Goal: Transaction & Acquisition: Book appointment/travel/reservation

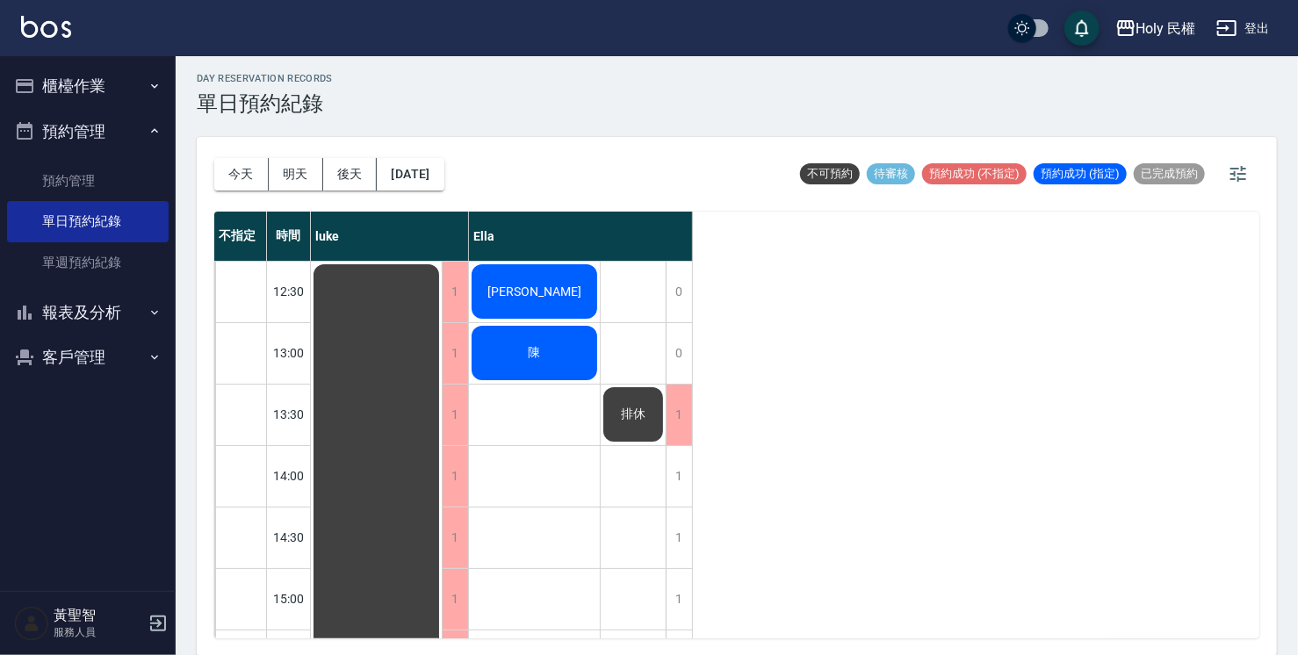
scroll to position [615, 0]
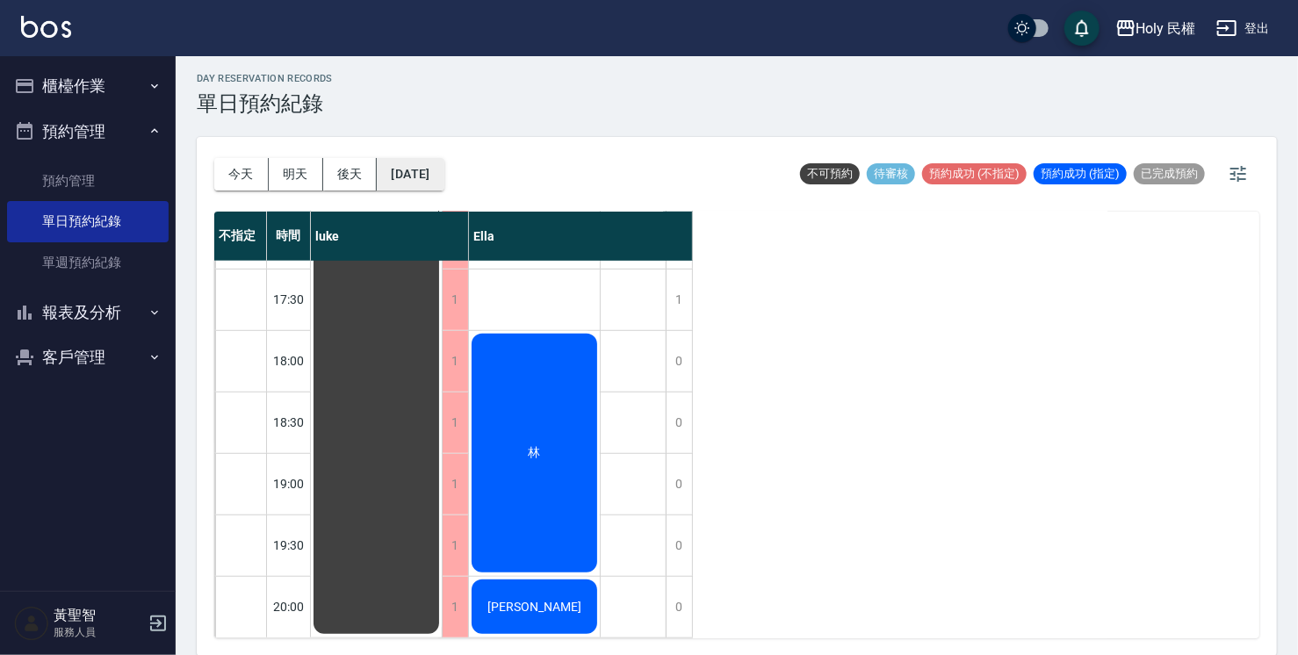
click at [432, 181] on button "[DATE]" at bounding box center [410, 174] width 67 height 32
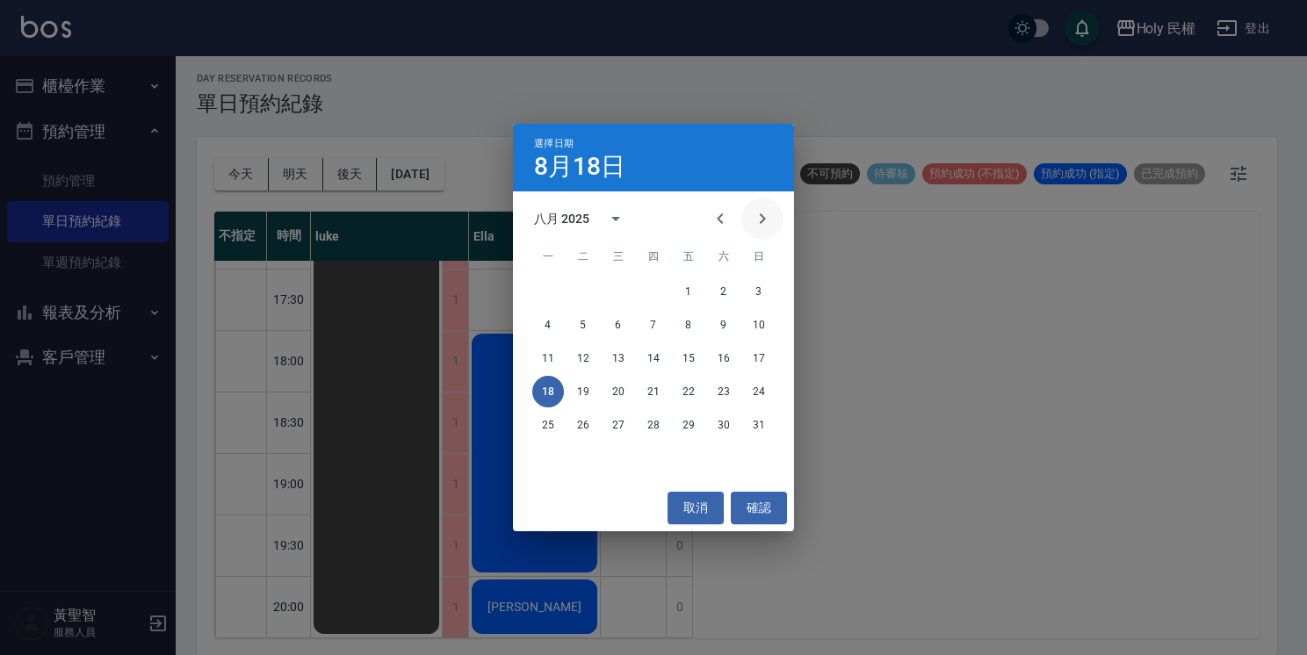
click at [766, 234] on button "Next month" at bounding box center [762, 219] width 42 height 42
click at [547, 325] on button "8" at bounding box center [548, 325] width 32 height 32
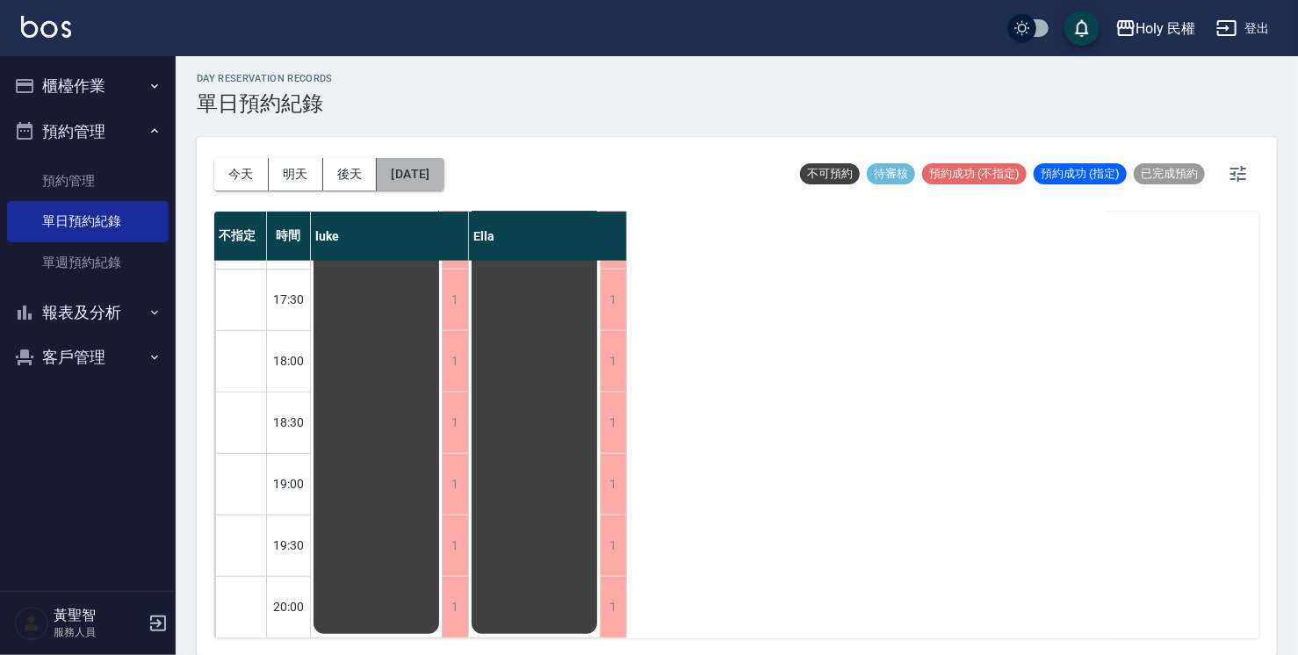
click at [424, 180] on button "[DATE]" at bounding box center [410, 174] width 67 height 32
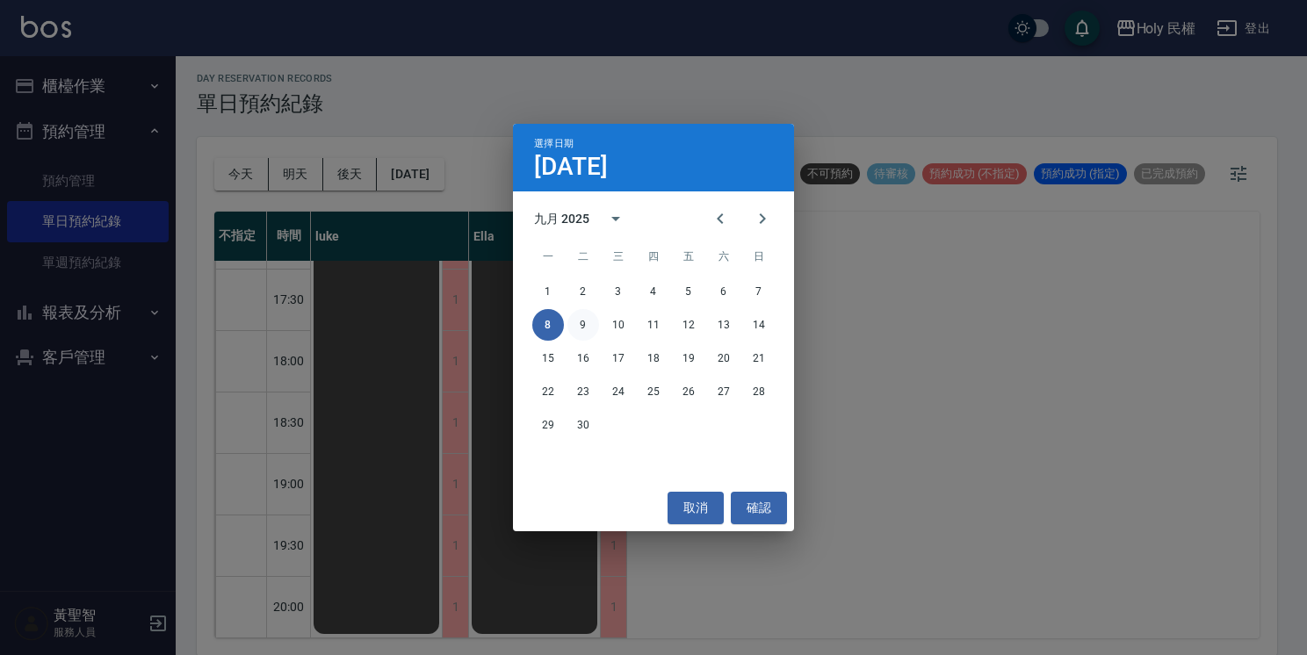
click at [573, 320] on button "9" at bounding box center [583, 325] width 32 height 32
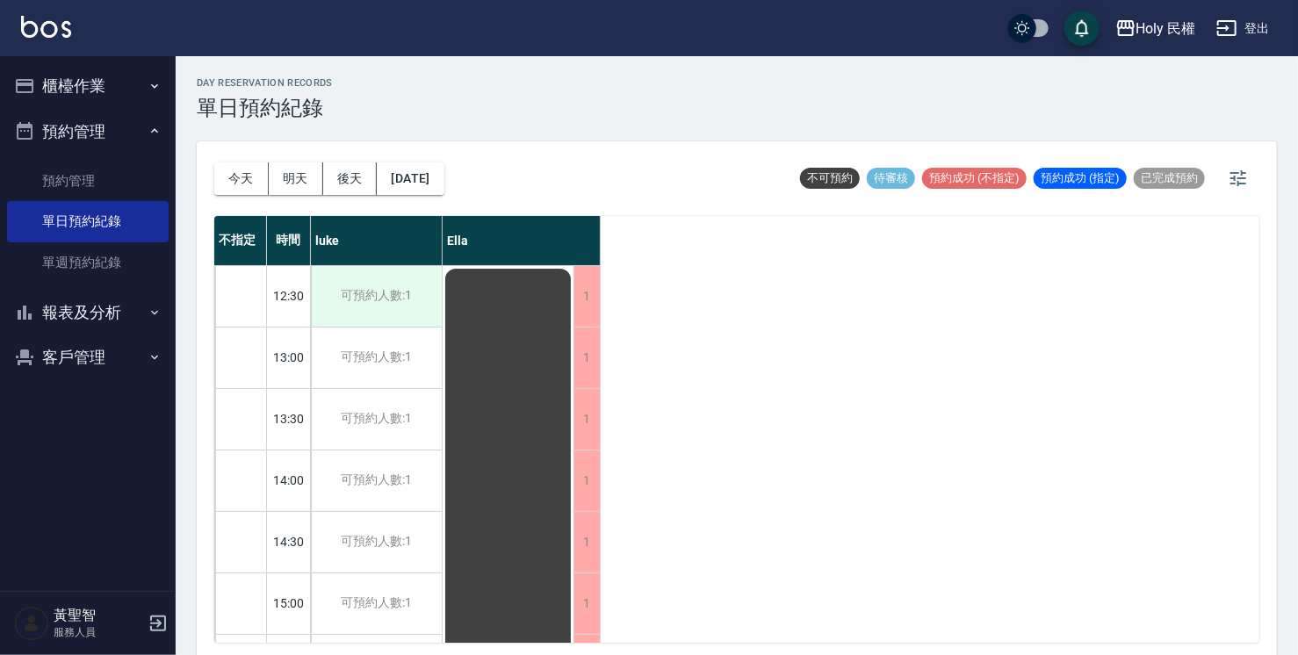
click at [374, 291] on div "可預約人數:1" at bounding box center [376, 296] width 131 height 61
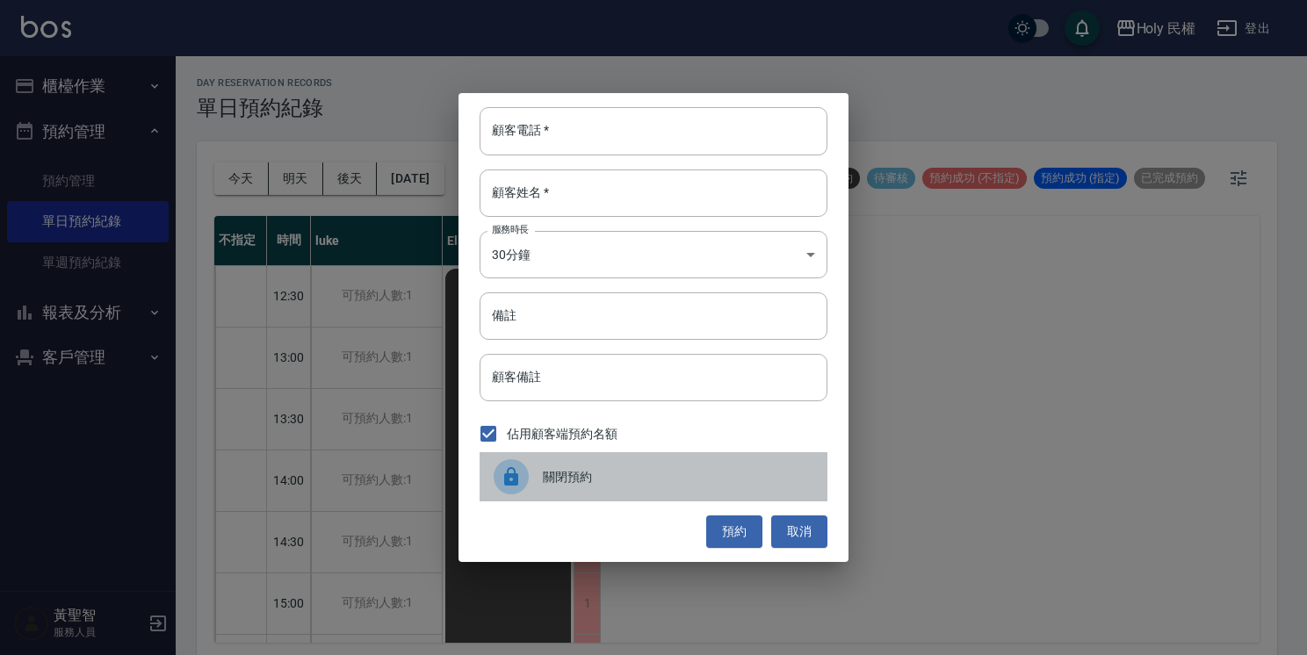
click at [501, 470] on icon at bounding box center [511, 476] width 21 height 21
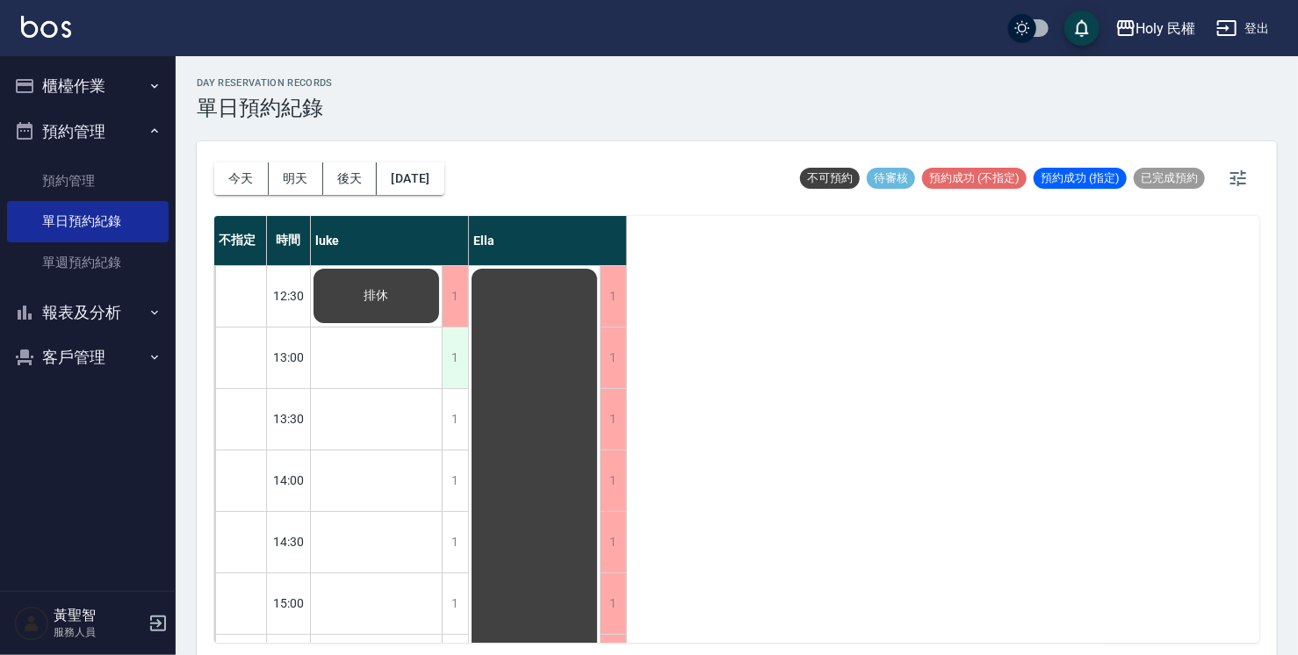
click at [458, 353] on div "1" at bounding box center [455, 358] width 26 height 61
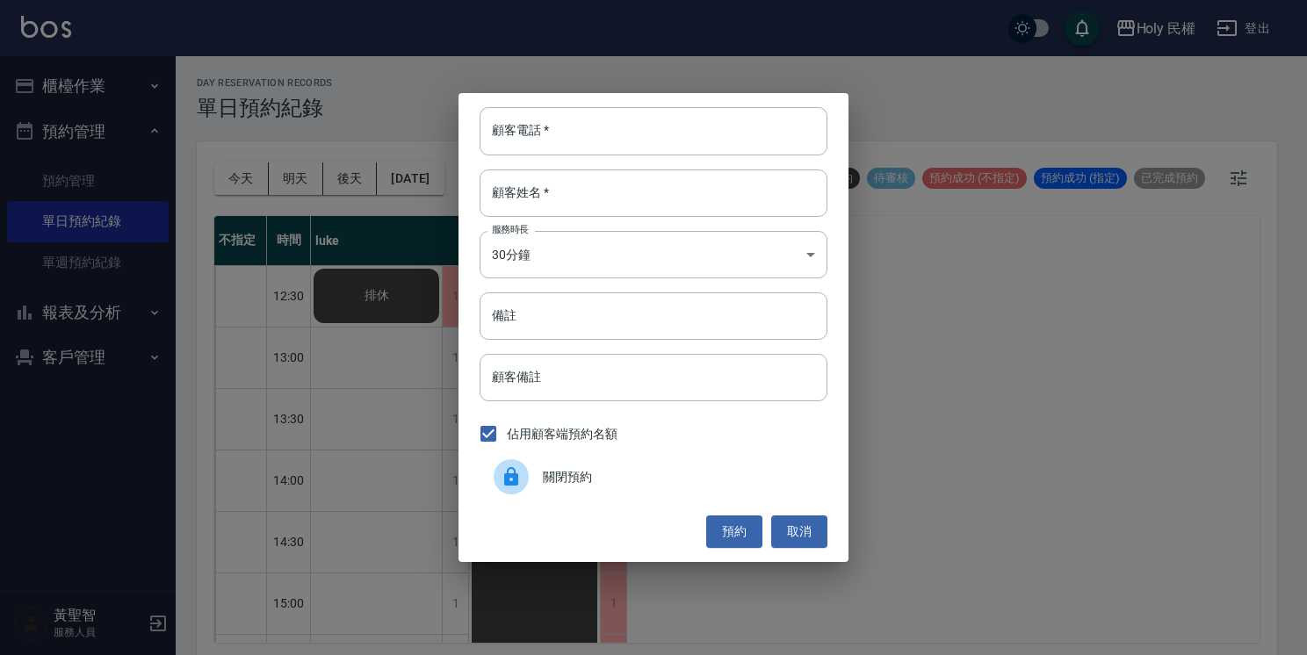
drag, startPoint x: 527, startPoint y: 478, endPoint x: 504, endPoint y: 473, distance: 23.3
click at [526, 478] on div at bounding box center [511, 476] width 35 height 35
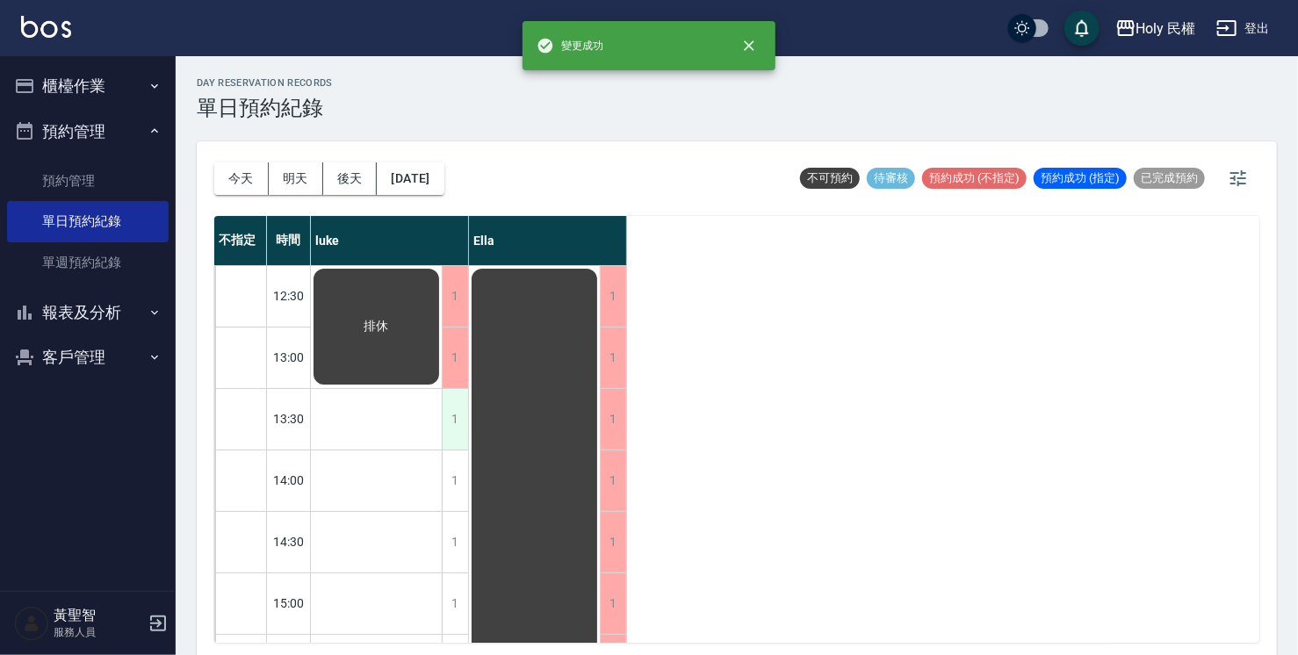
click at [454, 432] on div "1" at bounding box center [455, 419] width 26 height 61
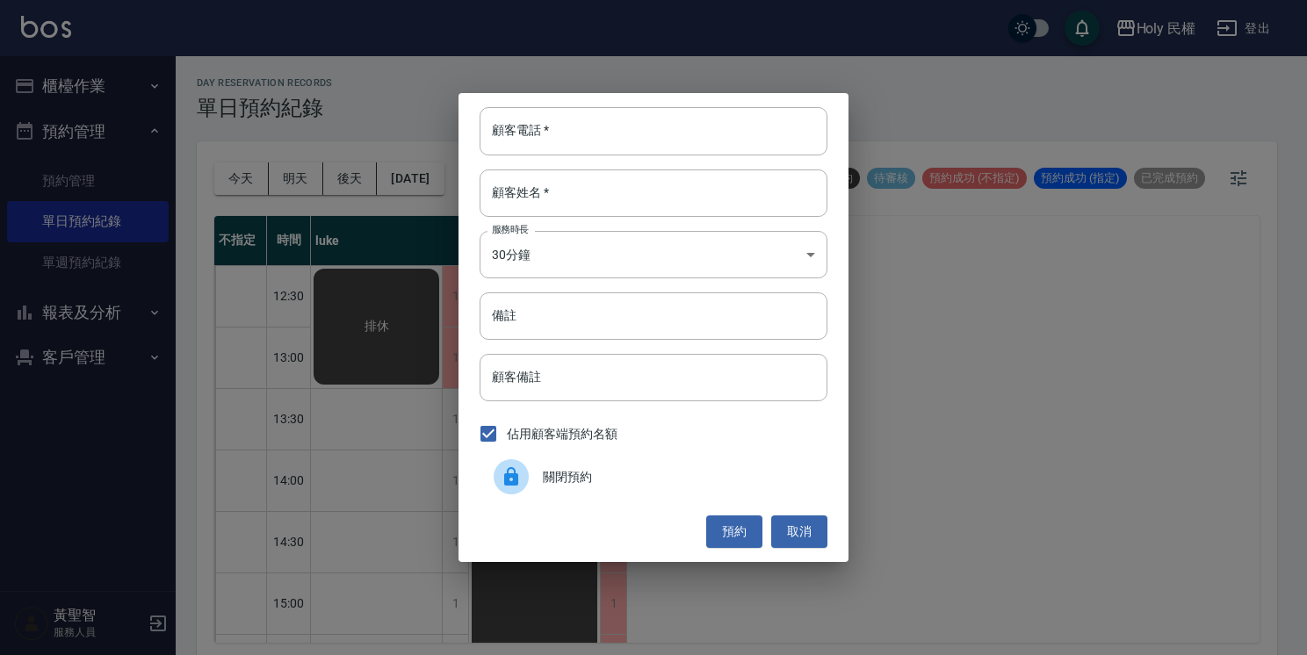
click at [516, 476] on icon at bounding box center [511, 476] width 14 height 18
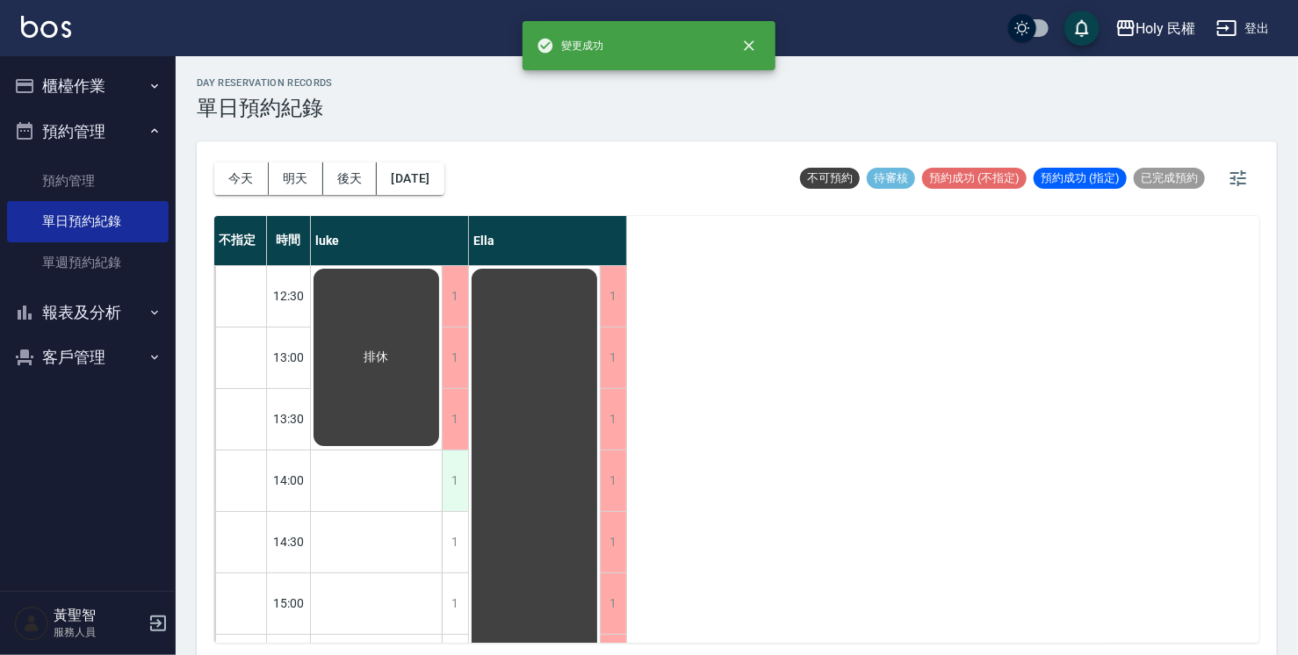
click at [451, 472] on div "1" at bounding box center [455, 481] width 26 height 61
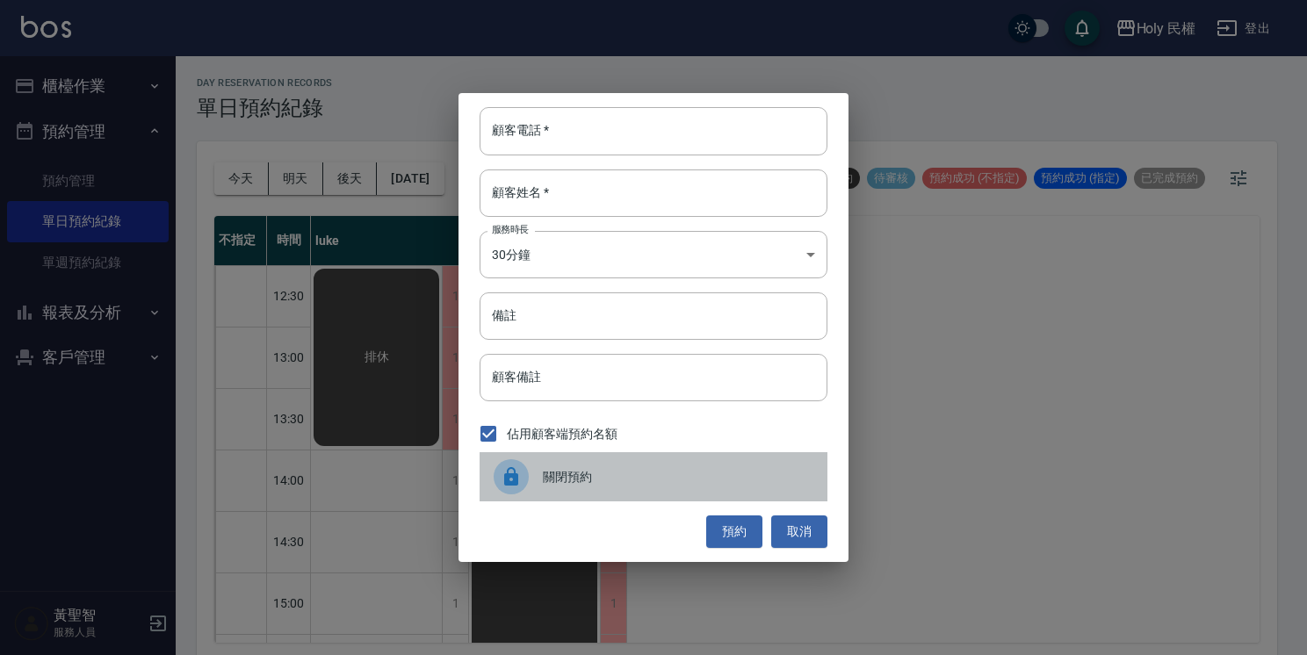
click at [503, 488] on div at bounding box center [511, 476] width 35 height 35
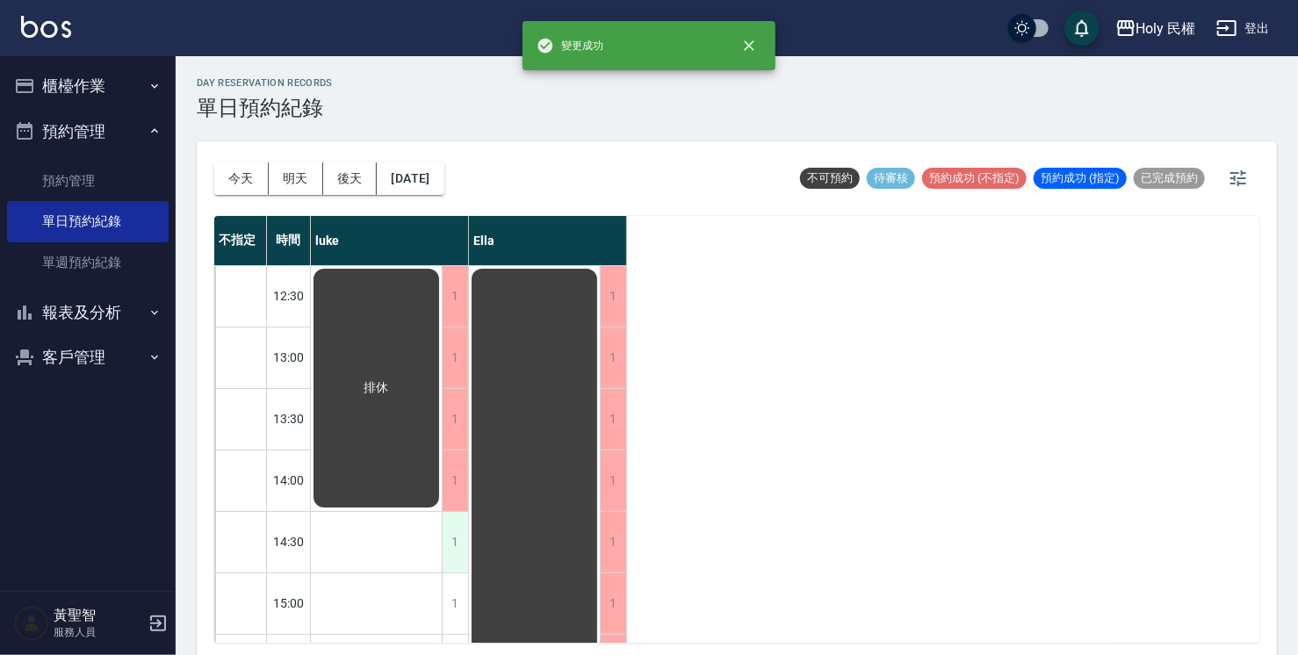
click at [457, 541] on div "1" at bounding box center [455, 542] width 26 height 61
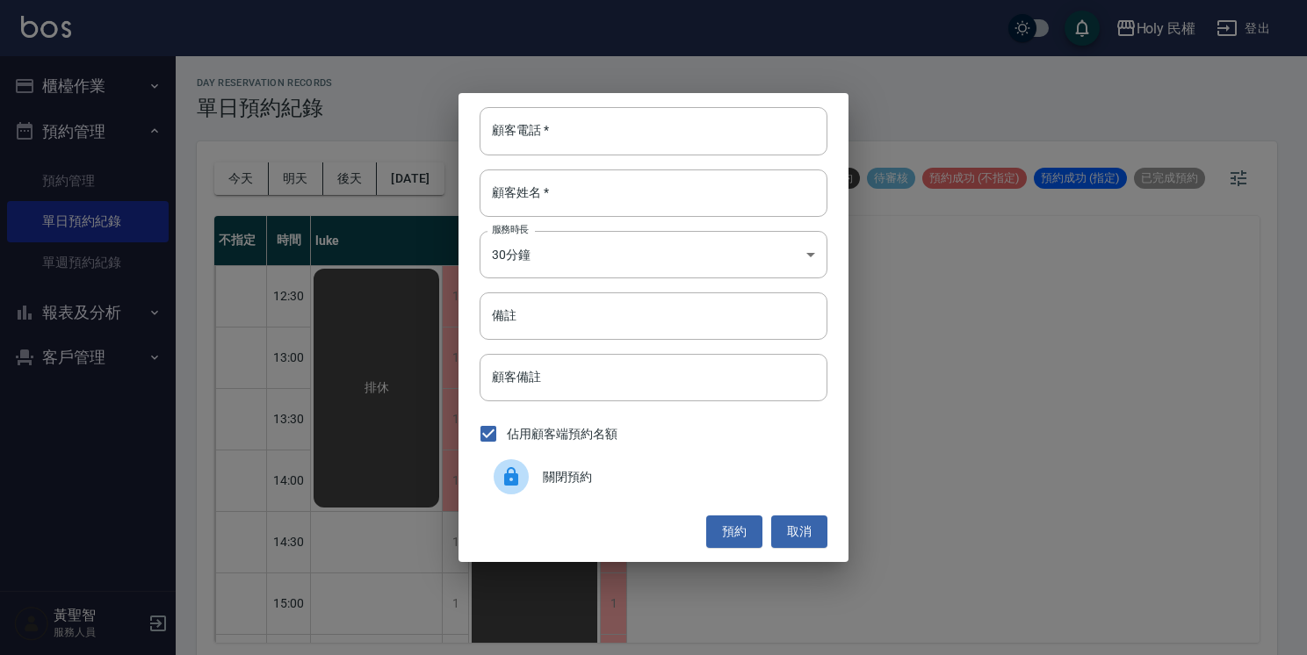
click at [514, 487] on icon at bounding box center [511, 476] width 21 height 21
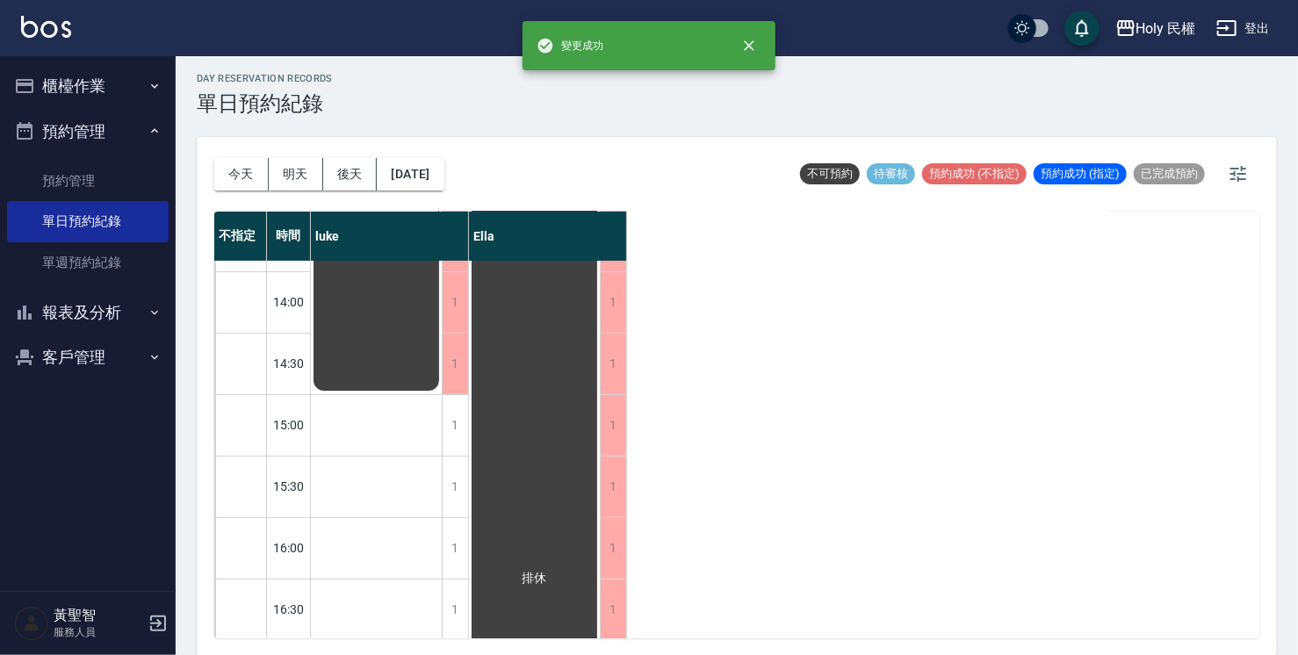
scroll to position [176, 0]
click at [450, 436] on div "1" at bounding box center [455, 423] width 26 height 61
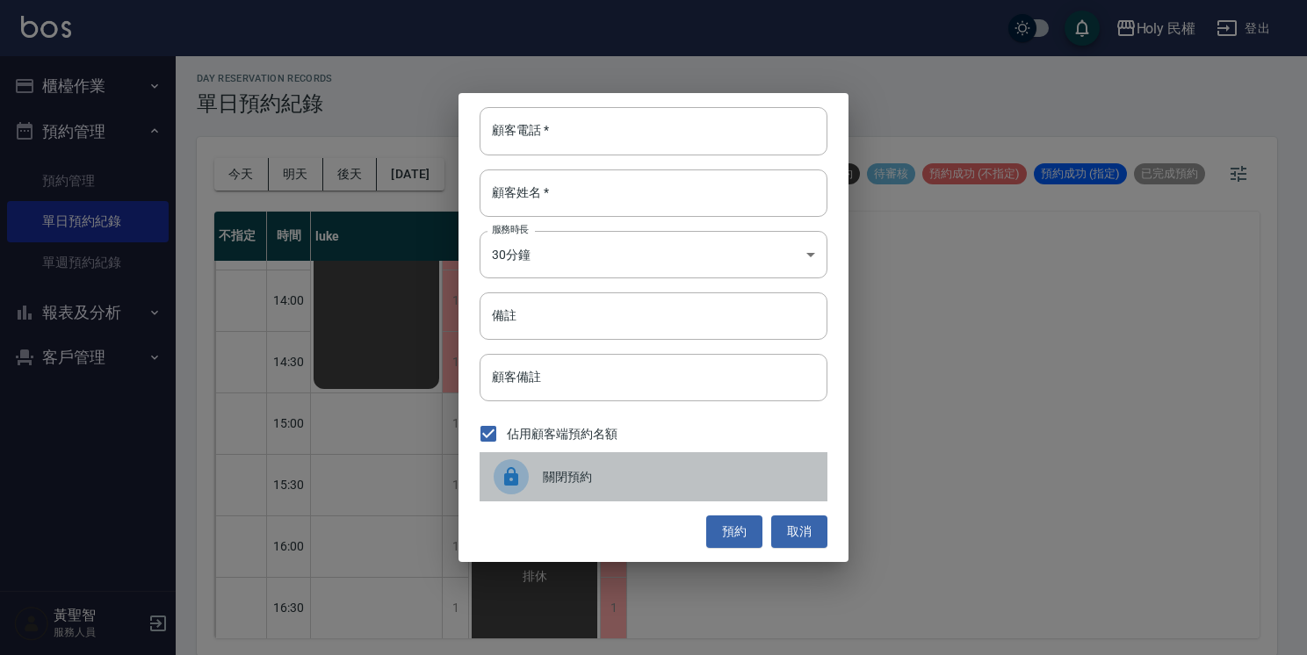
click at [509, 472] on icon at bounding box center [511, 476] width 21 height 21
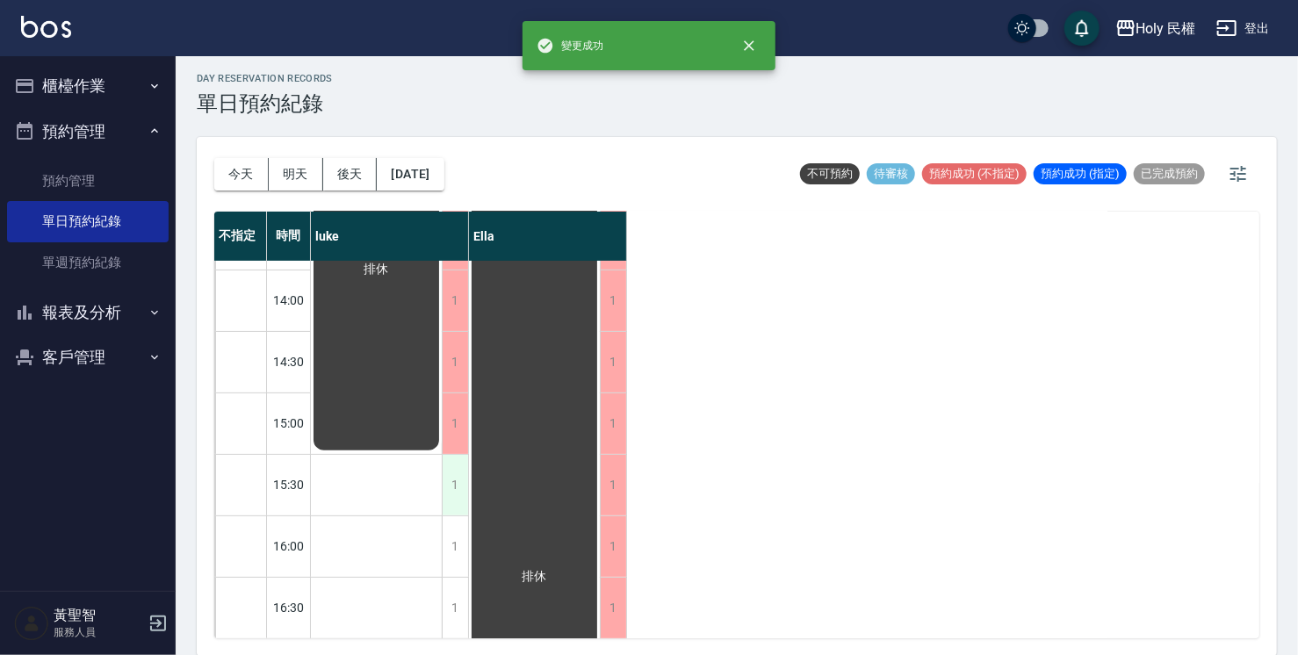
click at [448, 494] on div "1" at bounding box center [455, 485] width 26 height 61
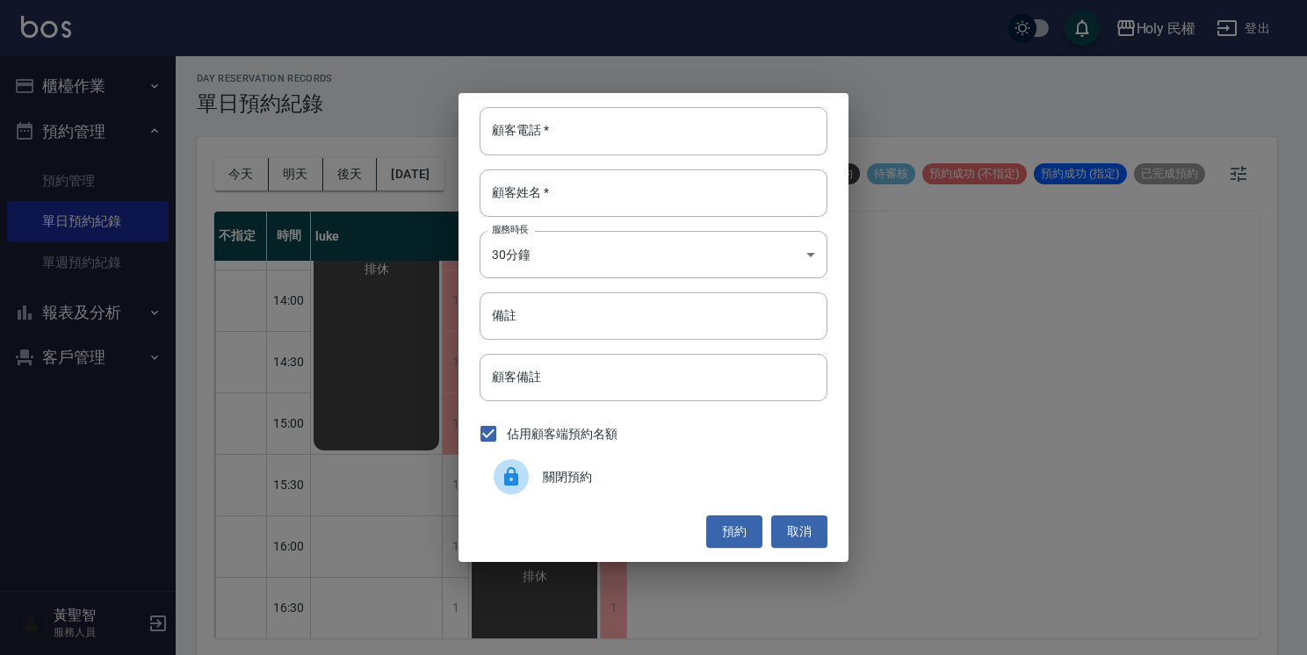
click at [505, 490] on div at bounding box center [511, 476] width 35 height 35
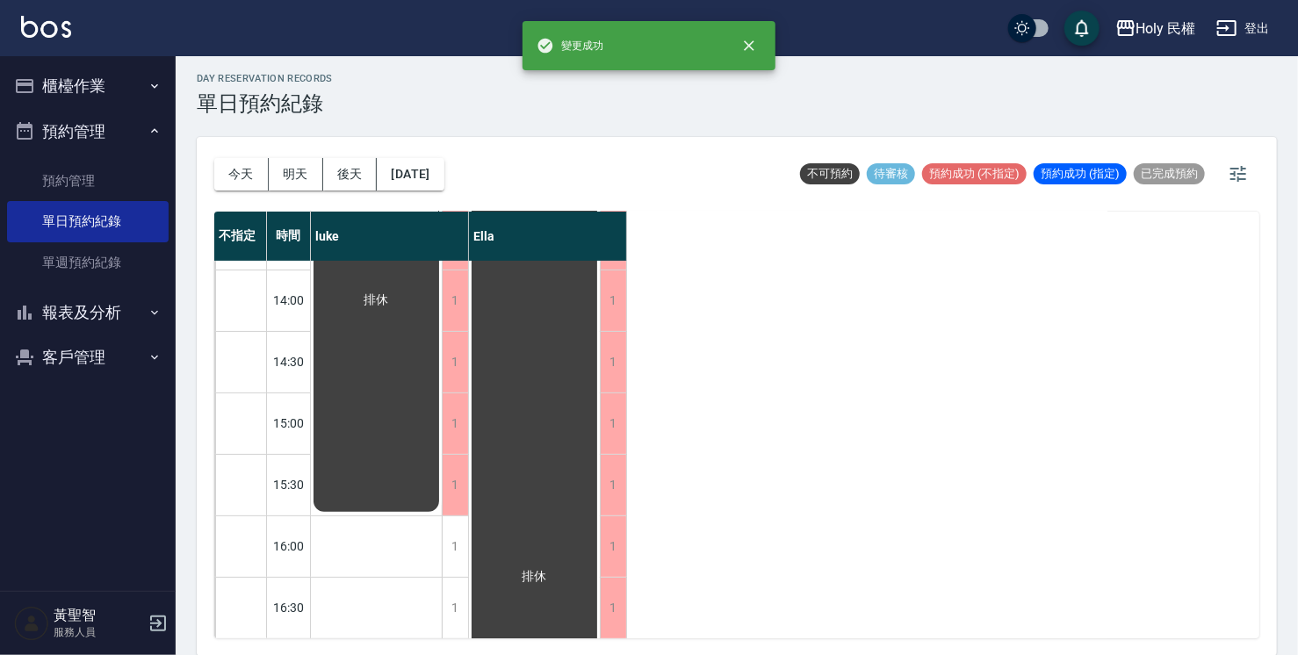
click at [450, 543] on div "1" at bounding box center [455, 546] width 26 height 61
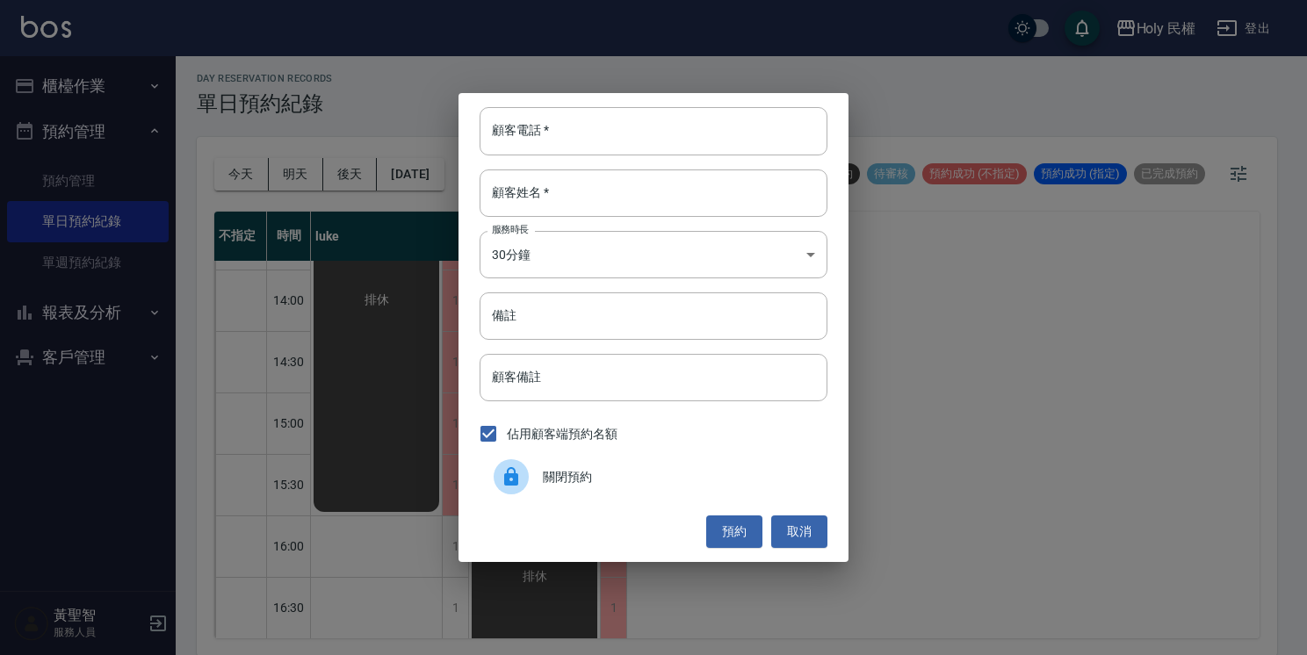
click at [520, 489] on div at bounding box center [511, 476] width 35 height 35
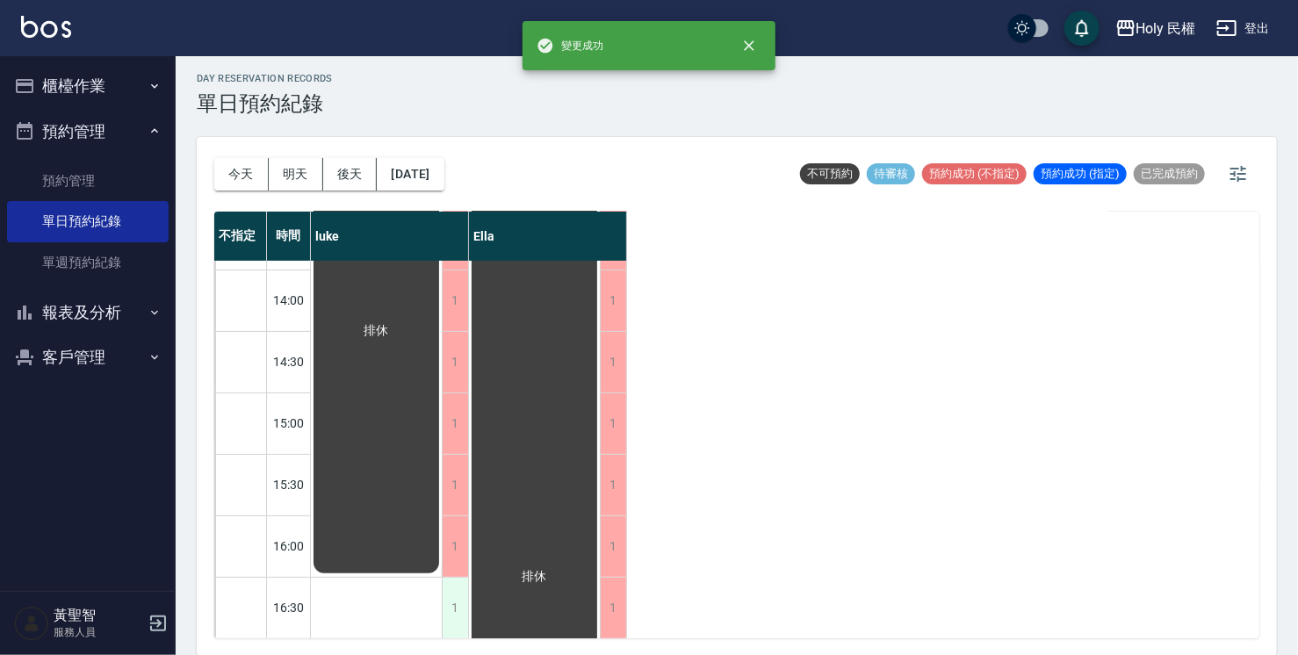
click at [455, 592] on div "1" at bounding box center [455, 608] width 26 height 61
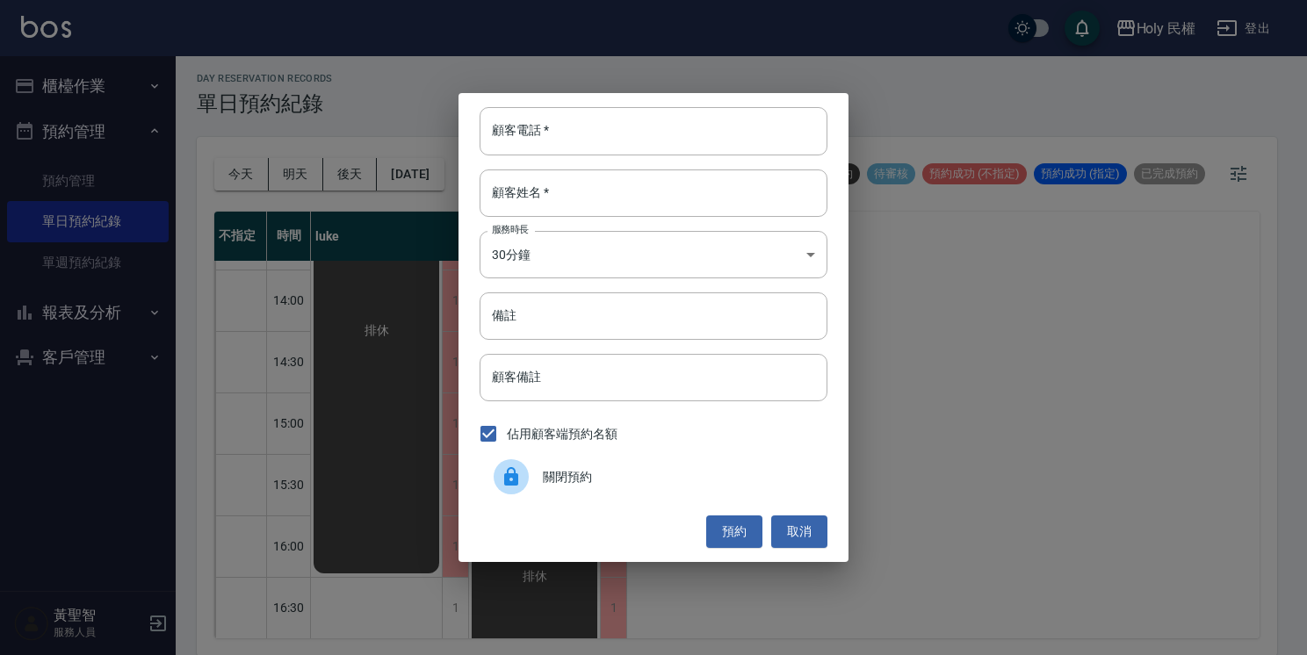
click at [517, 483] on icon at bounding box center [511, 476] width 14 height 18
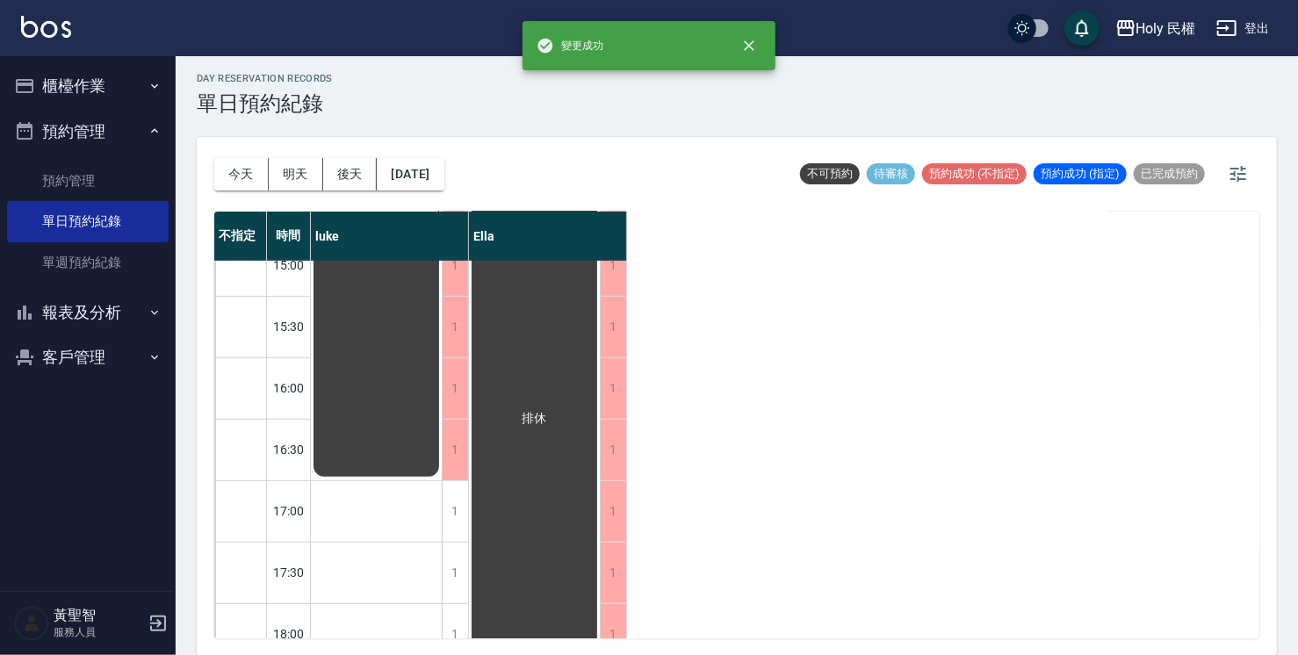
scroll to position [439, 0]
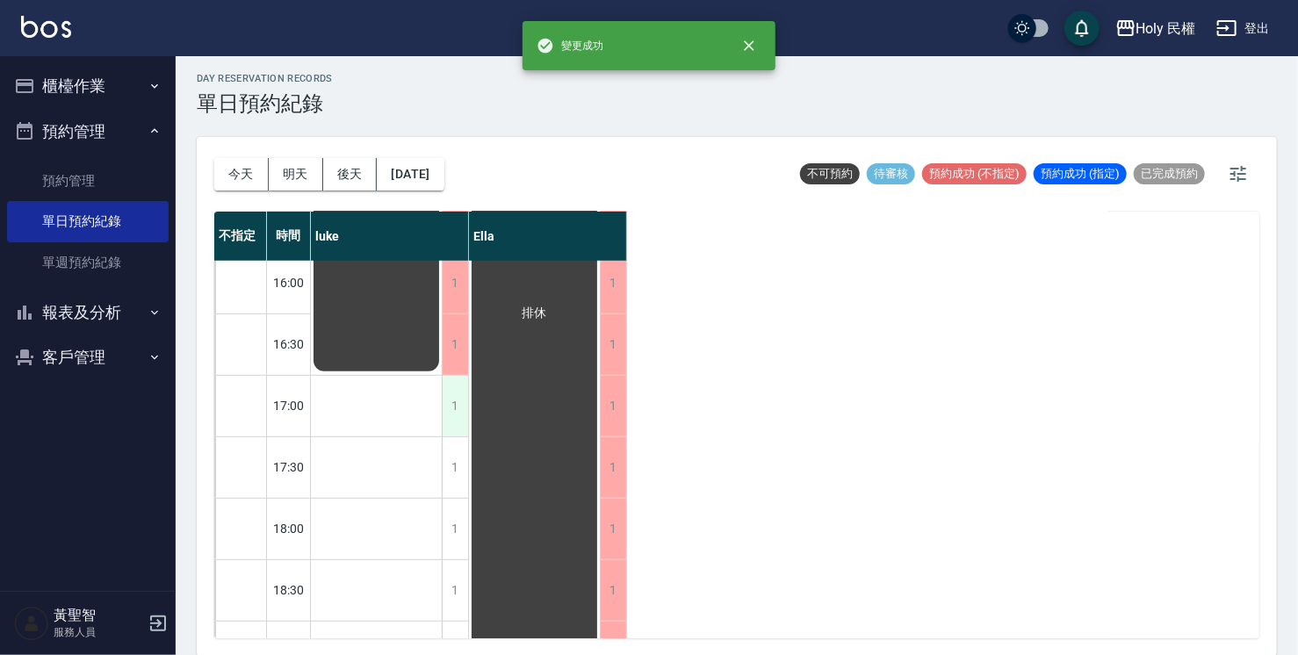
click at [455, 413] on div "1" at bounding box center [455, 406] width 26 height 61
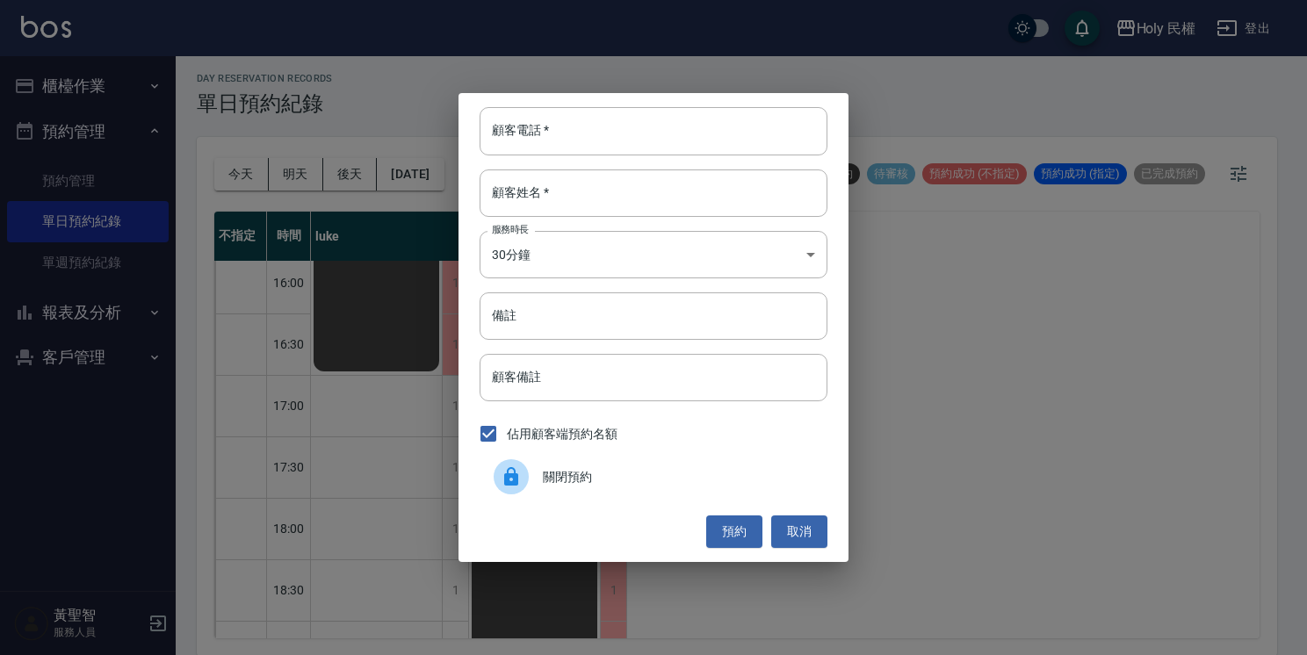
click at [506, 462] on div at bounding box center [511, 476] width 35 height 35
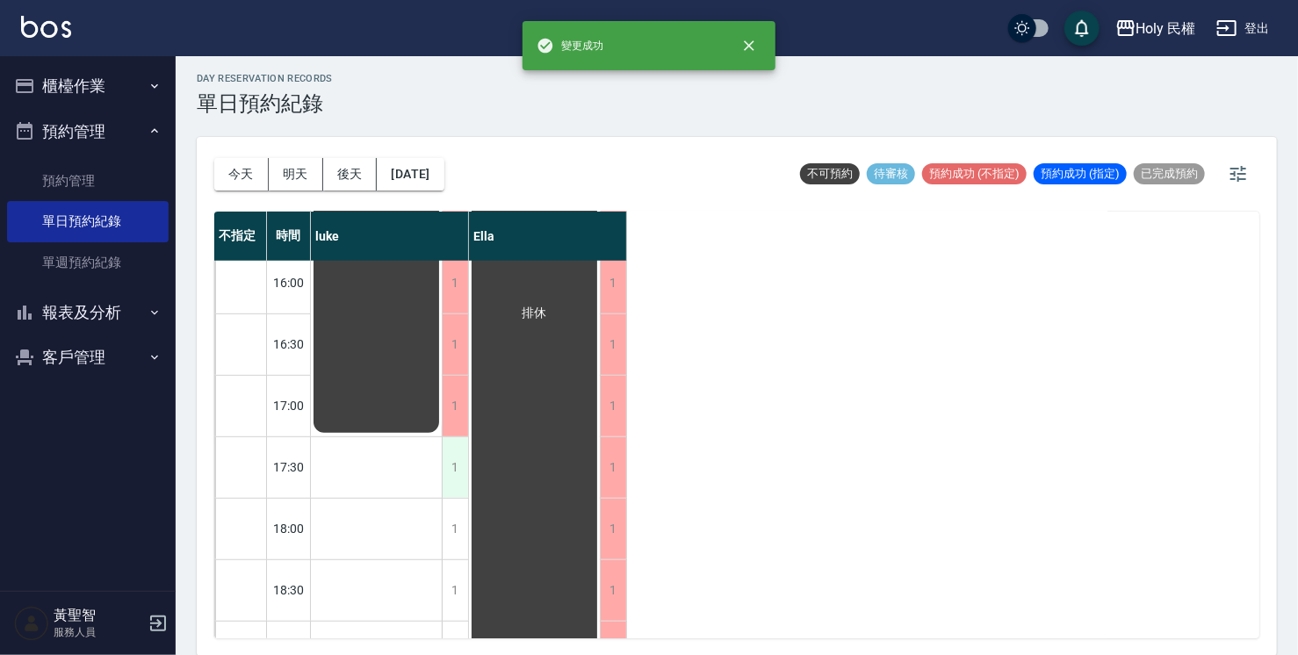
click at [457, 456] on div "1" at bounding box center [455, 467] width 26 height 61
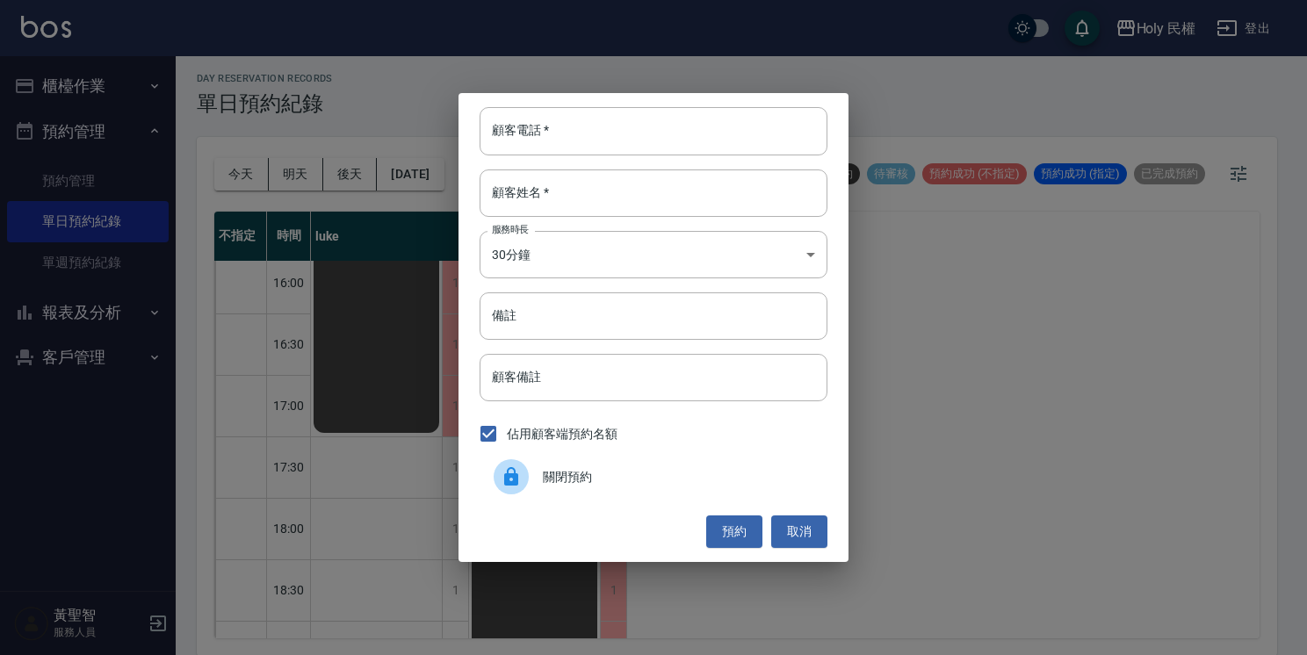
click at [509, 469] on icon at bounding box center [511, 476] width 14 height 18
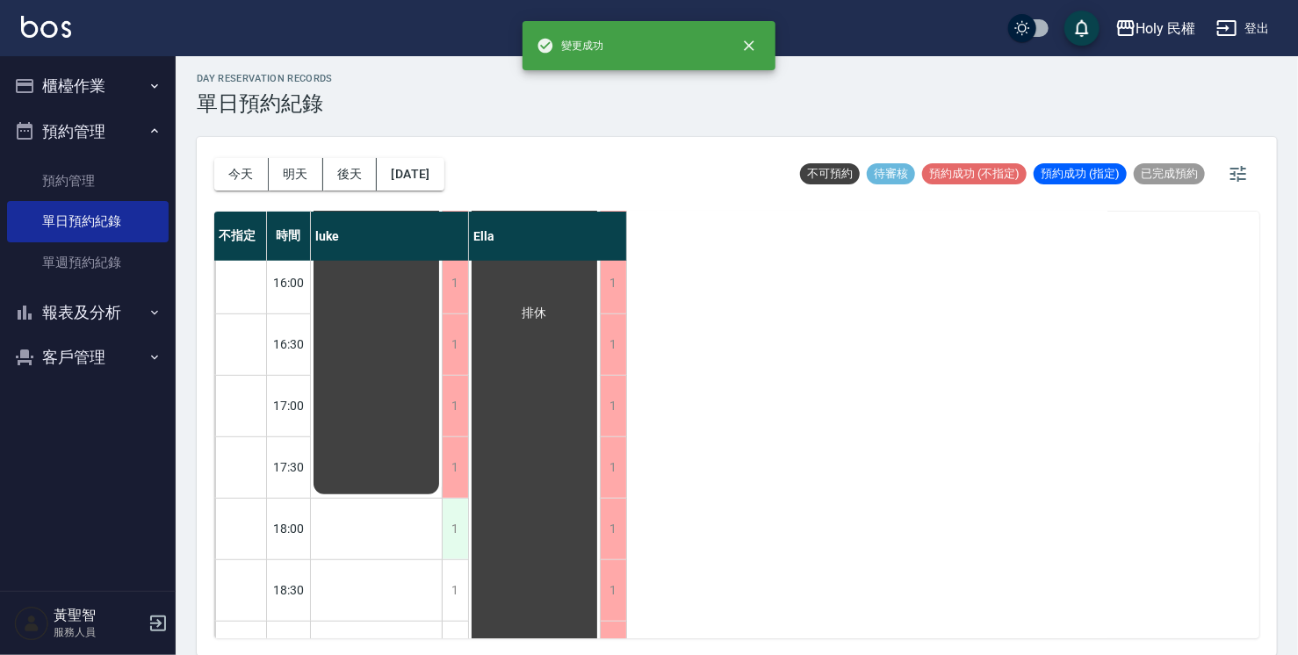
click at [459, 504] on div "1" at bounding box center [455, 529] width 26 height 61
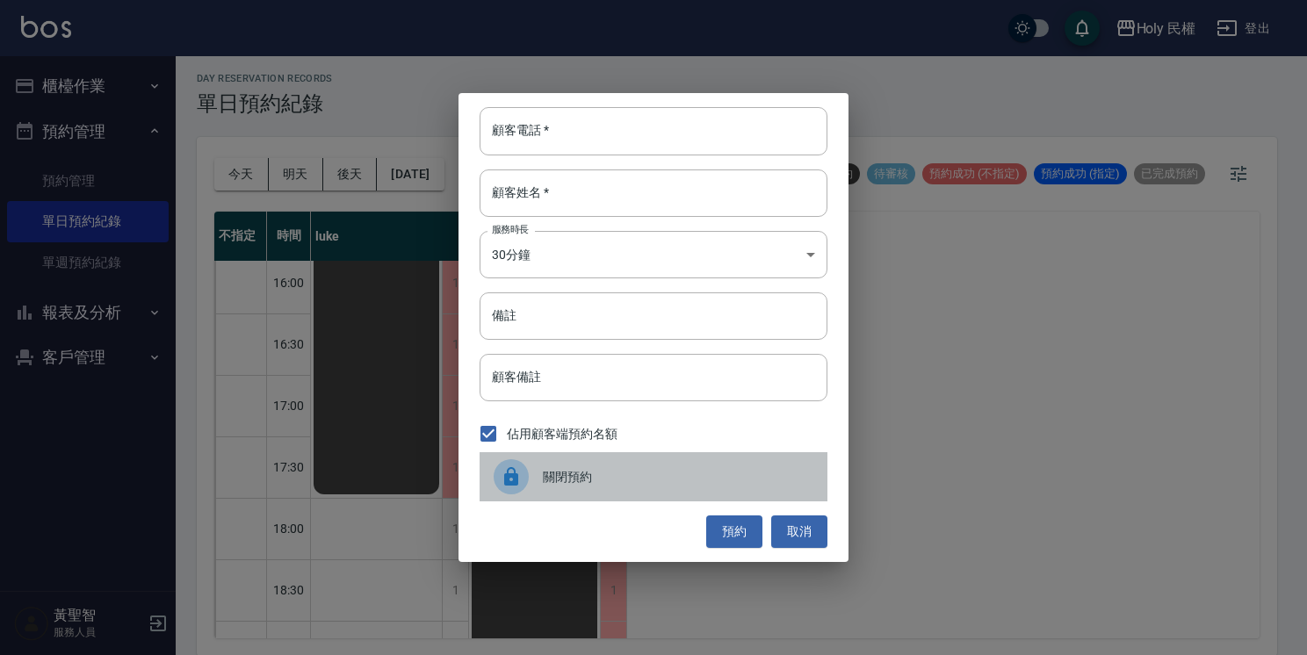
click at [506, 484] on icon at bounding box center [511, 476] width 14 height 18
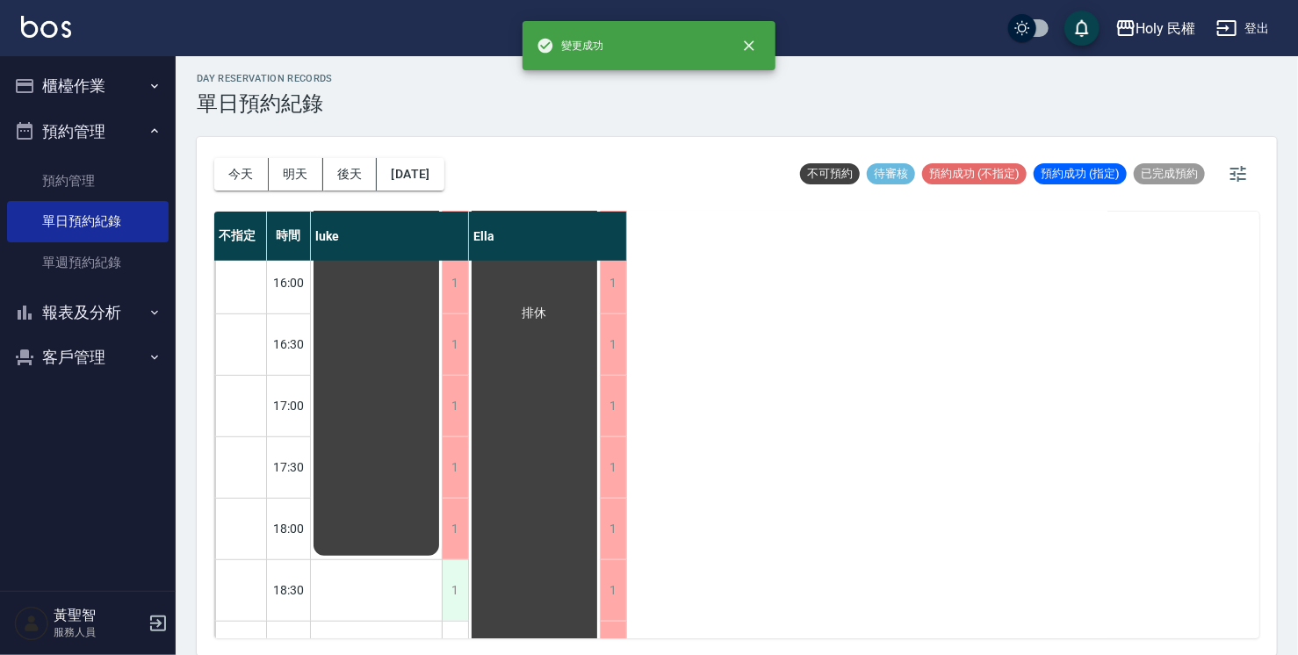
click at [455, 571] on div "1" at bounding box center [455, 590] width 26 height 61
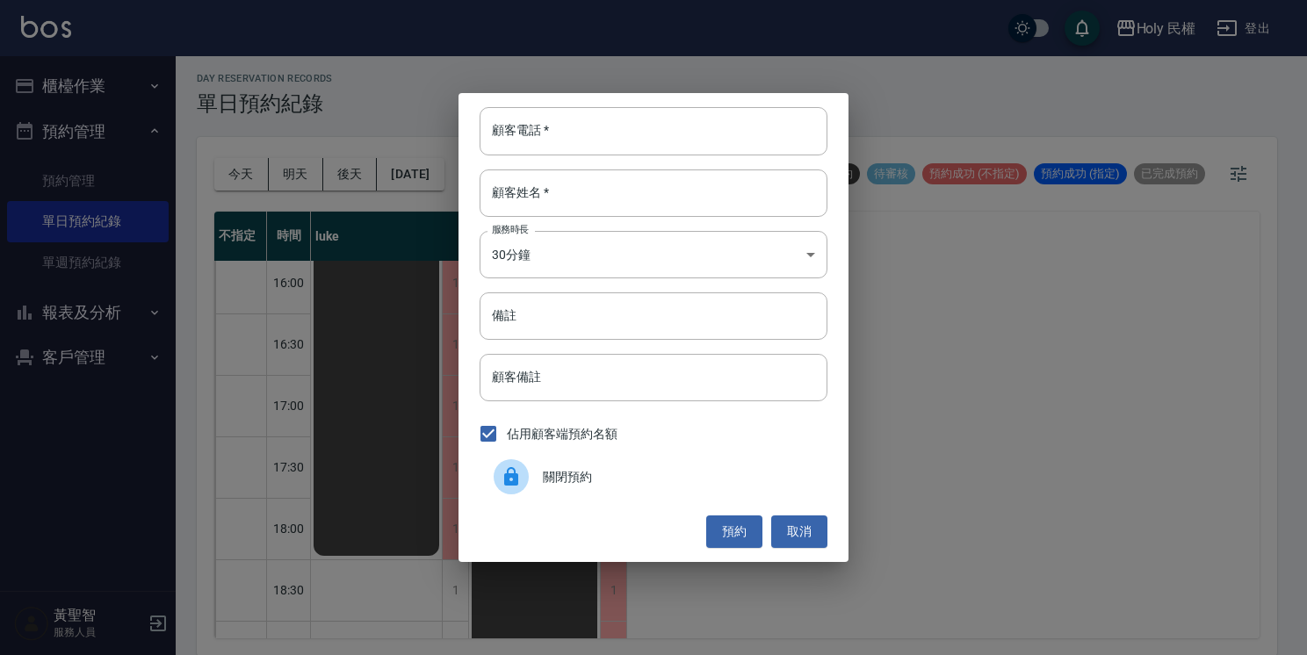
click at [523, 479] on div at bounding box center [511, 476] width 35 height 35
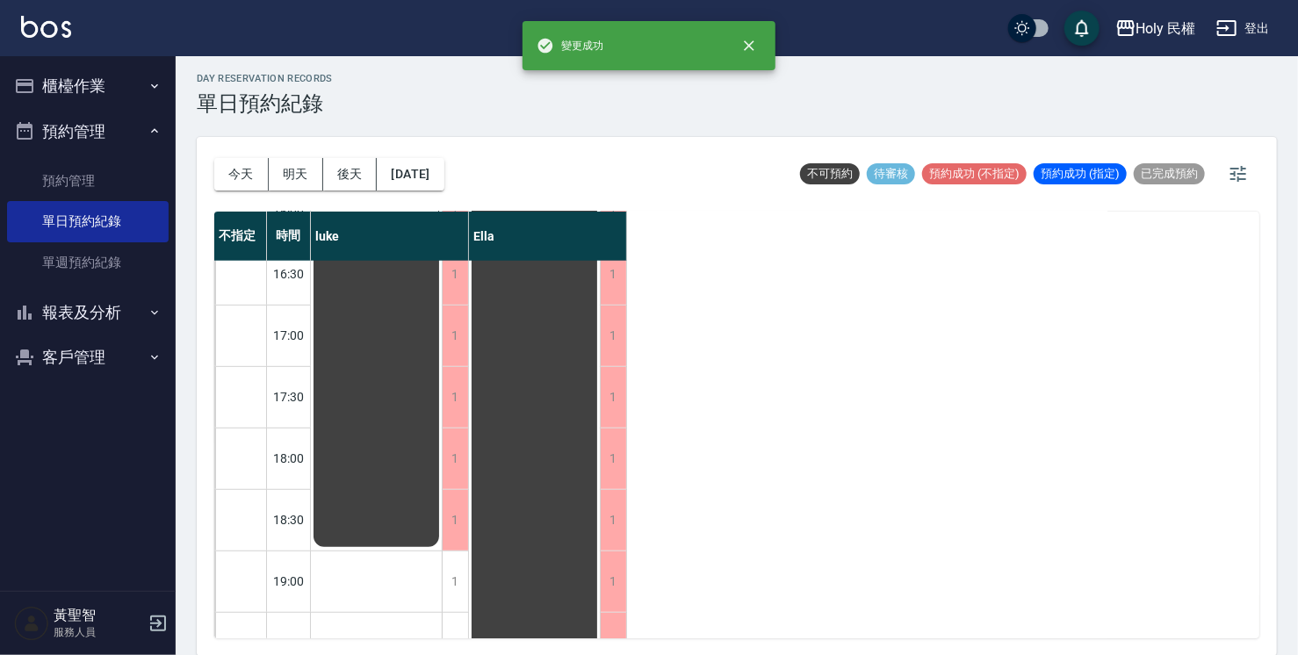
scroll to position [619, 0]
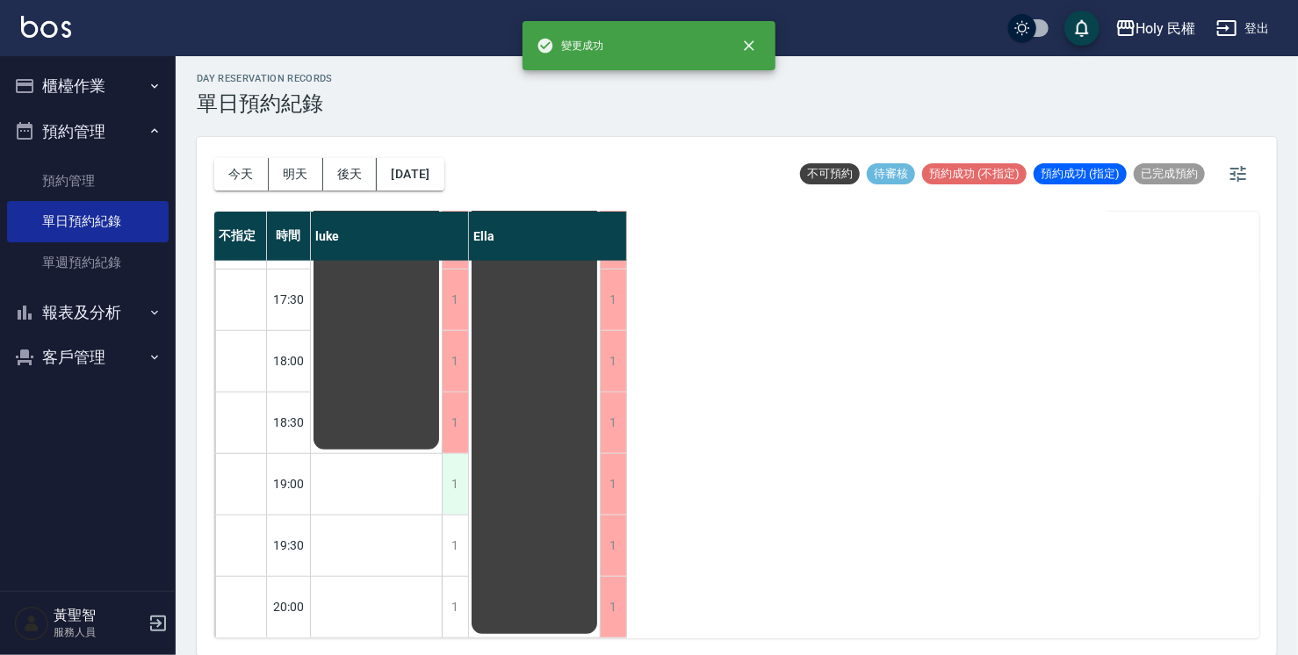
click at [451, 461] on div "1" at bounding box center [455, 484] width 26 height 61
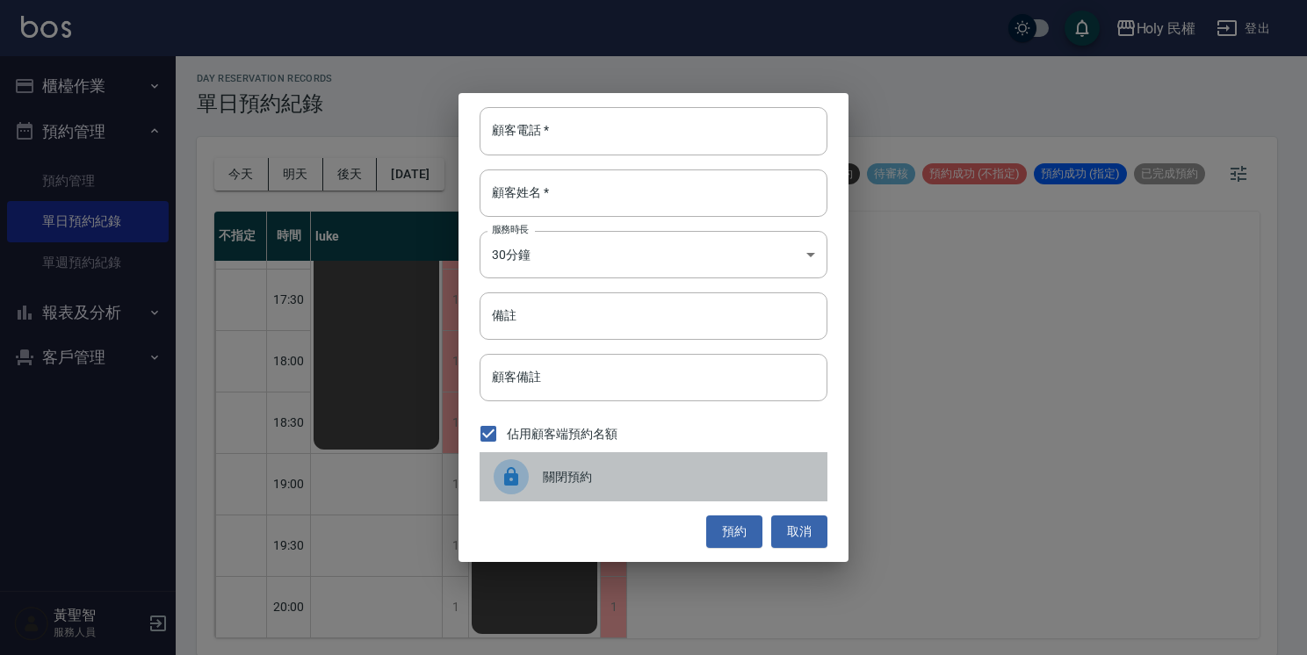
click at [502, 471] on icon at bounding box center [511, 476] width 21 height 21
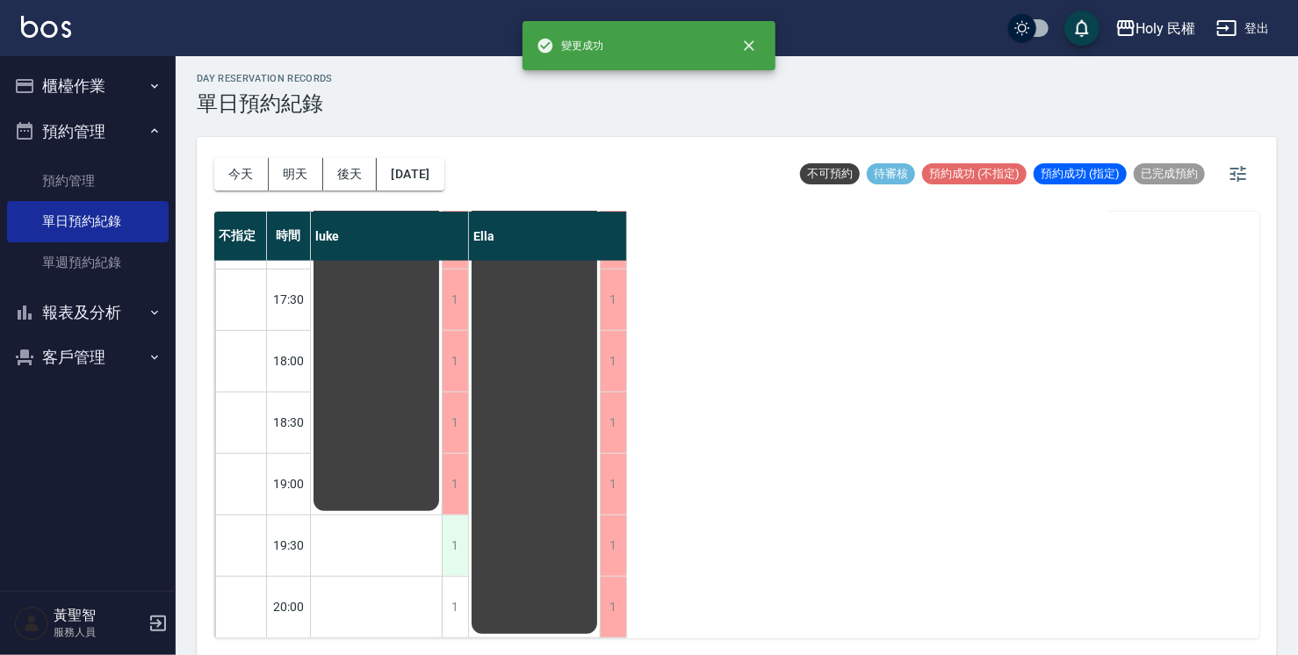
click at [450, 527] on div "1" at bounding box center [455, 546] width 26 height 61
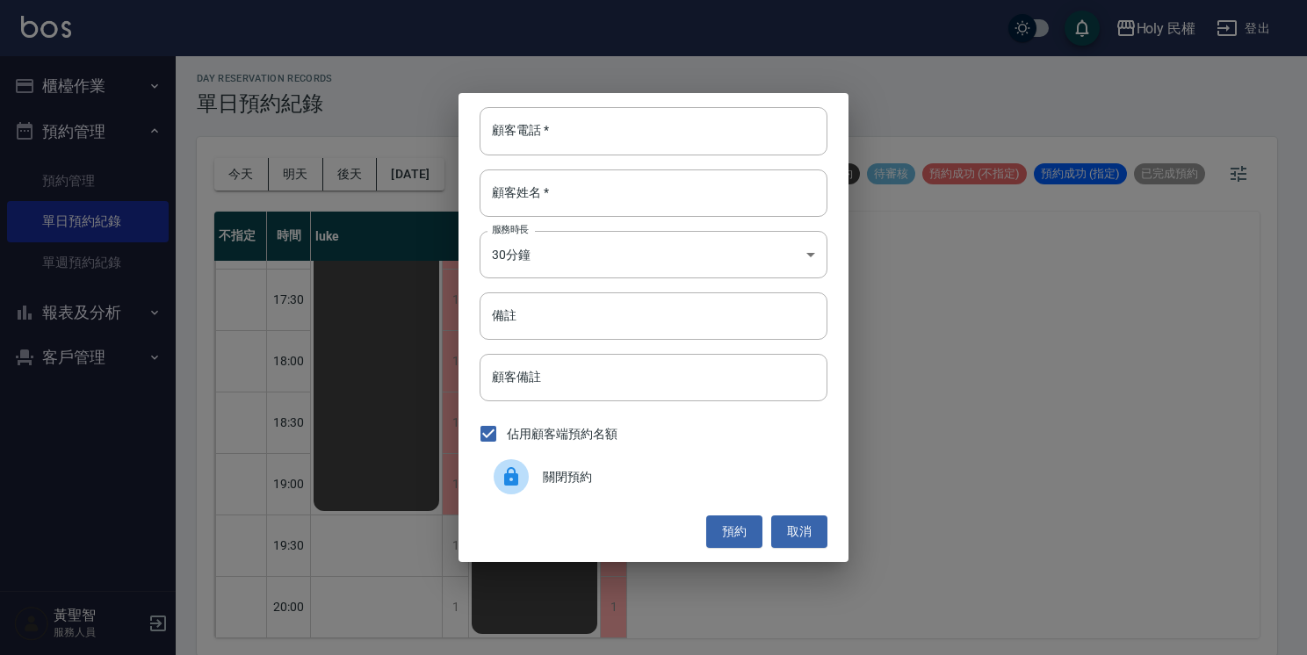
click at [529, 490] on div at bounding box center [518, 476] width 49 height 35
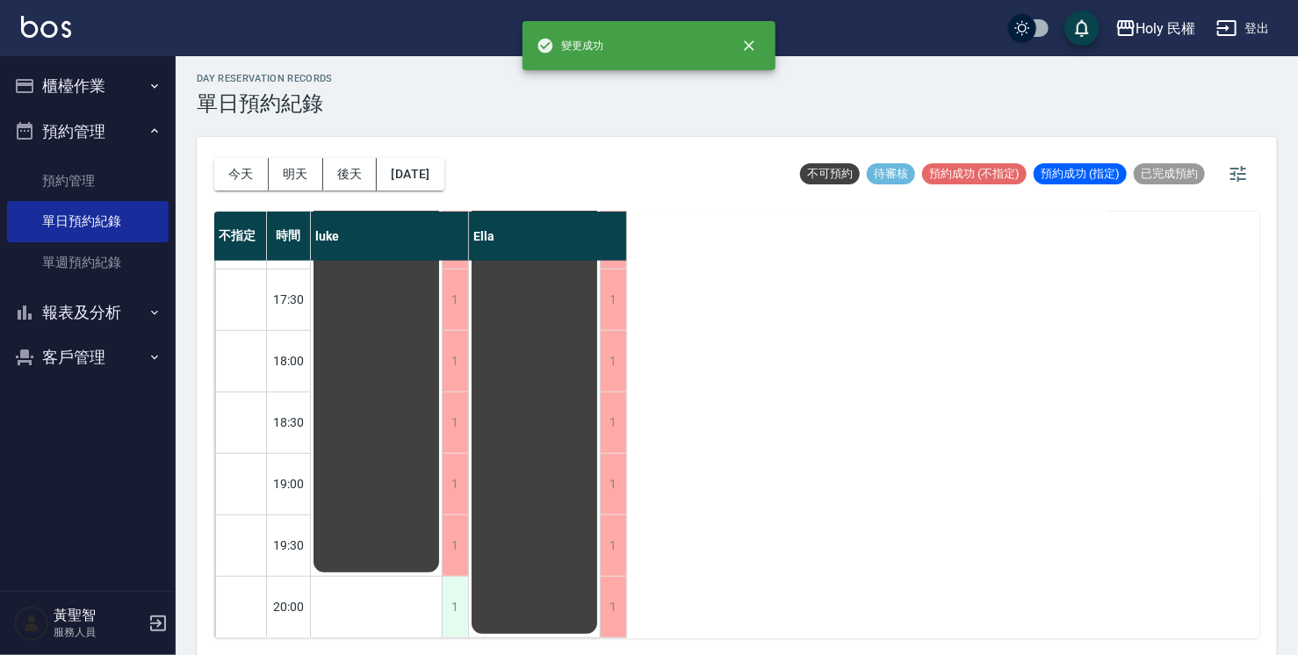
click at [452, 585] on div "1" at bounding box center [455, 607] width 26 height 61
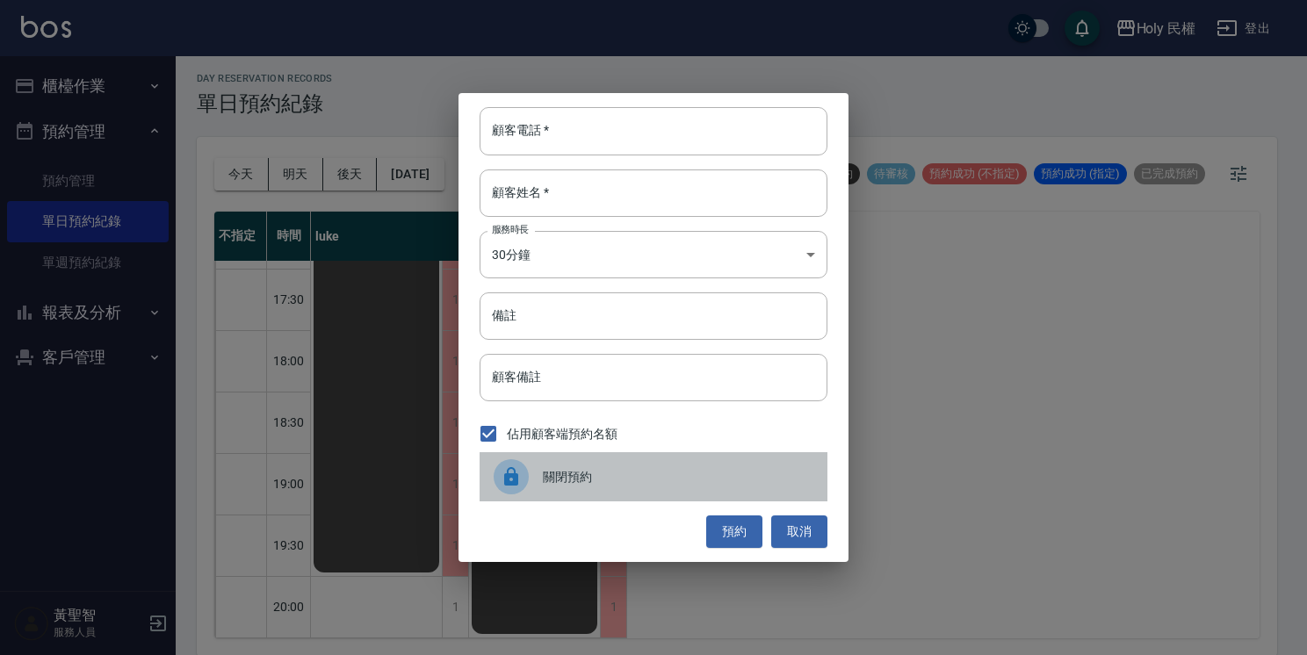
click at [519, 489] on div at bounding box center [511, 476] width 35 height 35
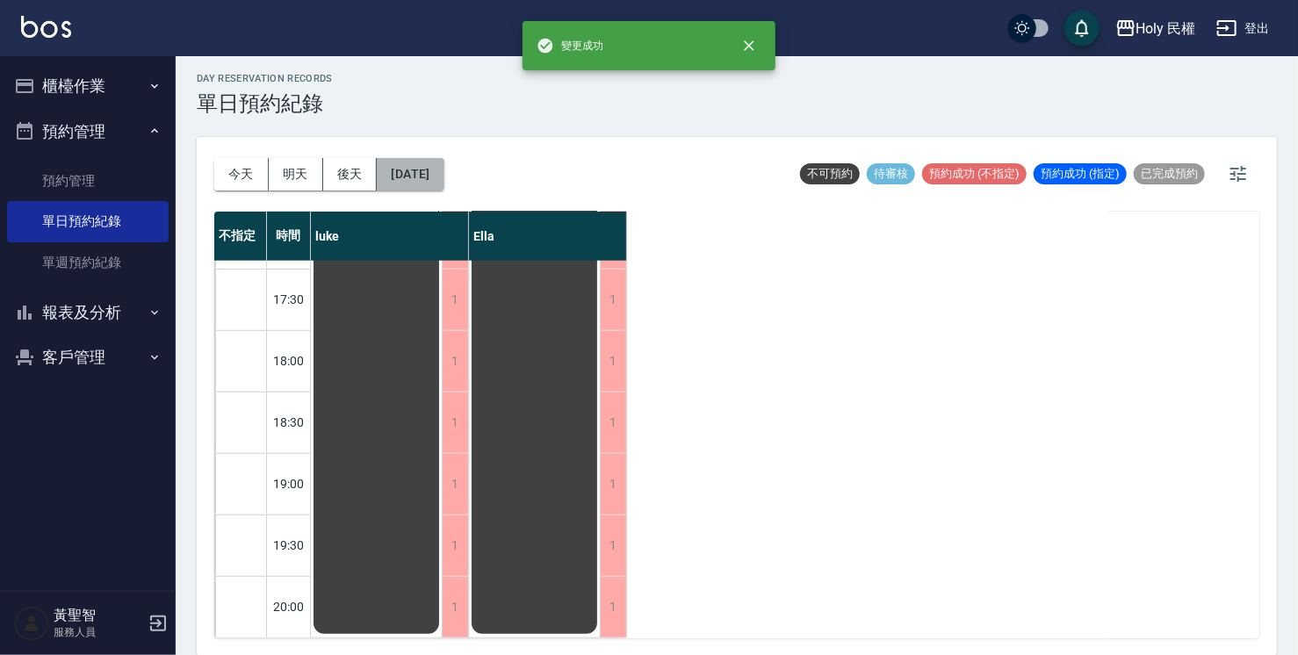
click at [426, 173] on button "[DATE]" at bounding box center [410, 174] width 67 height 32
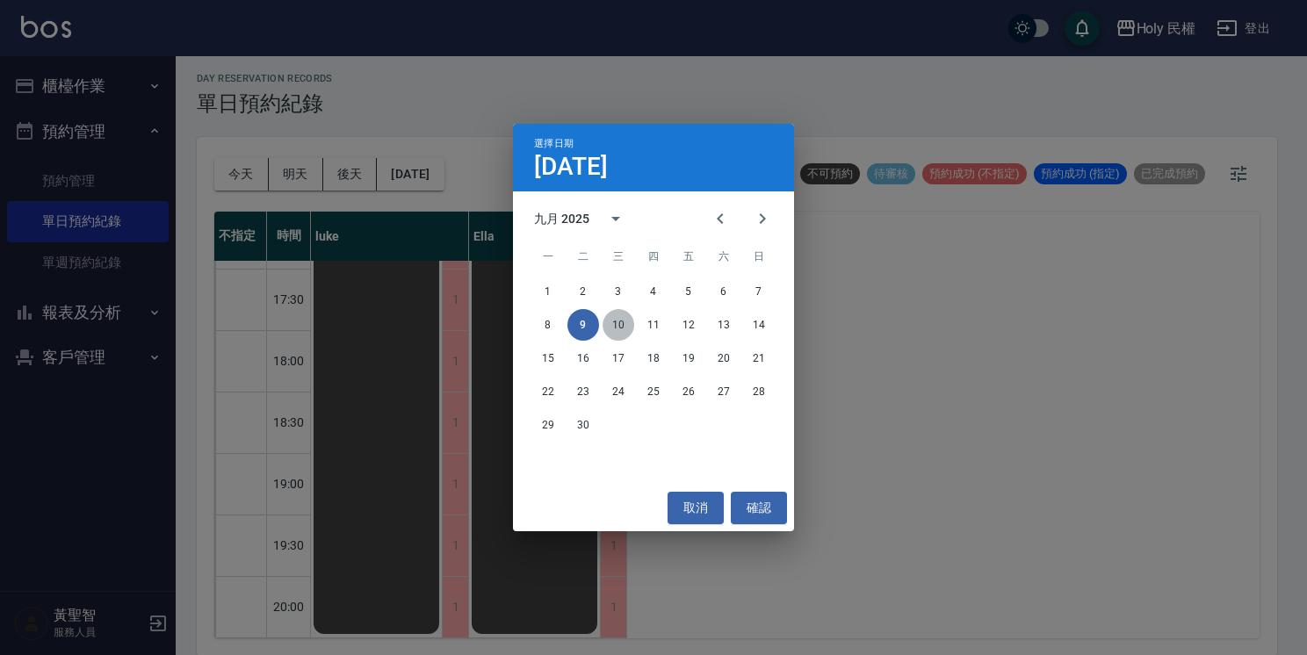
click at [620, 322] on button "10" at bounding box center [618, 325] width 32 height 32
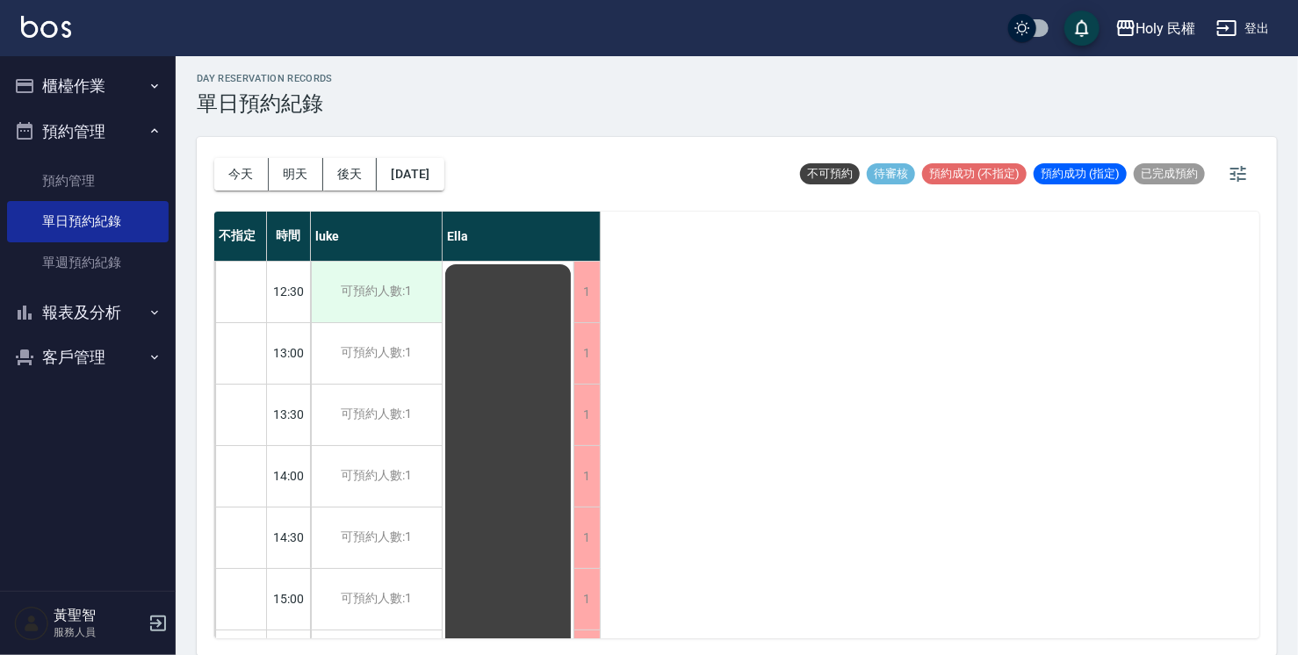
click at [393, 305] on div "可預約人數:1" at bounding box center [376, 292] width 131 height 61
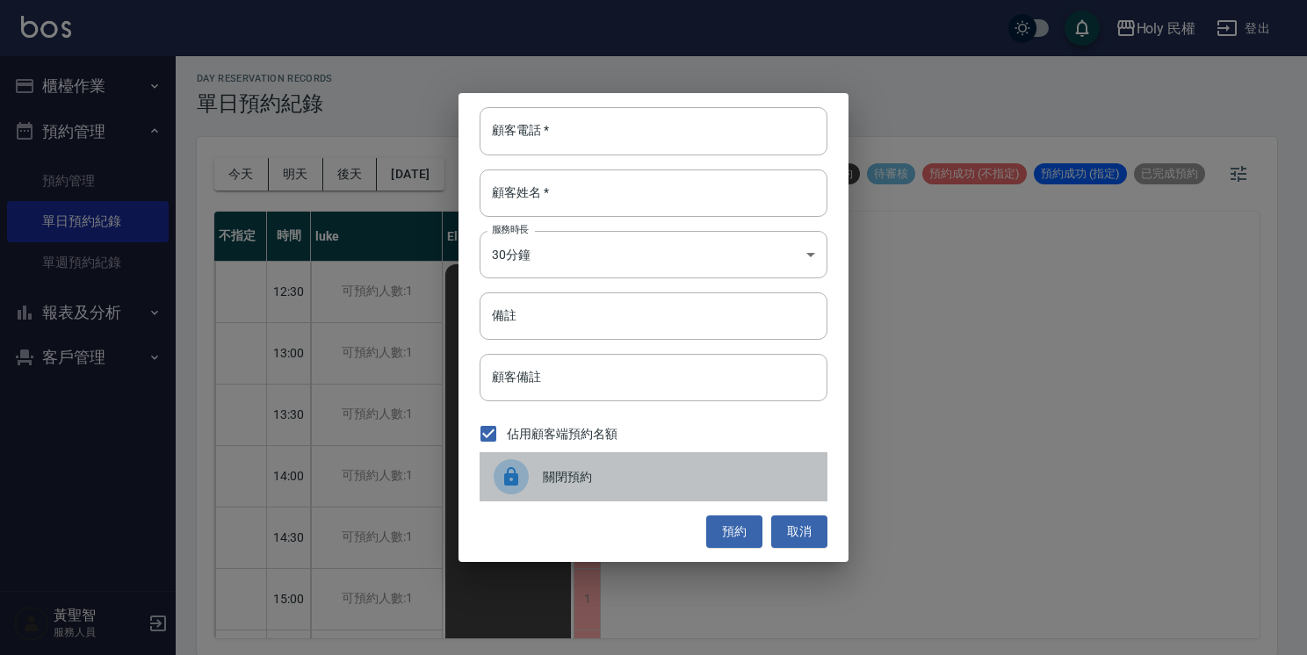
click at [526, 476] on div at bounding box center [511, 476] width 35 height 35
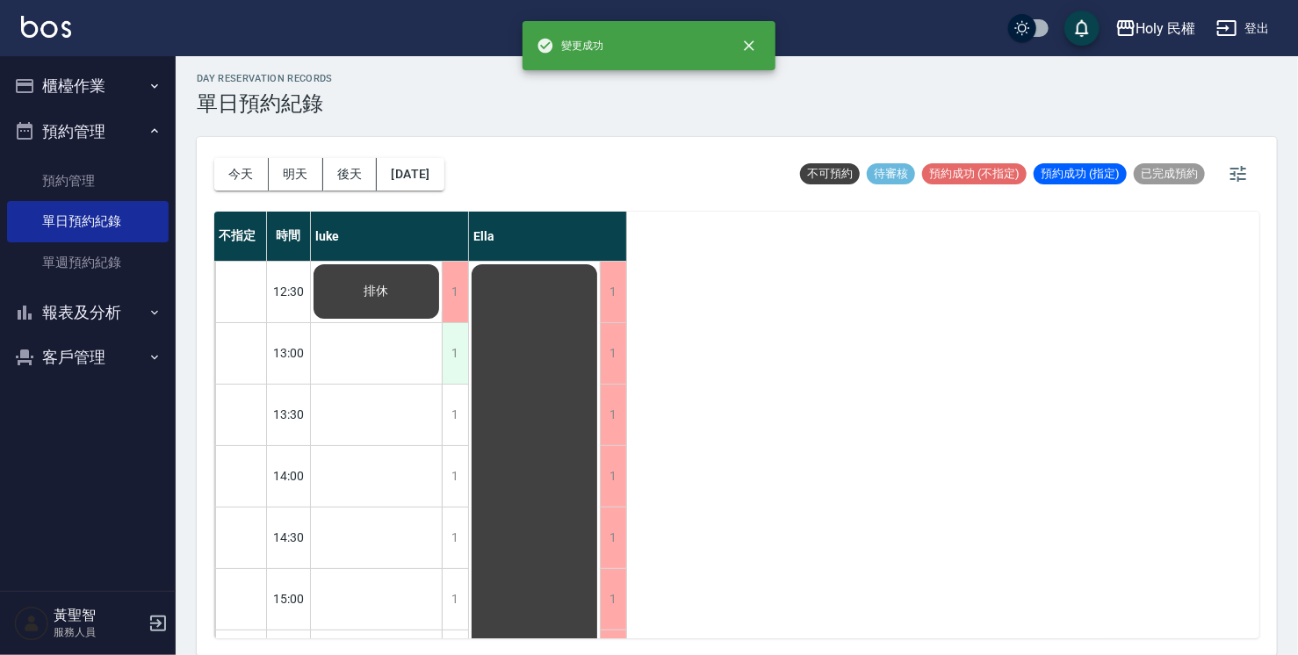
click at [462, 346] on div "1" at bounding box center [455, 353] width 26 height 61
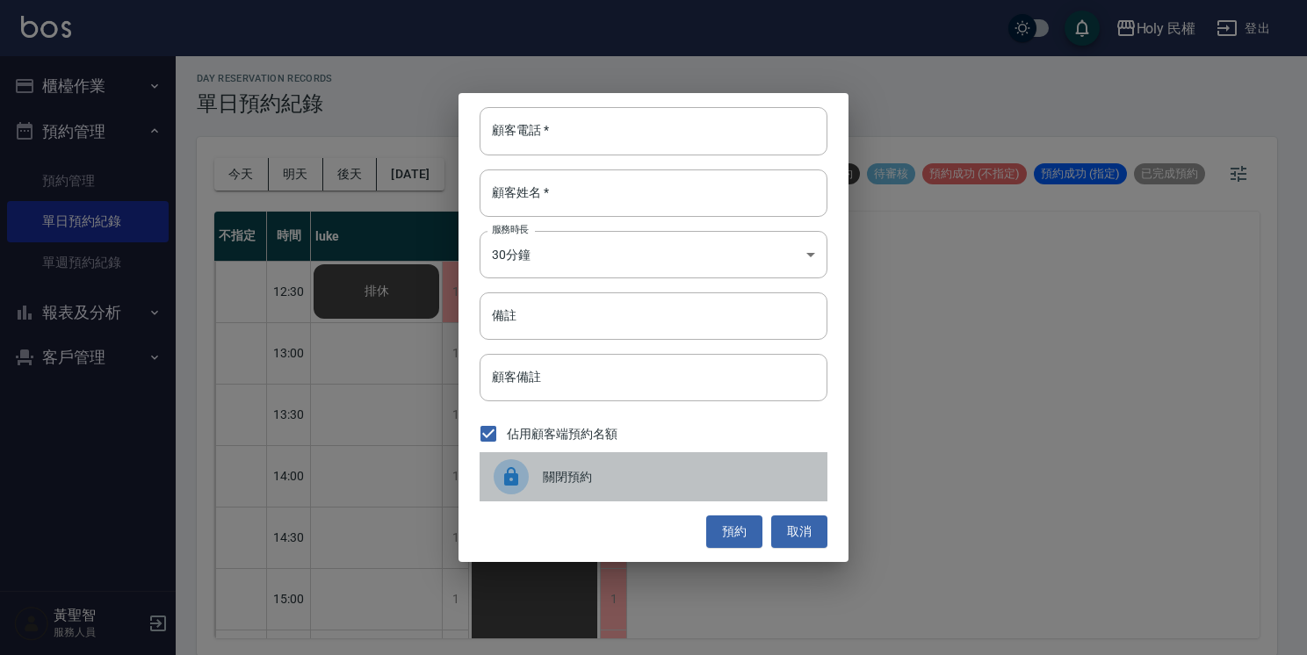
click at [527, 469] on div at bounding box center [511, 476] width 35 height 35
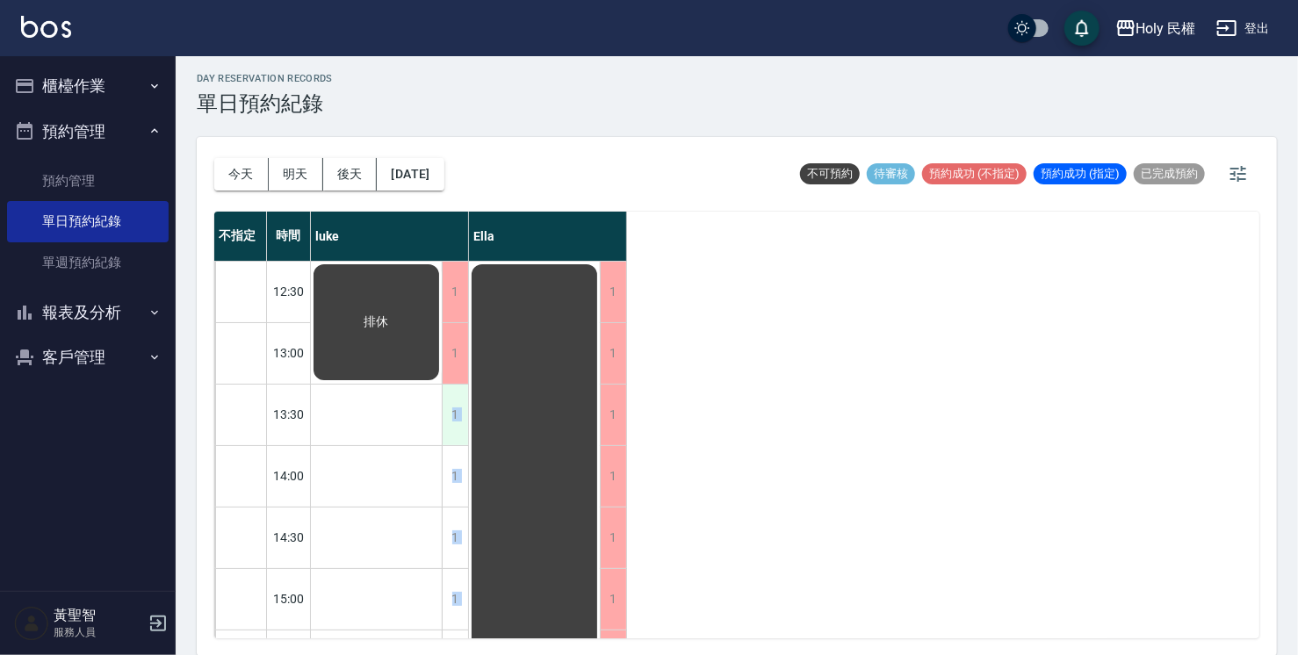
click at [457, 420] on div "1" at bounding box center [455, 415] width 26 height 61
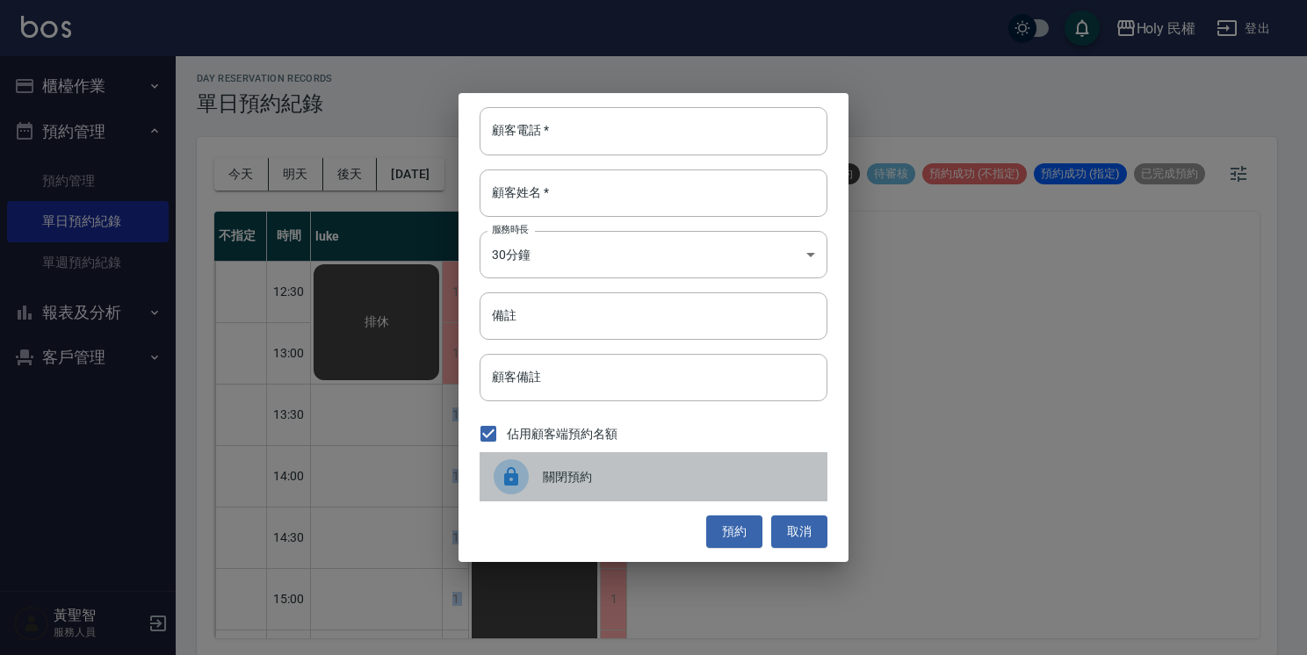
click at [523, 477] on div at bounding box center [511, 476] width 35 height 35
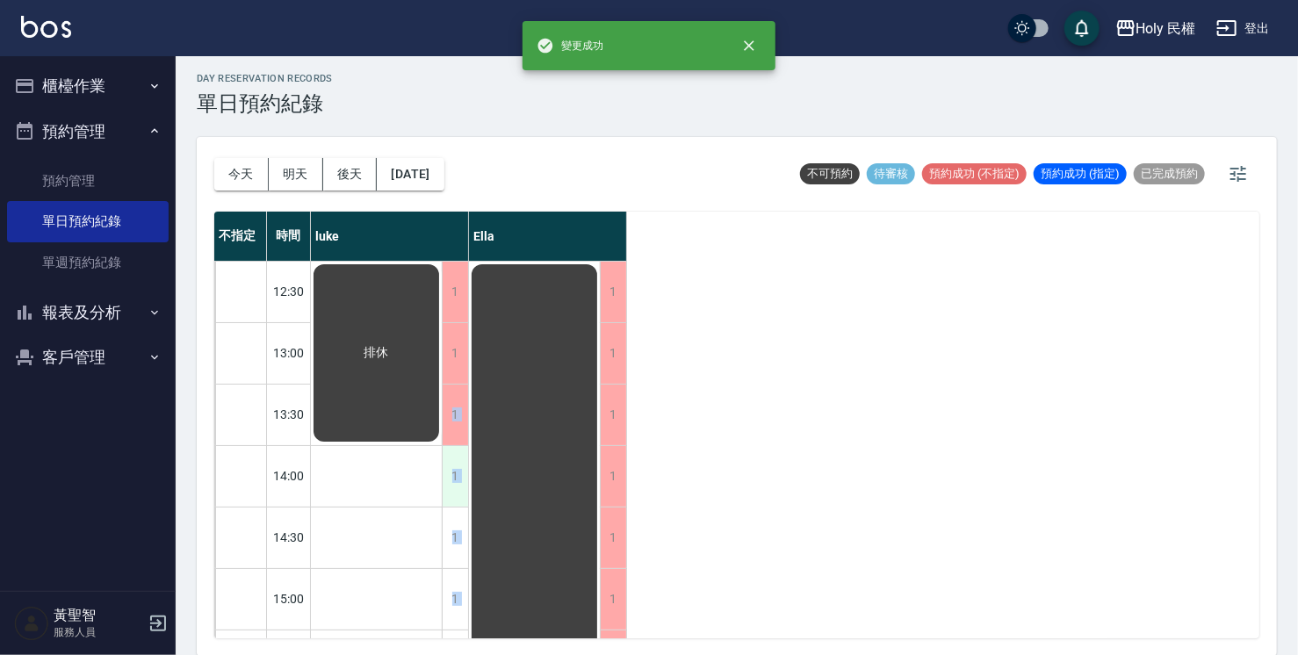
click at [463, 485] on div "1" at bounding box center [455, 476] width 26 height 61
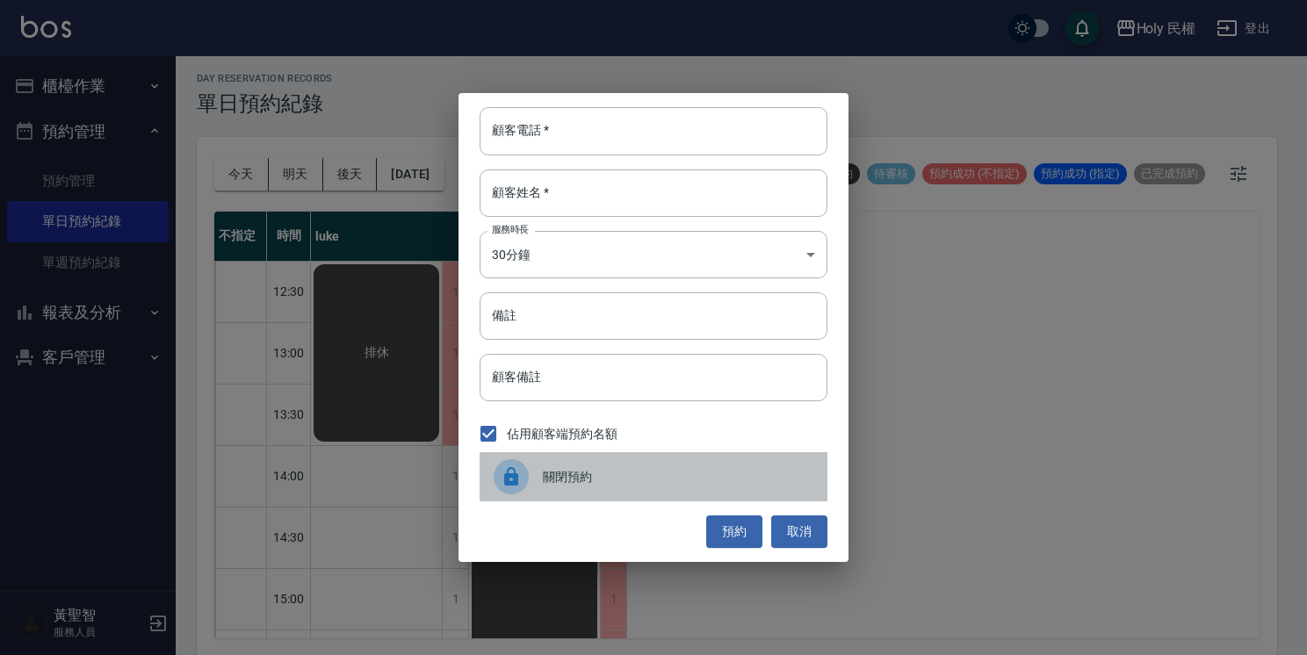
click at [530, 472] on div at bounding box center [518, 476] width 49 height 35
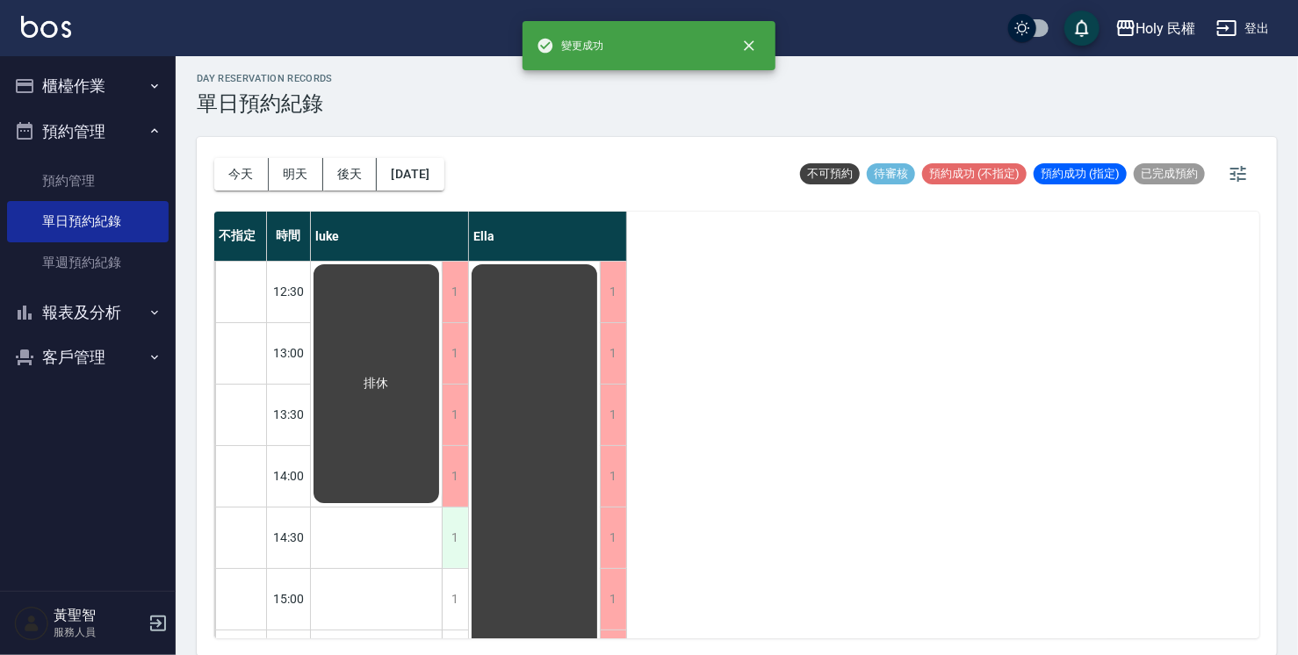
click at [454, 524] on div "1" at bounding box center [455, 538] width 26 height 61
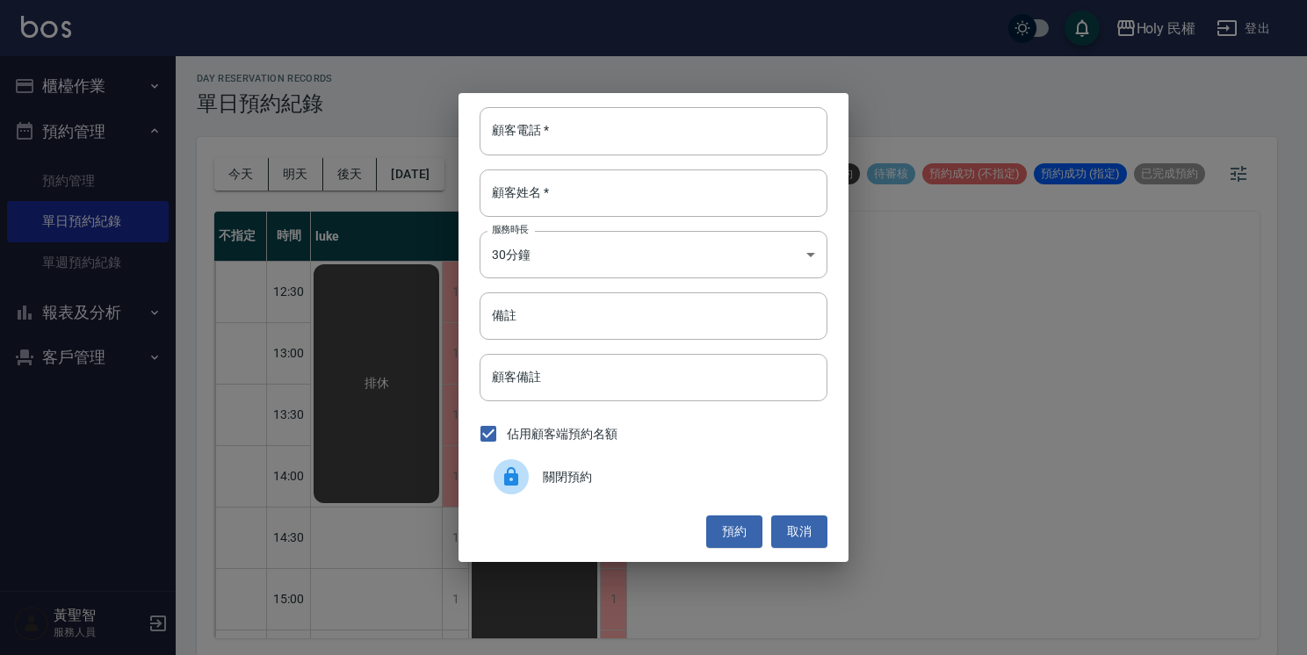
click at [506, 461] on div at bounding box center [511, 476] width 35 height 35
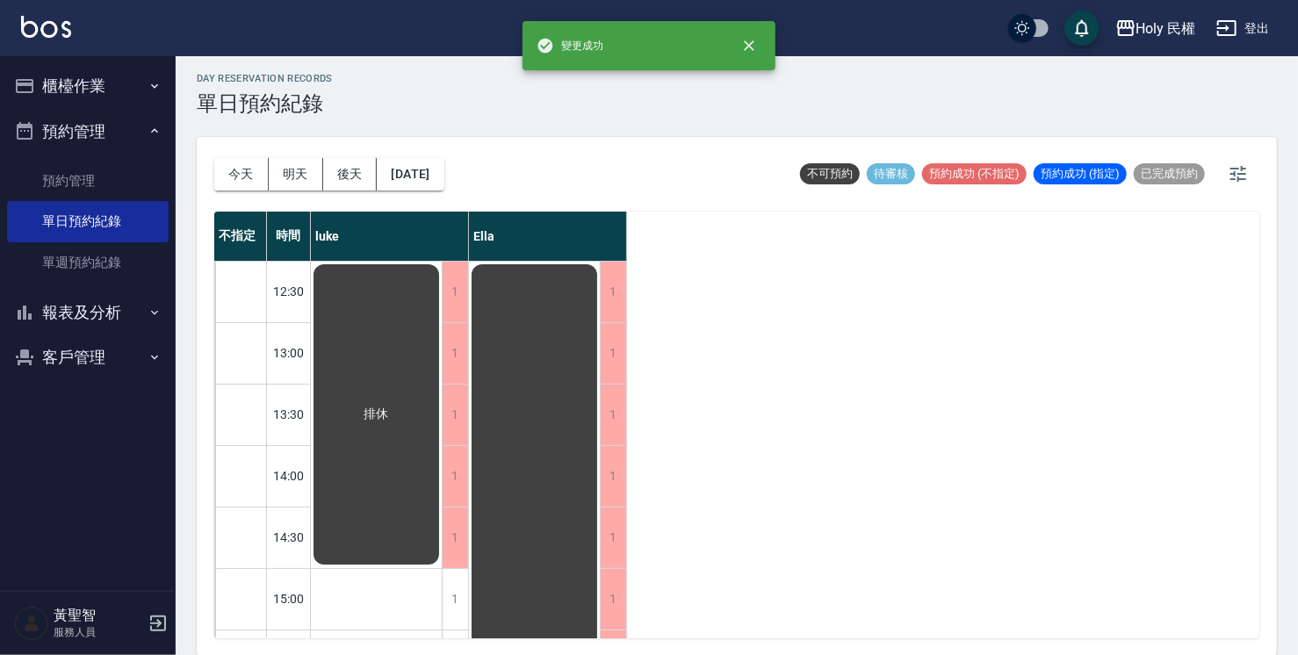
scroll to position [176, 0]
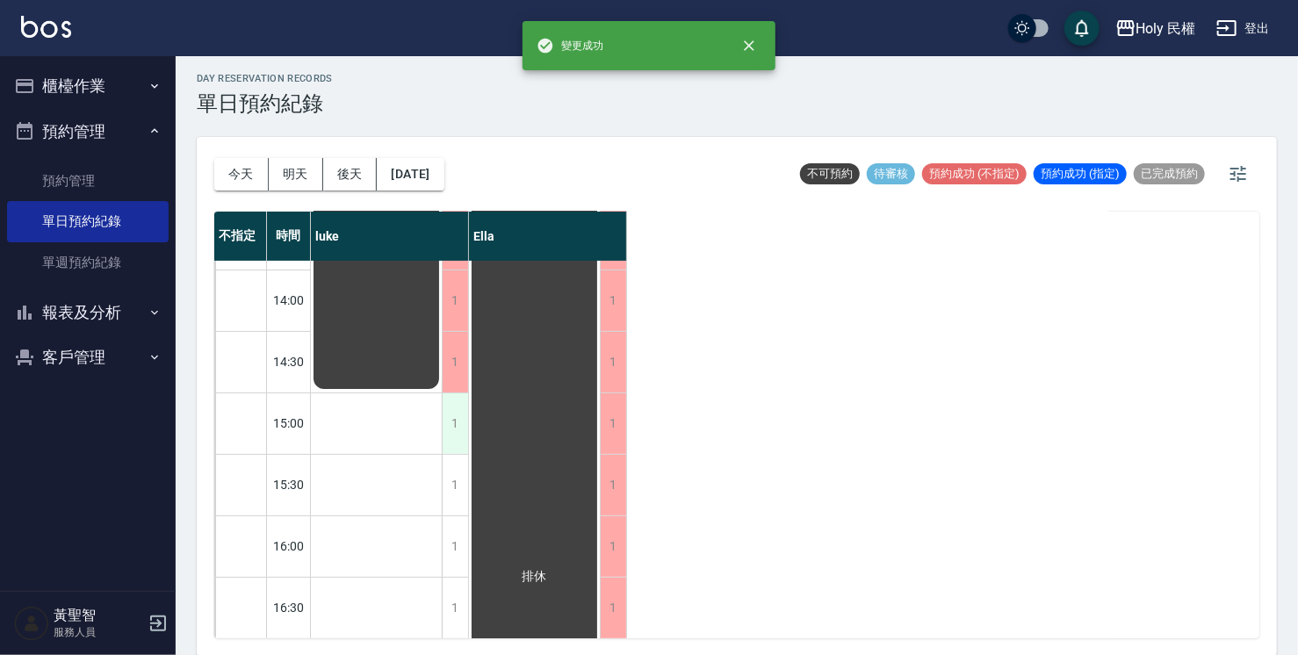
click at [458, 406] on div "1" at bounding box center [455, 423] width 26 height 61
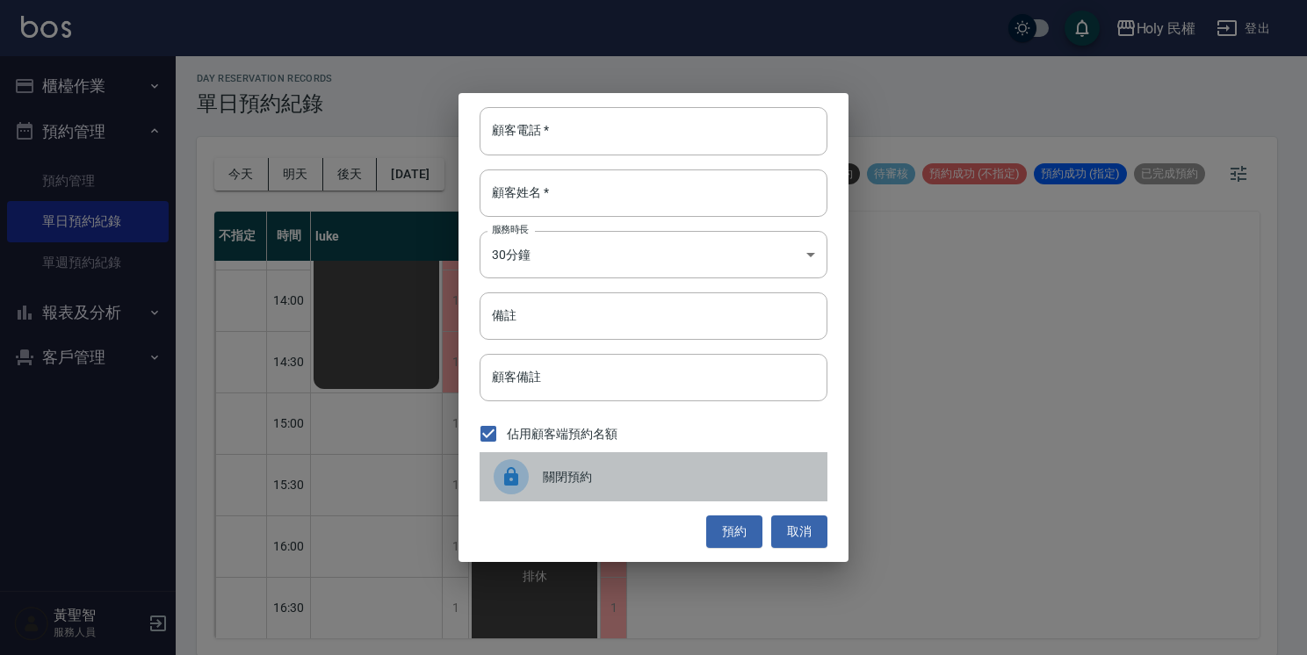
click at [518, 494] on div "關閉預約" at bounding box center [654, 476] width 348 height 49
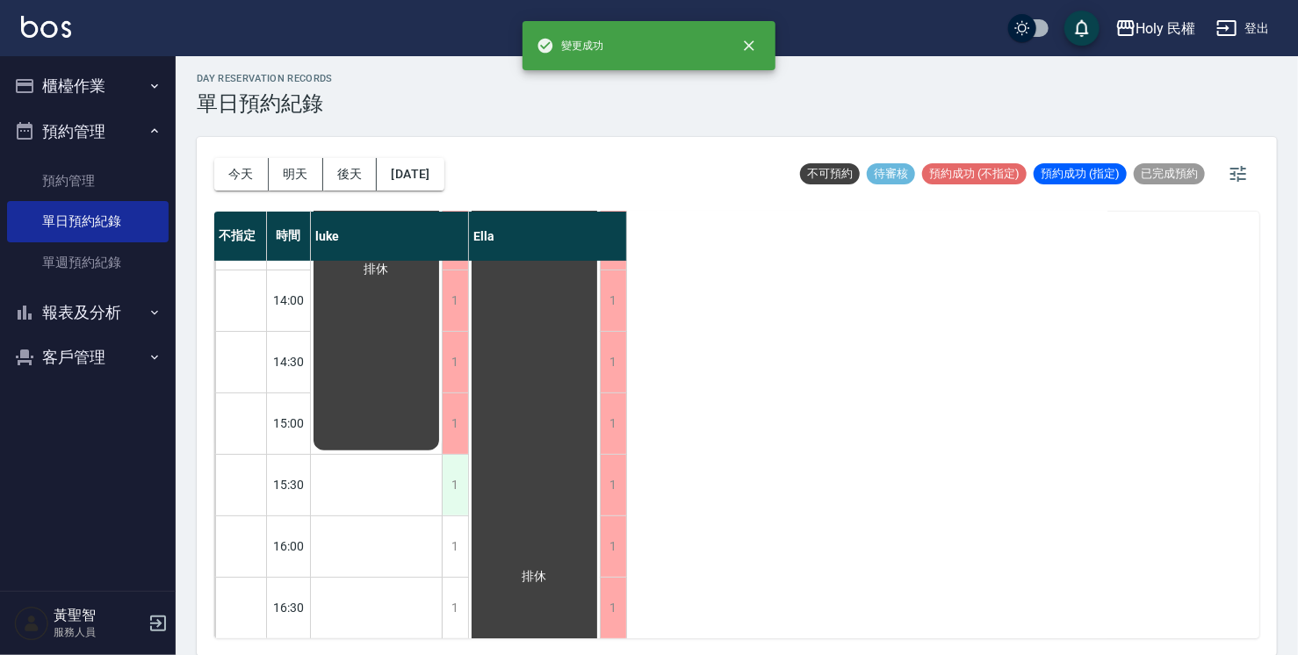
click at [455, 500] on div "1" at bounding box center [455, 485] width 26 height 61
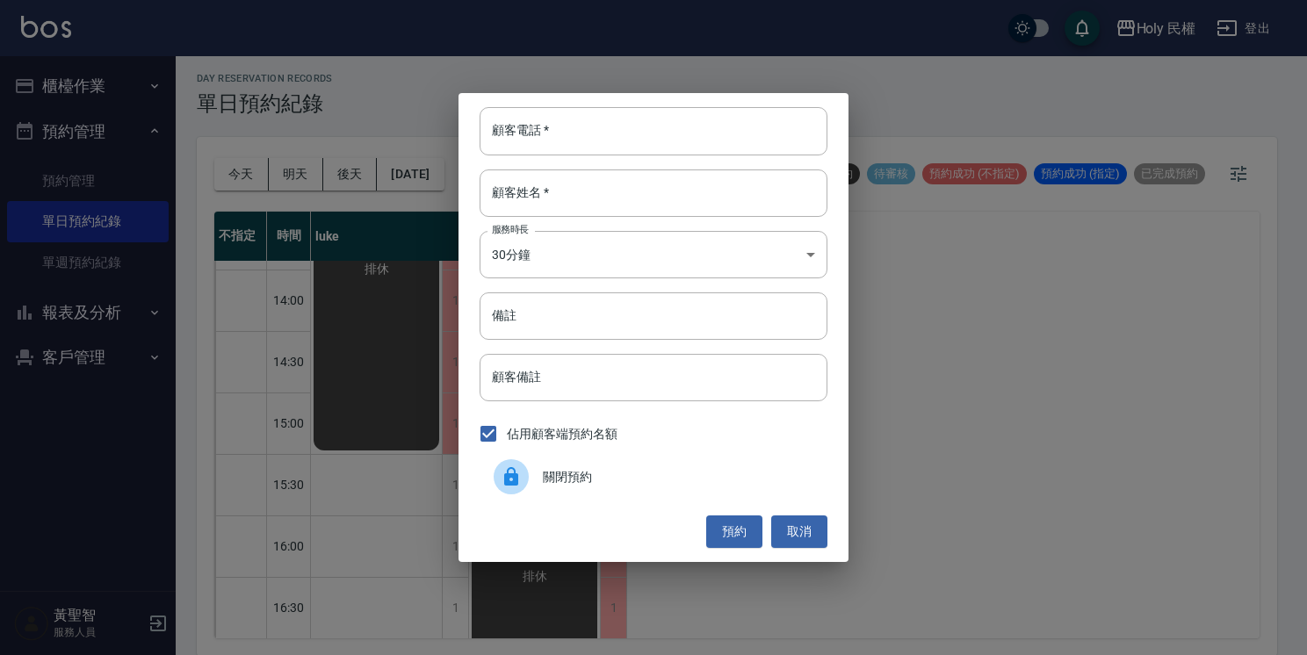
click at [502, 472] on icon at bounding box center [511, 476] width 21 height 21
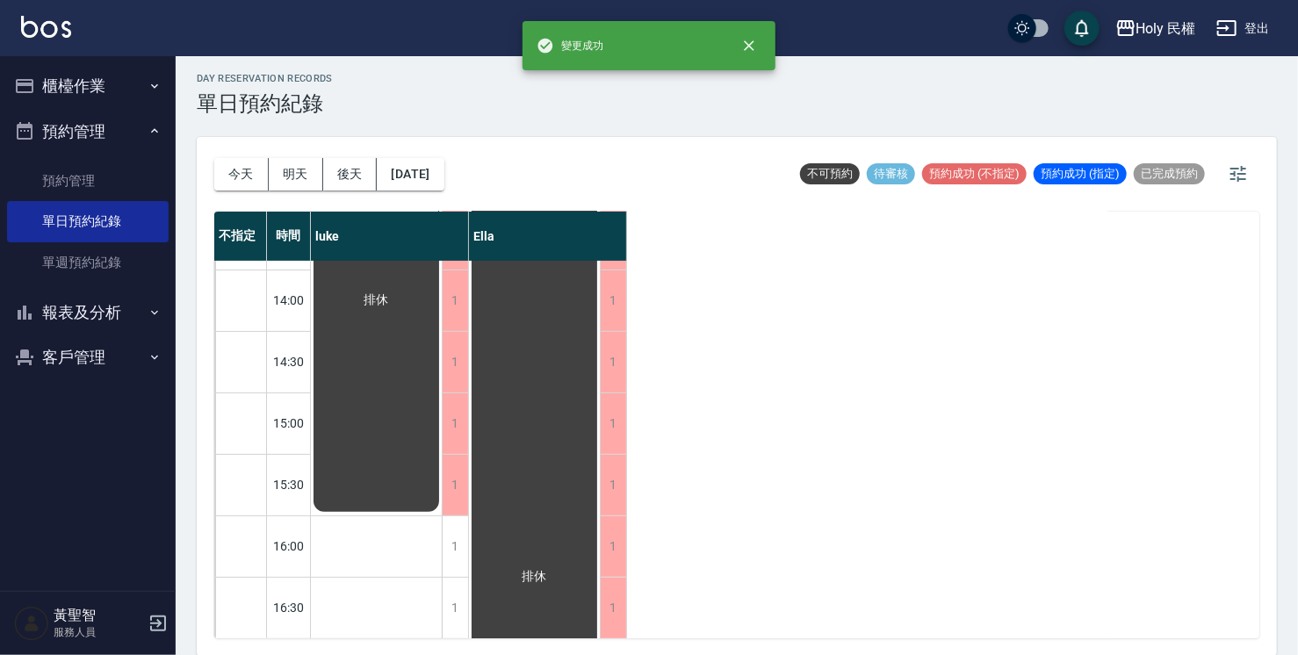
click at [446, 539] on div "1" at bounding box center [455, 546] width 26 height 61
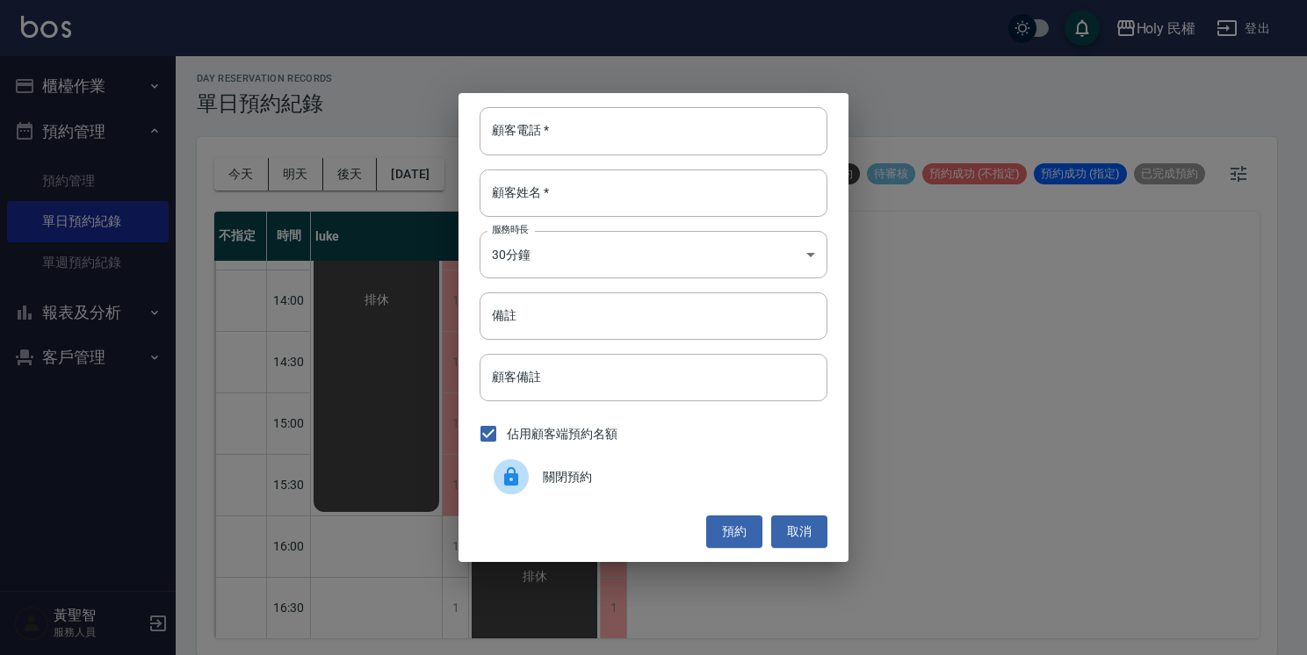
click at [451, 539] on div "顧客電話   * 顧客電話   * 顧客姓名   * 顧客姓名   * 服務時長 30分鐘 1 服務時長 備註 備註 顧客備註 顧客備註 佔用顧客端預約名額 …" at bounding box center [653, 327] width 1307 height 655
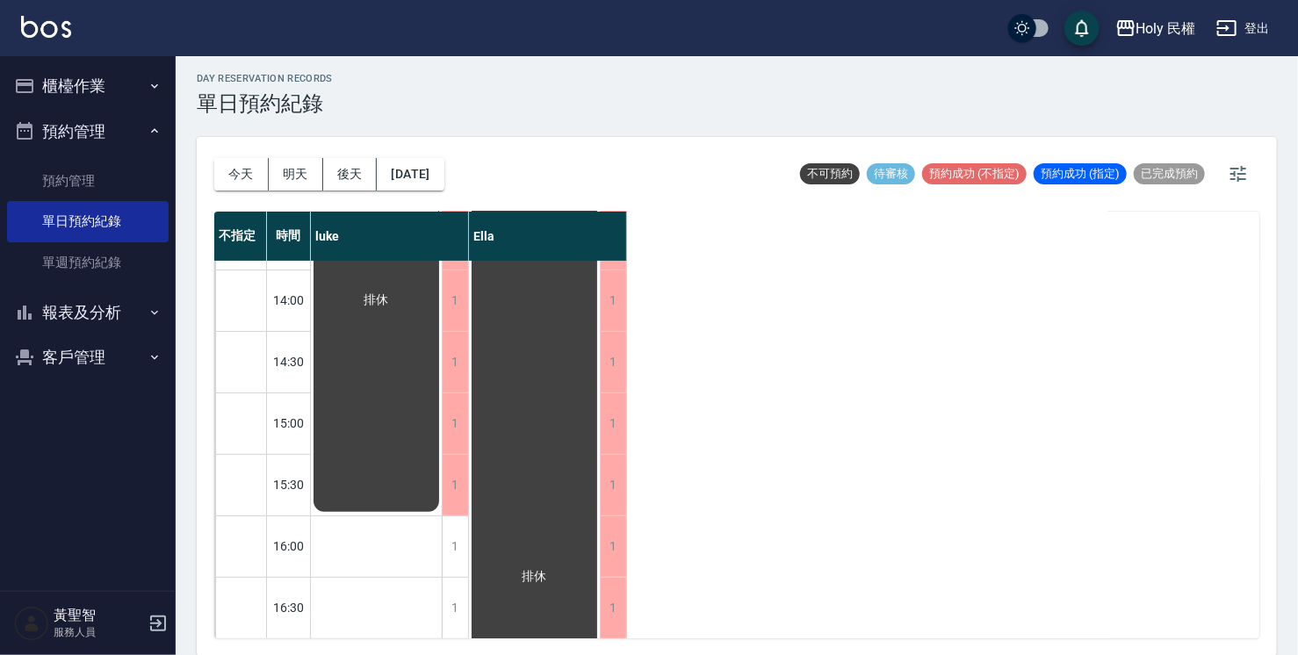
click at [429, 529] on div "排休" at bounding box center [377, 577] width 132 height 984
click at [440, 530] on div "排休" at bounding box center [377, 577] width 132 height 984
click at [447, 528] on div "1" at bounding box center [455, 546] width 26 height 61
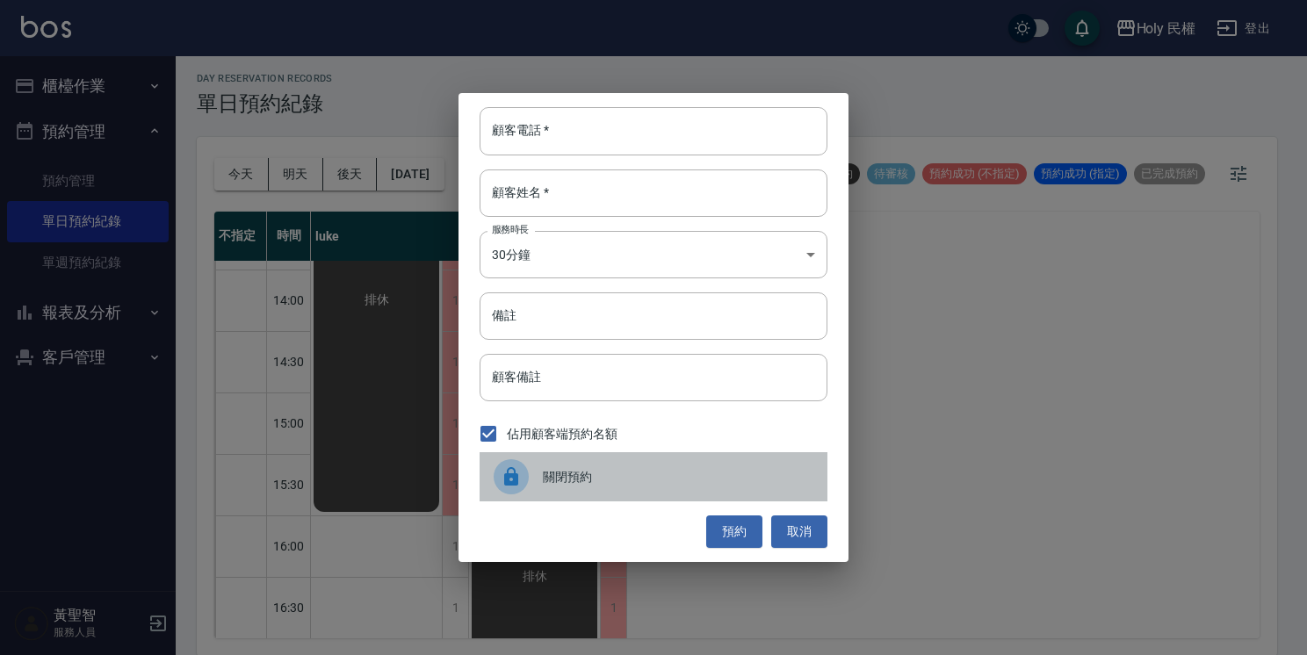
click at [494, 483] on div at bounding box center [518, 476] width 49 height 35
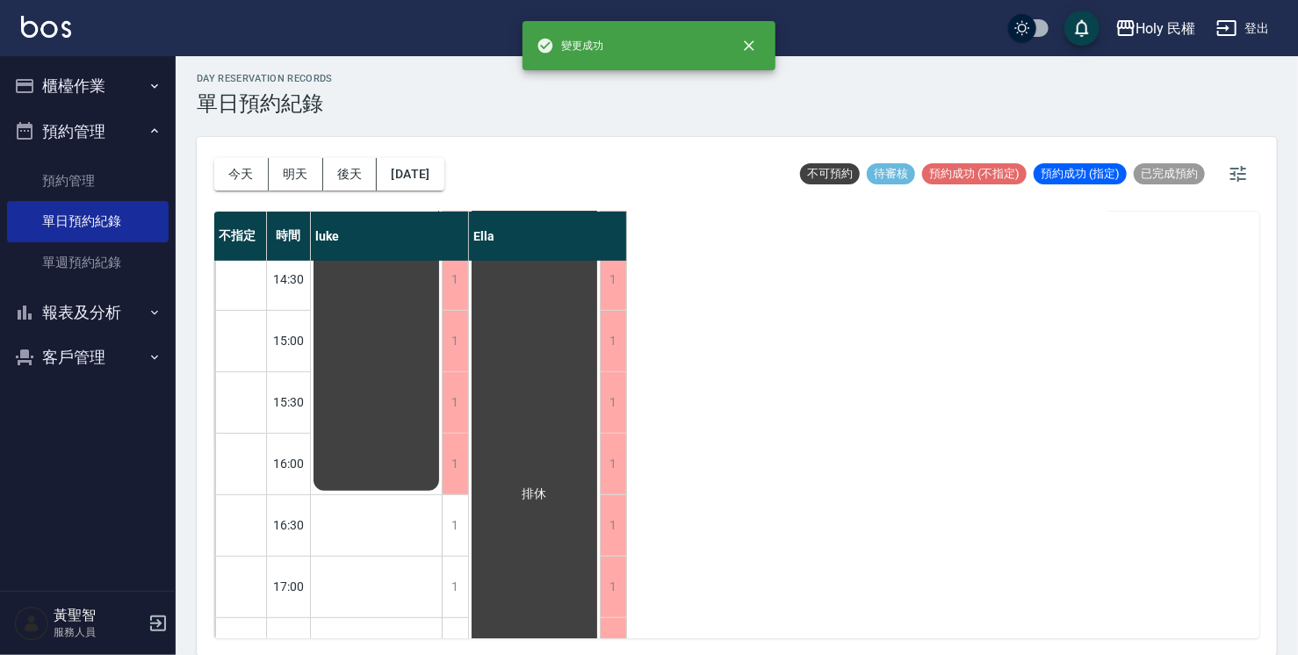
scroll to position [351, 0]
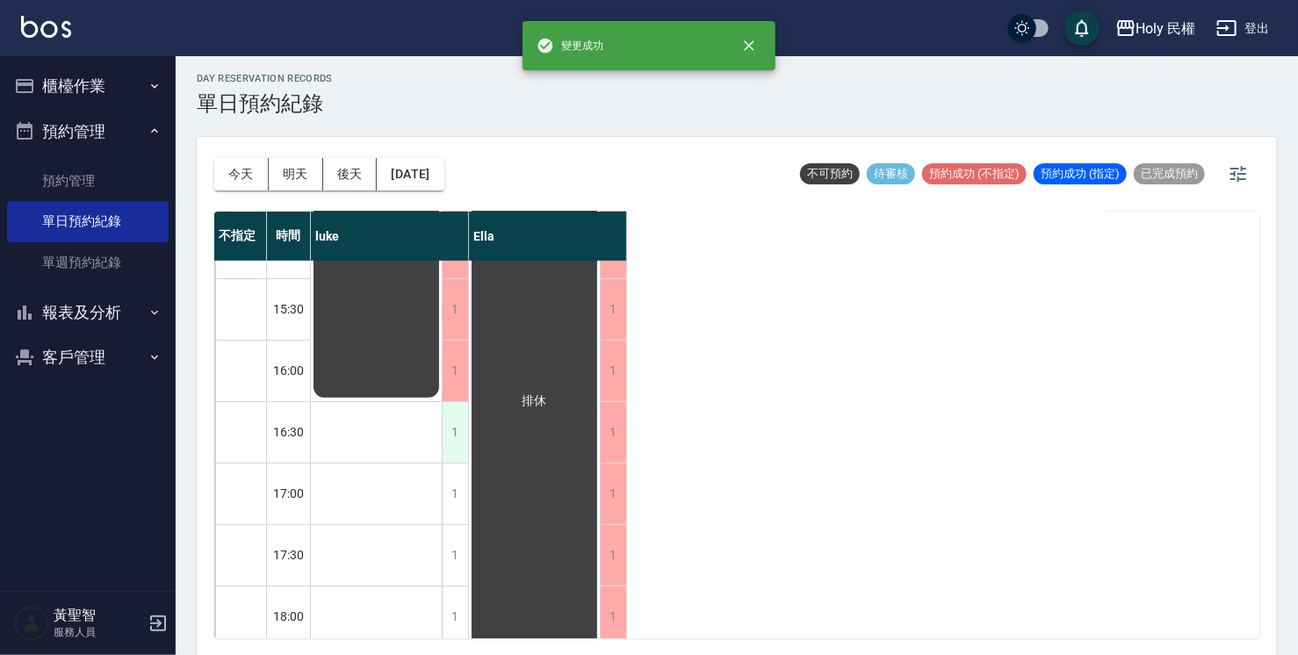
click at [449, 445] on div "1" at bounding box center [455, 432] width 26 height 61
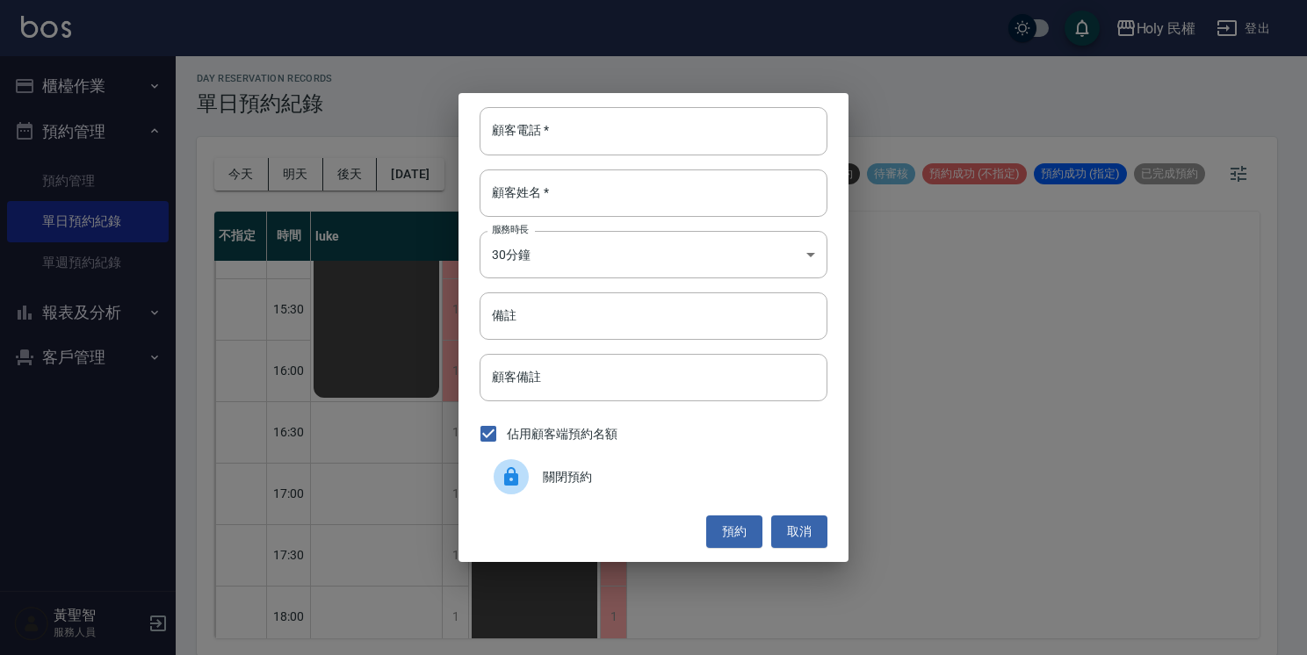
click at [499, 471] on div at bounding box center [511, 476] width 35 height 35
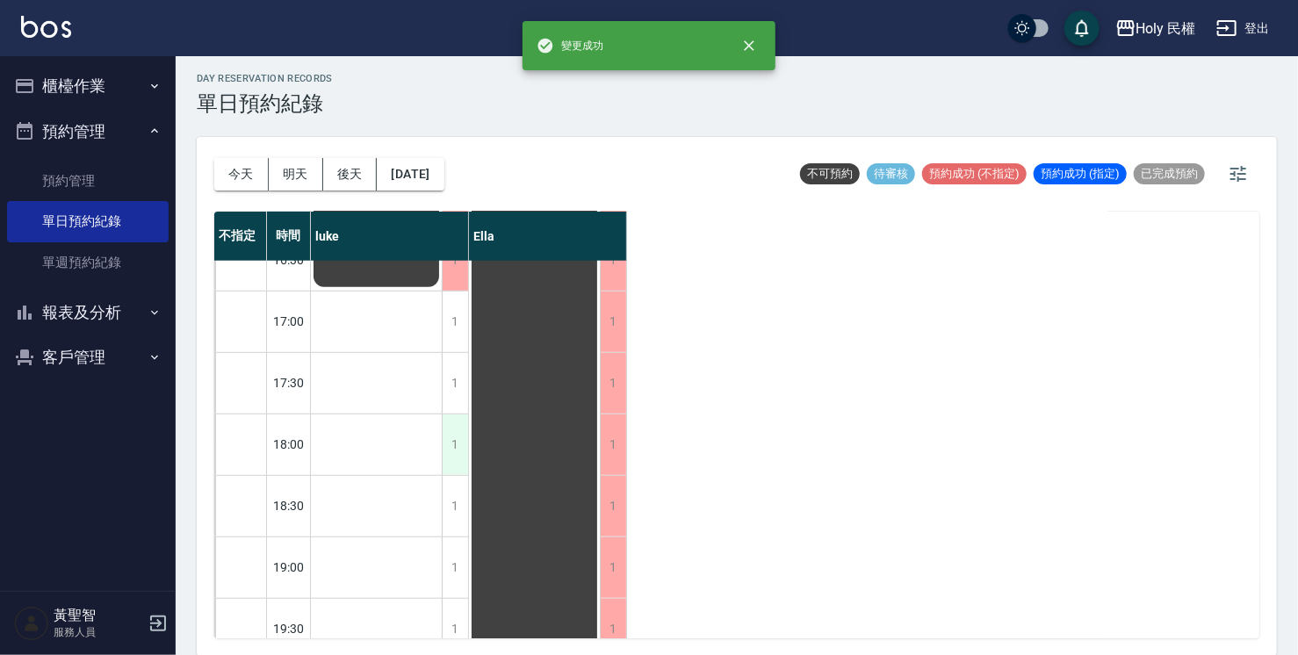
scroll to position [527, 0]
click at [457, 334] on div "1" at bounding box center [455, 318] width 26 height 61
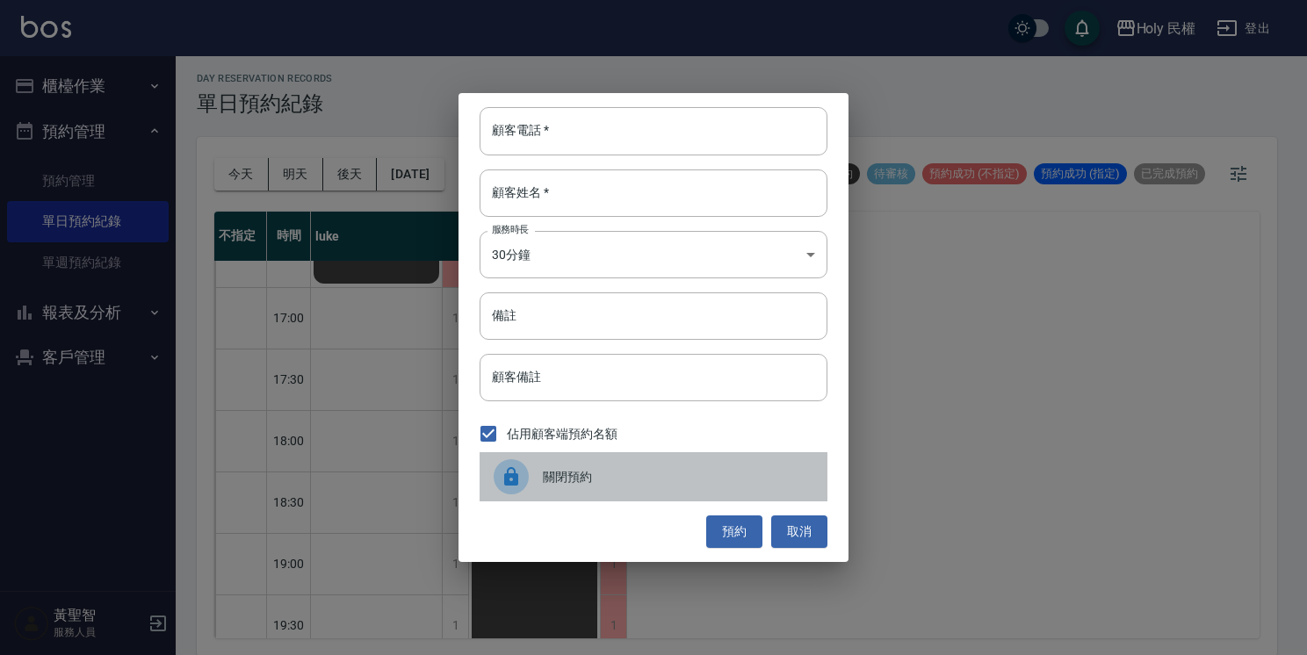
click at [529, 464] on div at bounding box center [518, 476] width 49 height 35
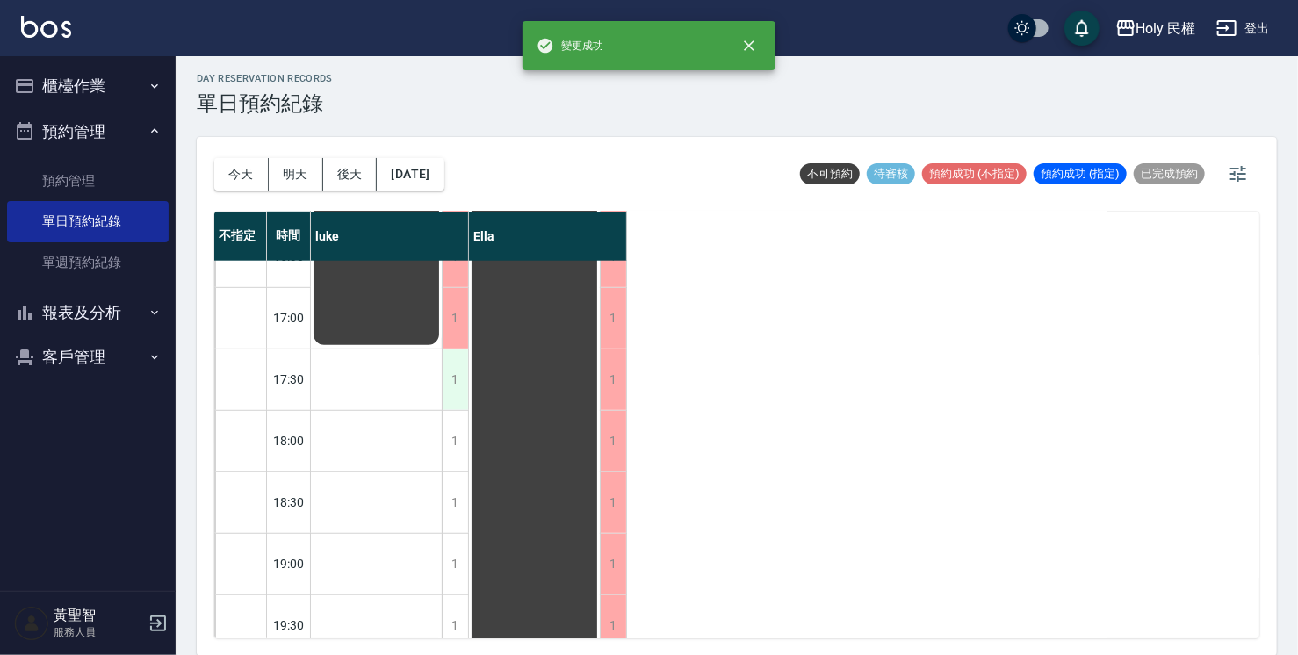
click at [461, 395] on div "1" at bounding box center [455, 380] width 26 height 61
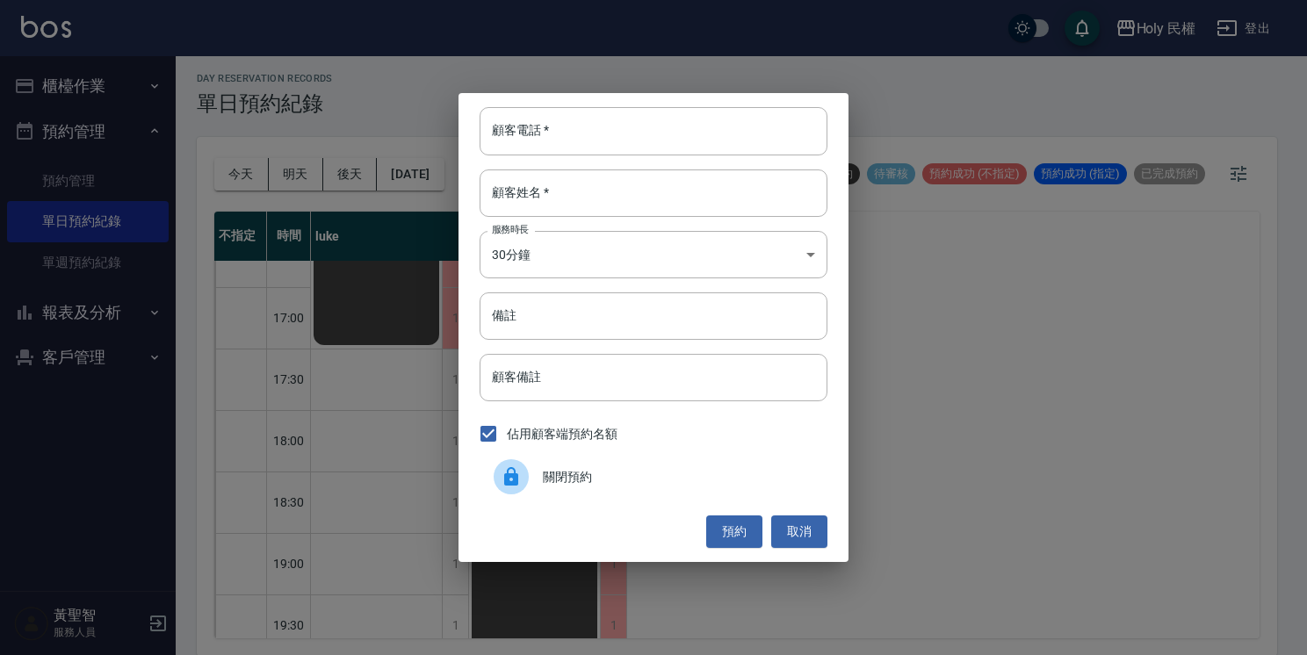
click at [523, 462] on div at bounding box center [518, 476] width 49 height 35
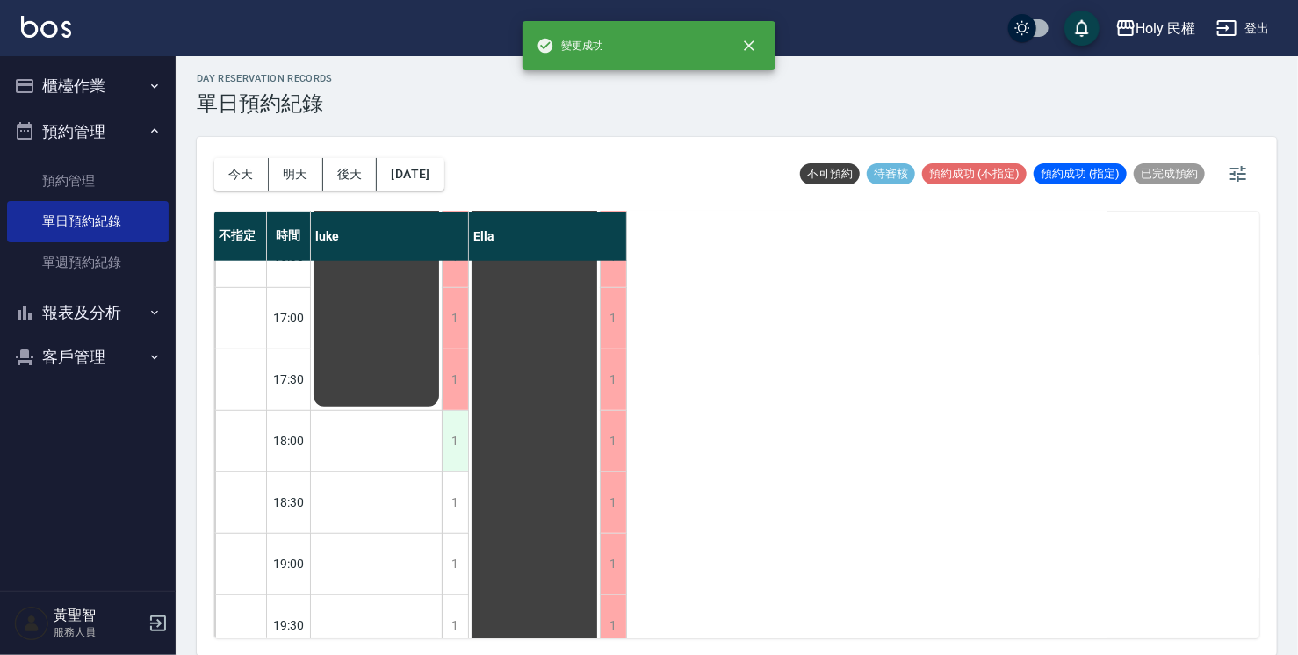
click at [446, 451] on div "1" at bounding box center [455, 441] width 26 height 61
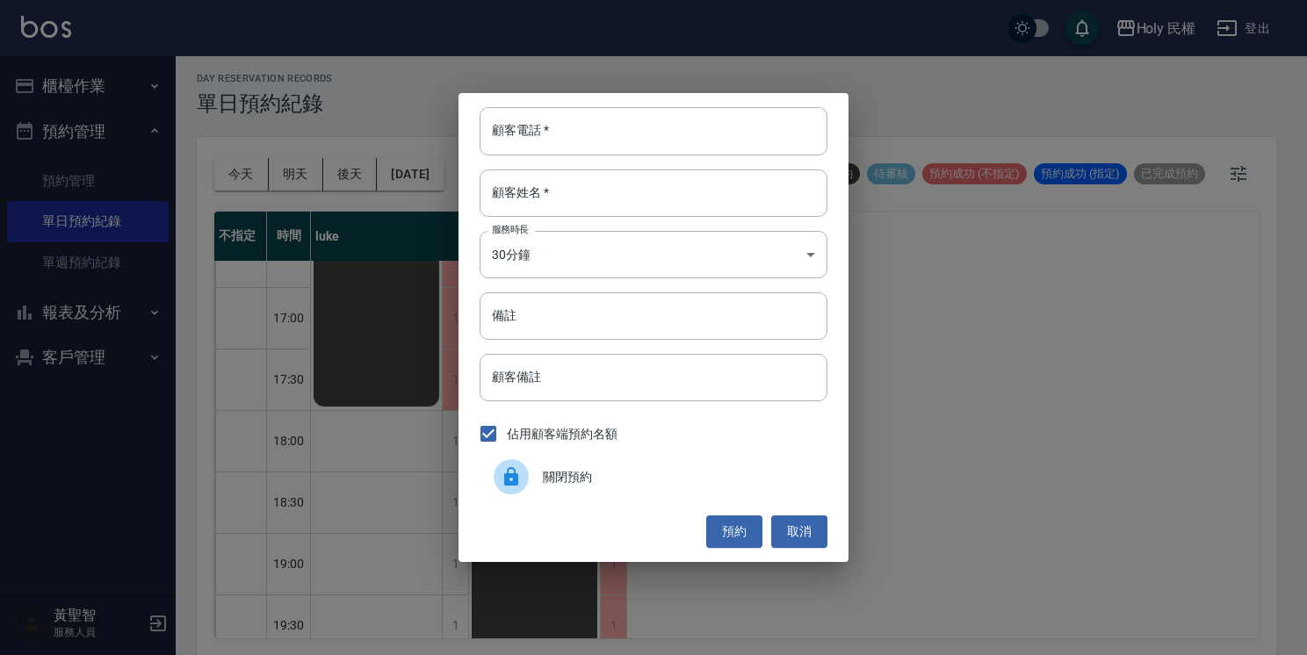
click at [514, 467] on icon at bounding box center [511, 476] width 21 height 21
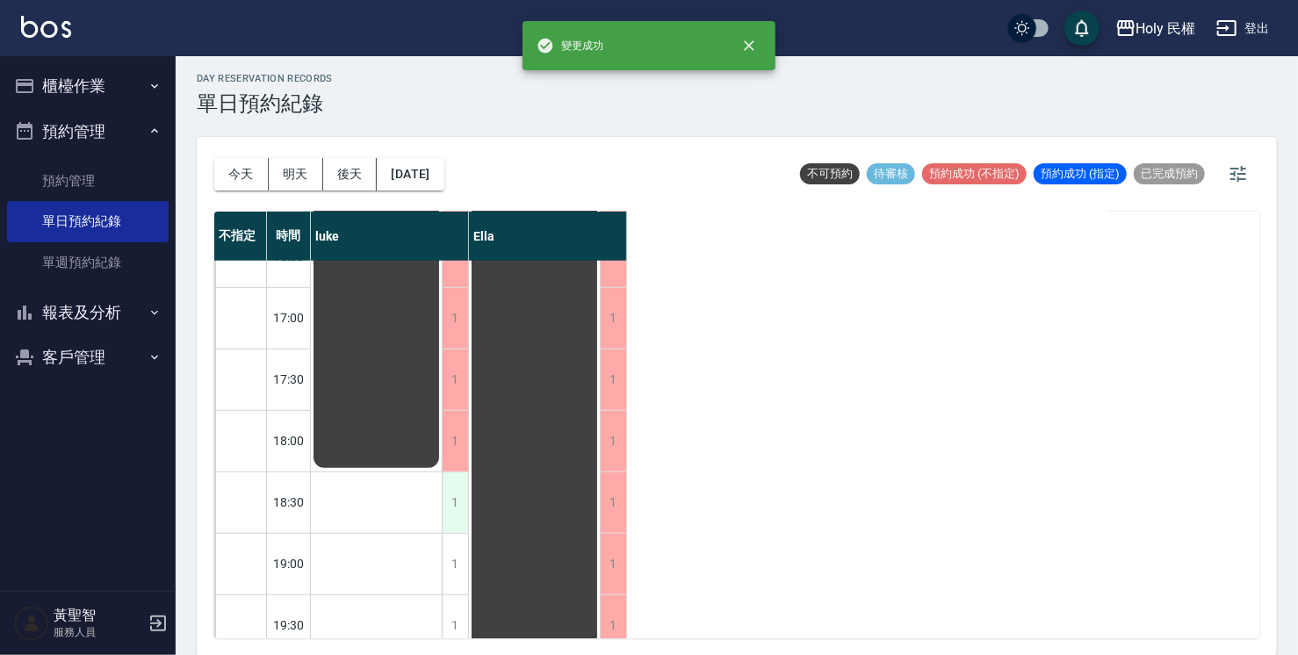
click at [449, 495] on div "1" at bounding box center [455, 502] width 26 height 61
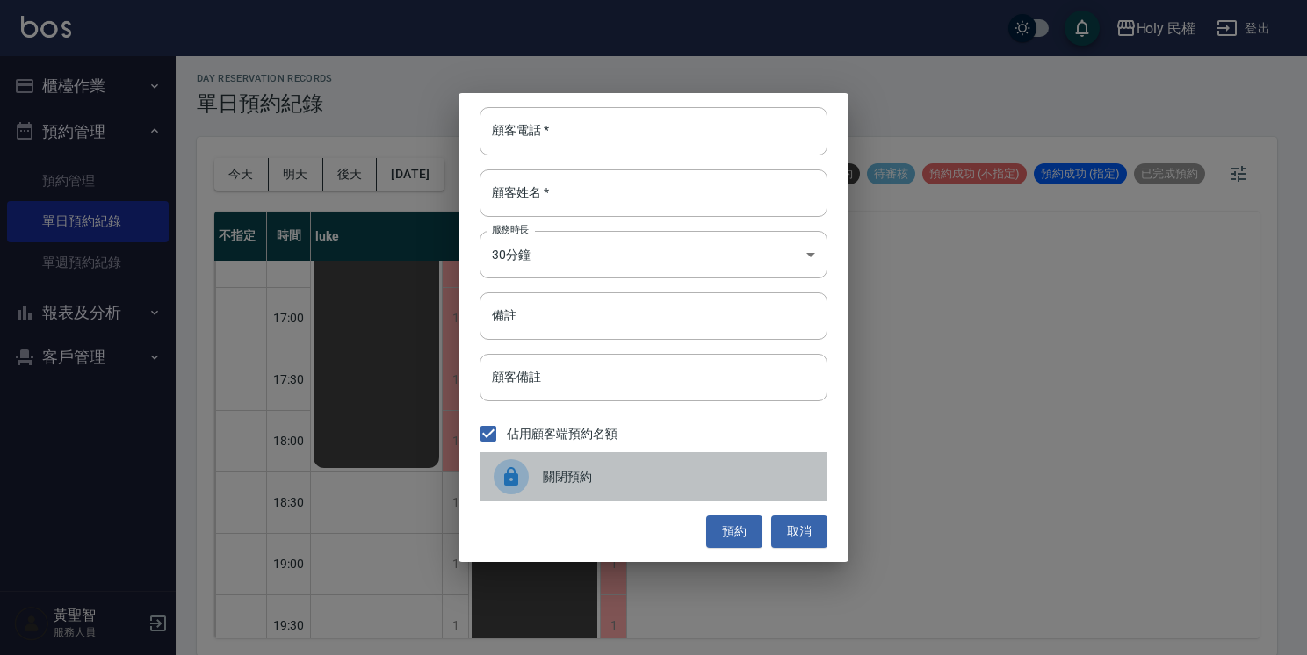
click at [504, 480] on icon at bounding box center [511, 476] width 14 height 18
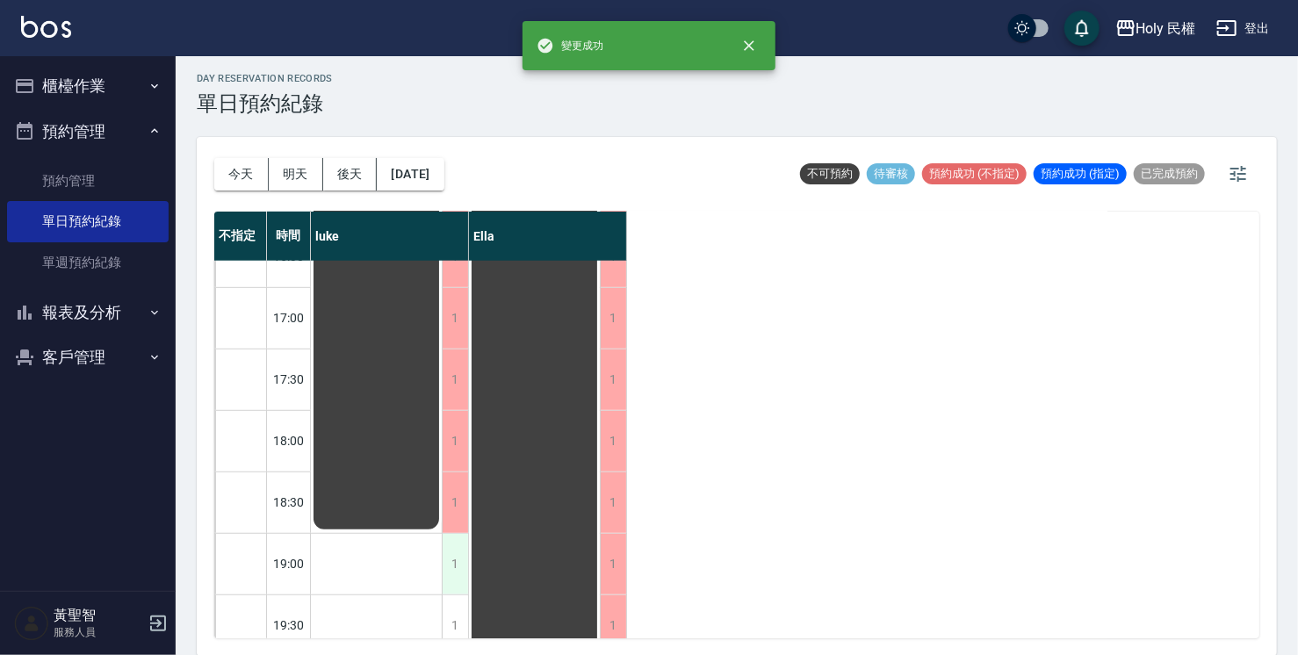
click at [462, 551] on div "1" at bounding box center [455, 564] width 26 height 61
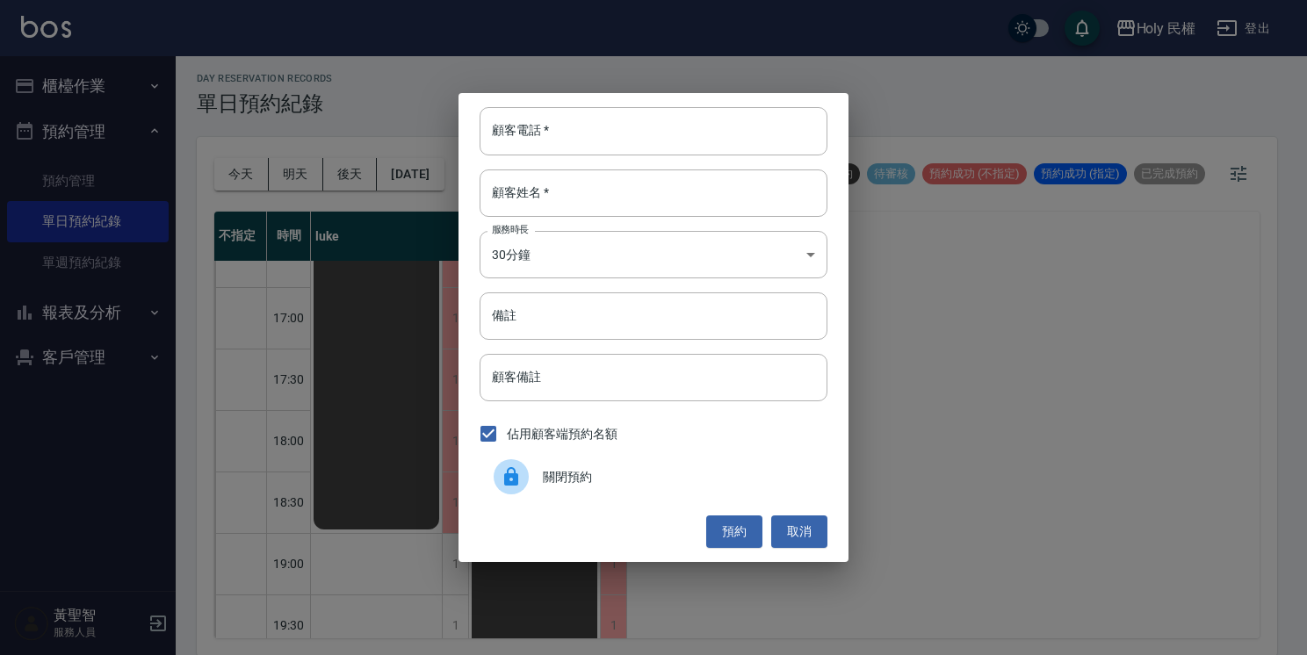
click at [519, 492] on div at bounding box center [511, 476] width 35 height 35
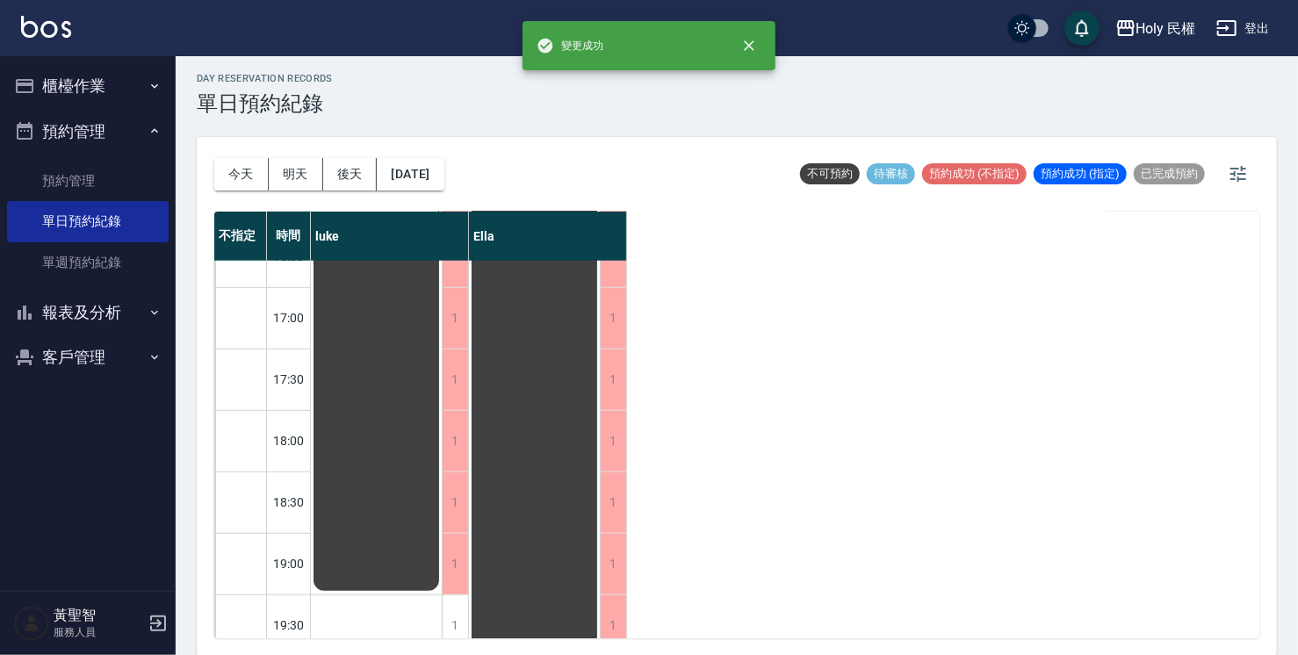
scroll to position [619, 0]
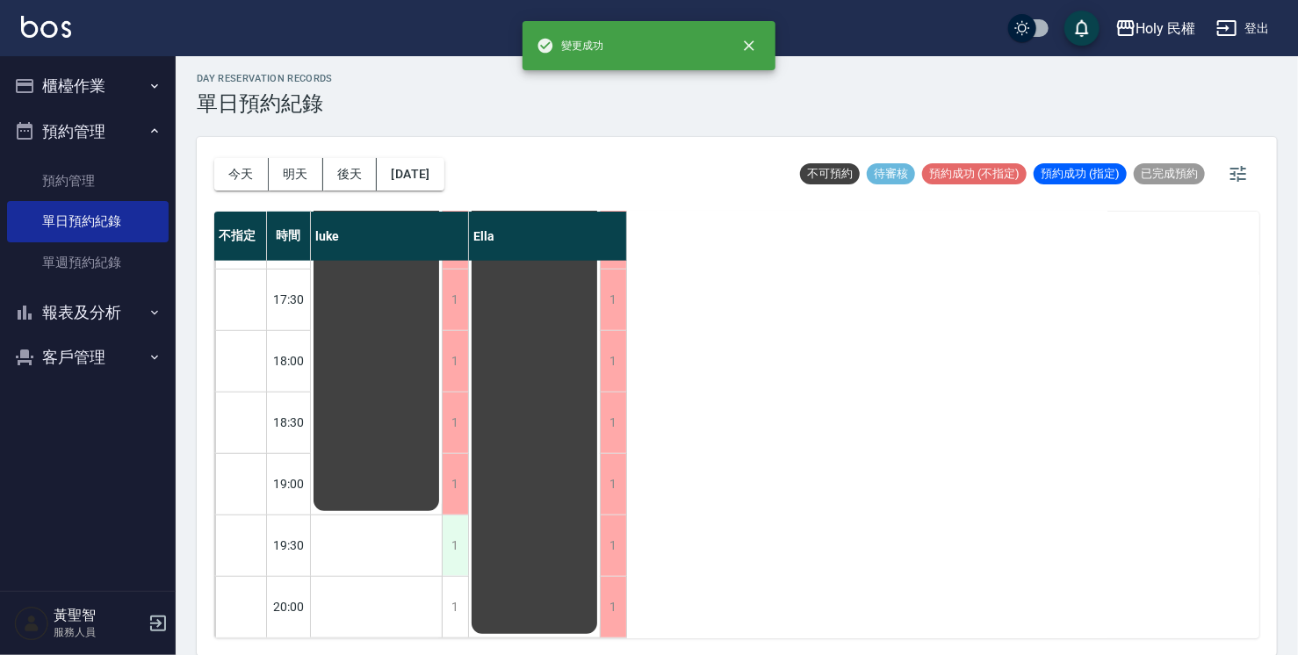
click at [467, 520] on div "1" at bounding box center [455, 546] width 26 height 61
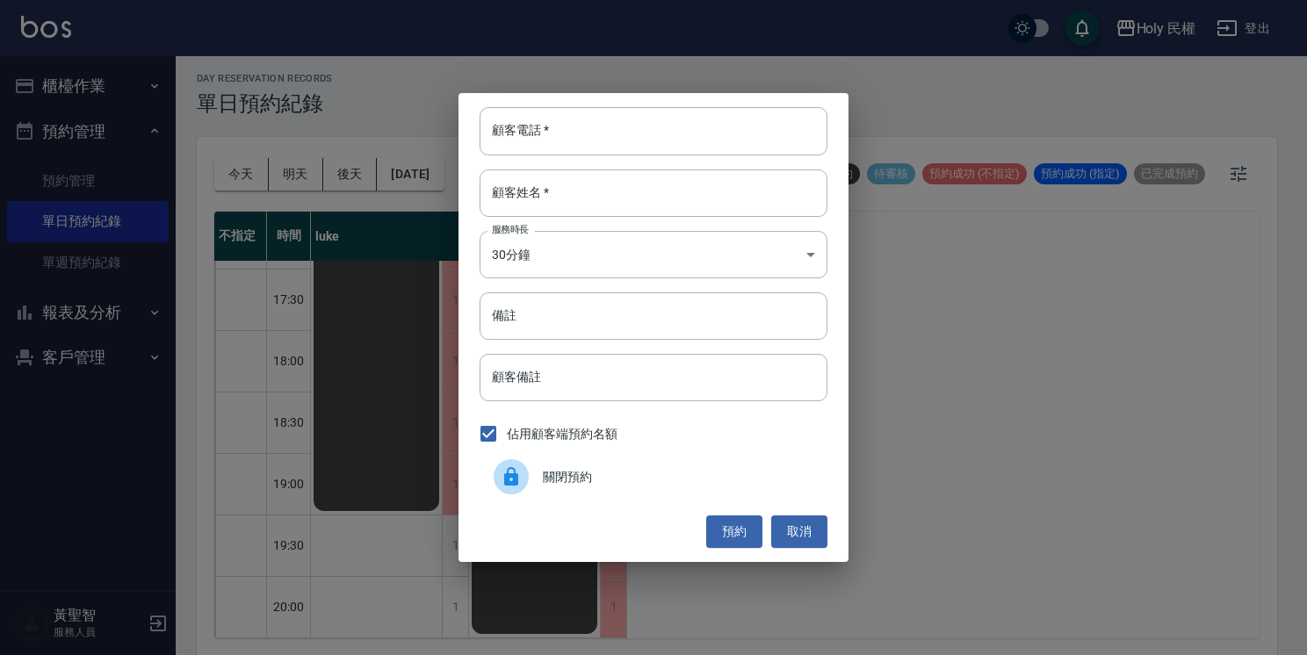
click at [501, 480] on icon at bounding box center [511, 476] width 21 height 21
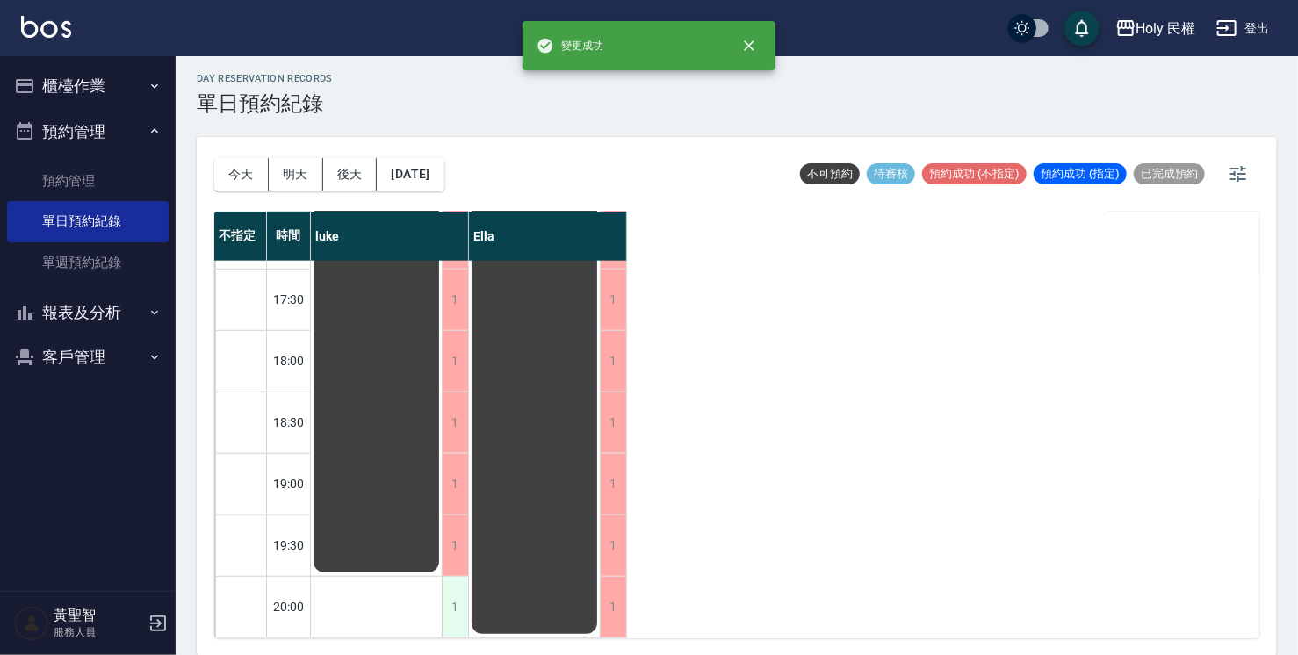
click at [444, 581] on div "1" at bounding box center [455, 607] width 26 height 61
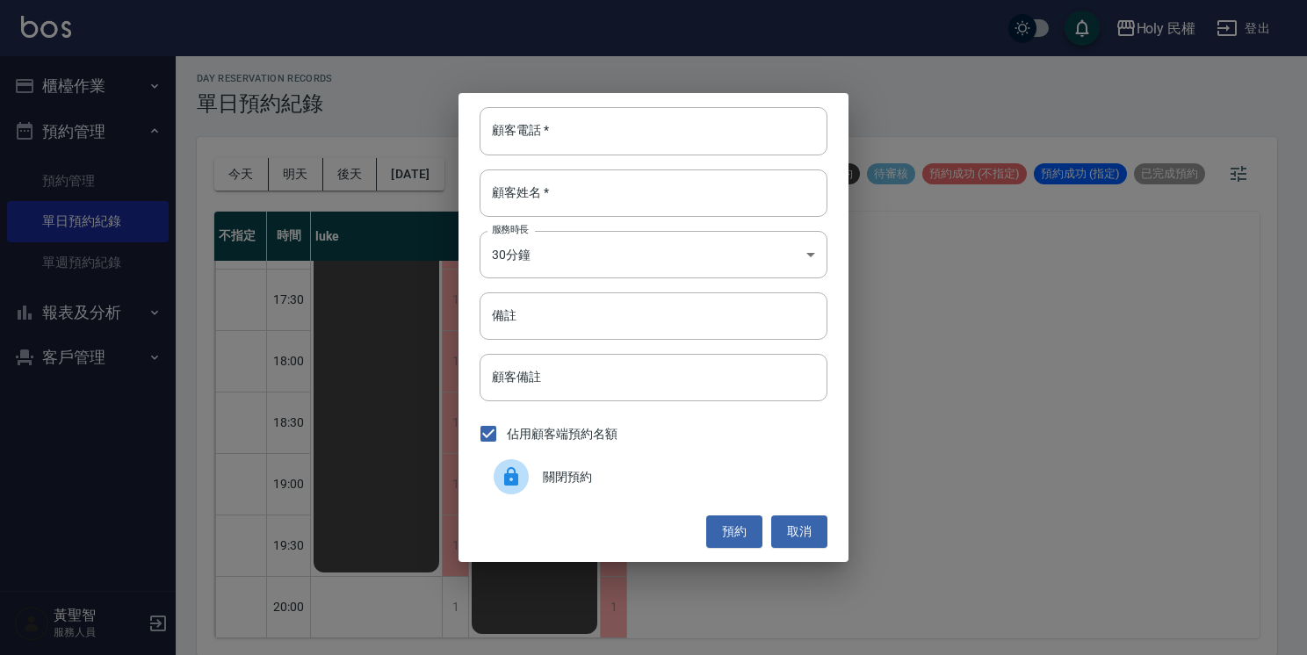
click at [518, 481] on icon at bounding box center [511, 476] width 21 height 21
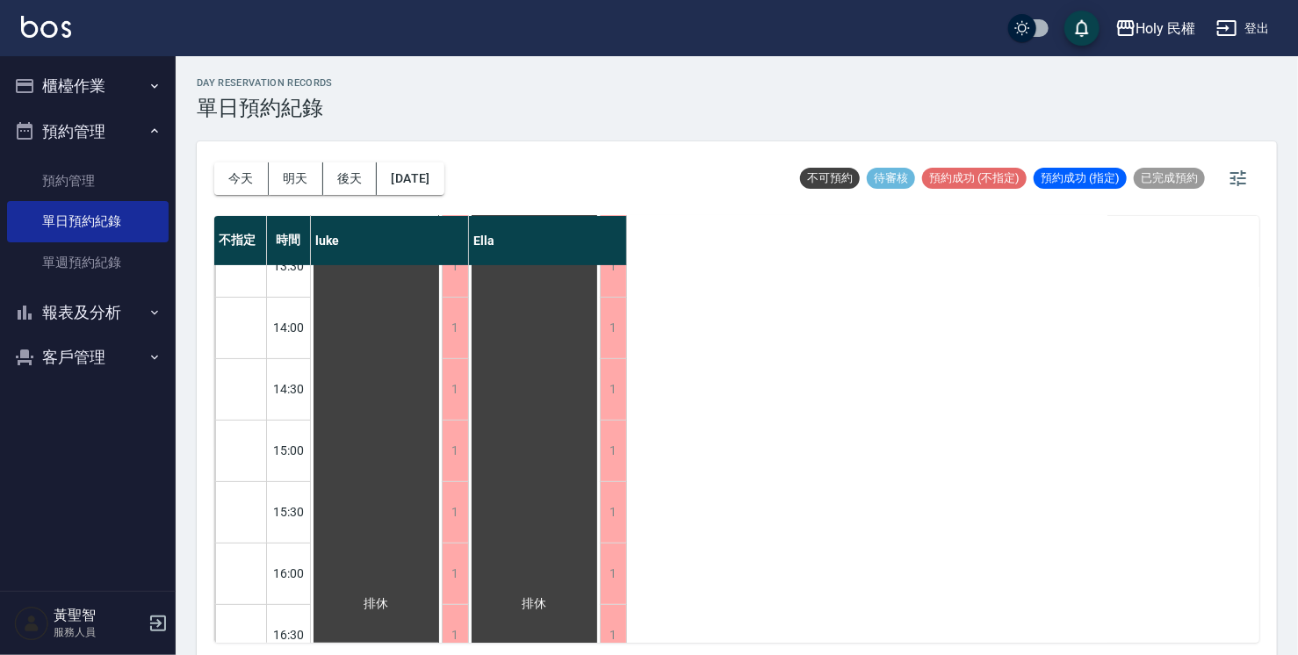
scroll to position [176, 0]
click at [443, 184] on button "[DATE]" at bounding box center [410, 178] width 67 height 32
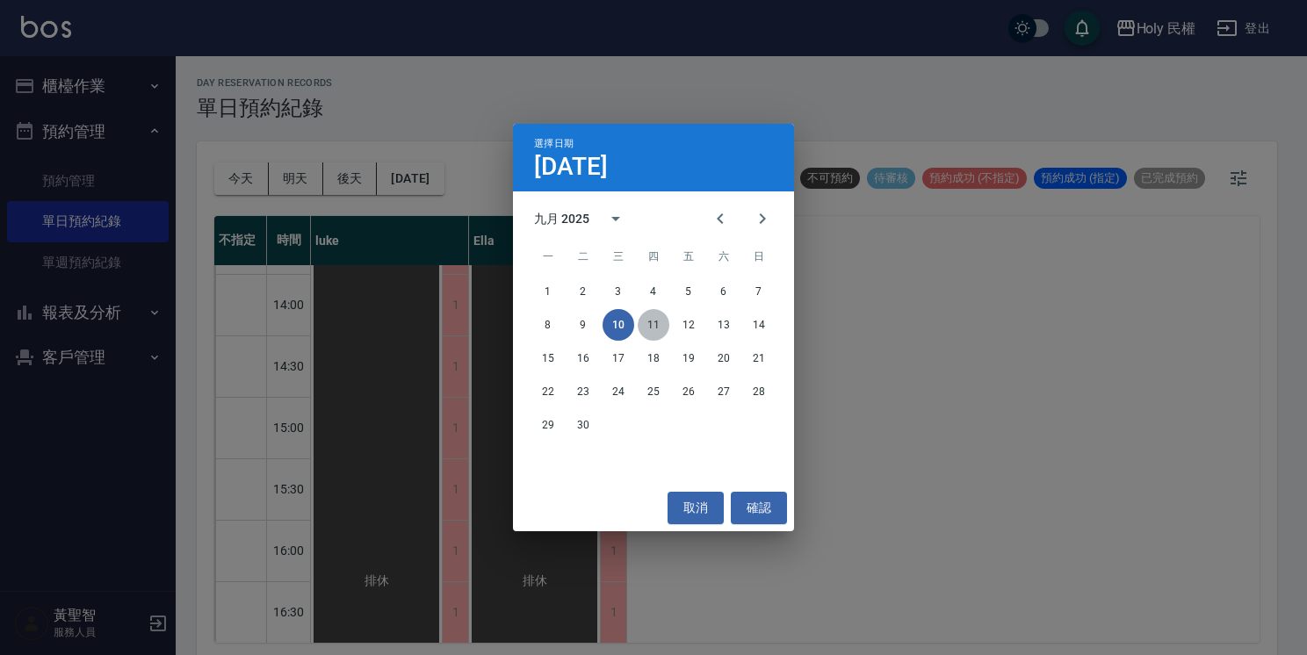
click at [663, 326] on button "11" at bounding box center [654, 325] width 32 height 32
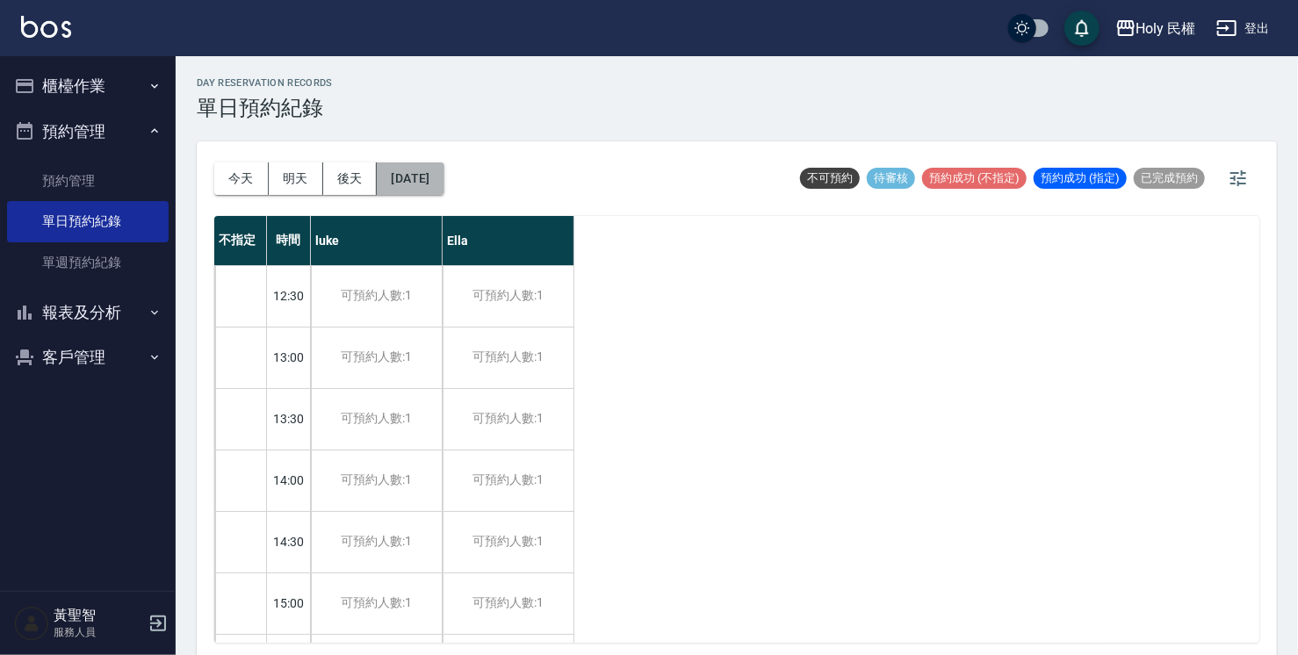
click at [414, 179] on button "[DATE]" at bounding box center [410, 178] width 67 height 32
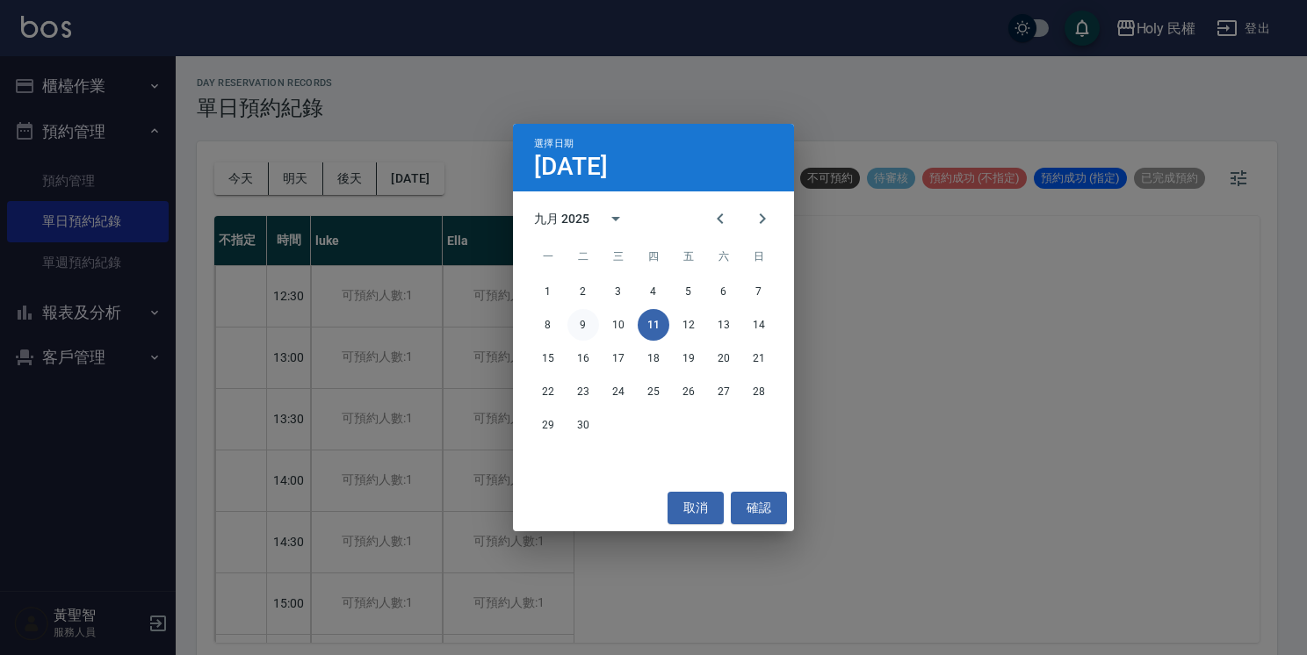
click at [588, 327] on button "9" at bounding box center [583, 325] width 32 height 32
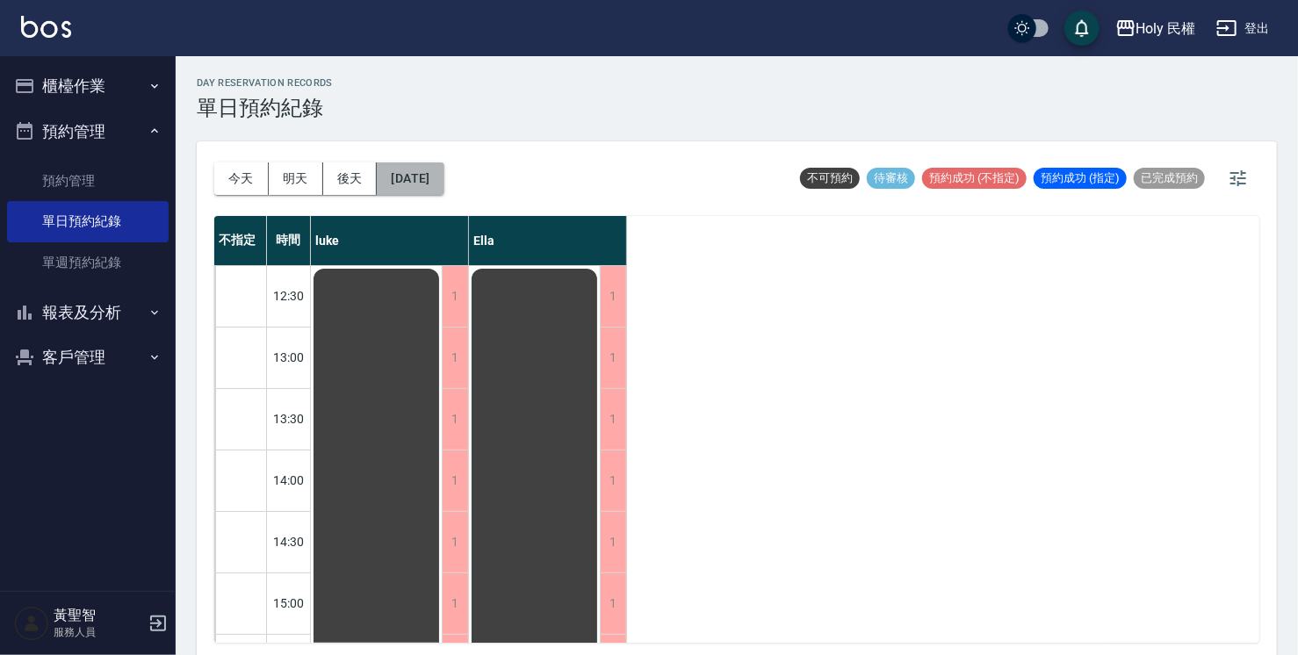
click at [413, 168] on button "[DATE]" at bounding box center [410, 178] width 67 height 32
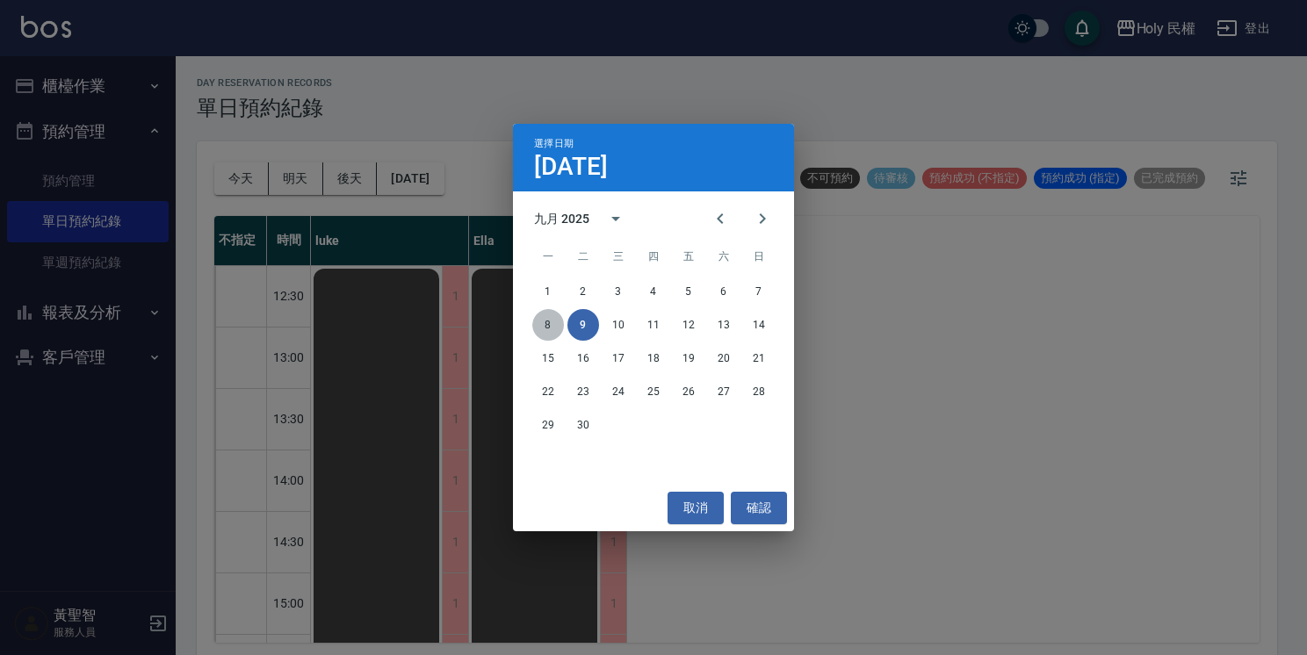
click at [549, 335] on button "8" at bounding box center [548, 325] width 32 height 32
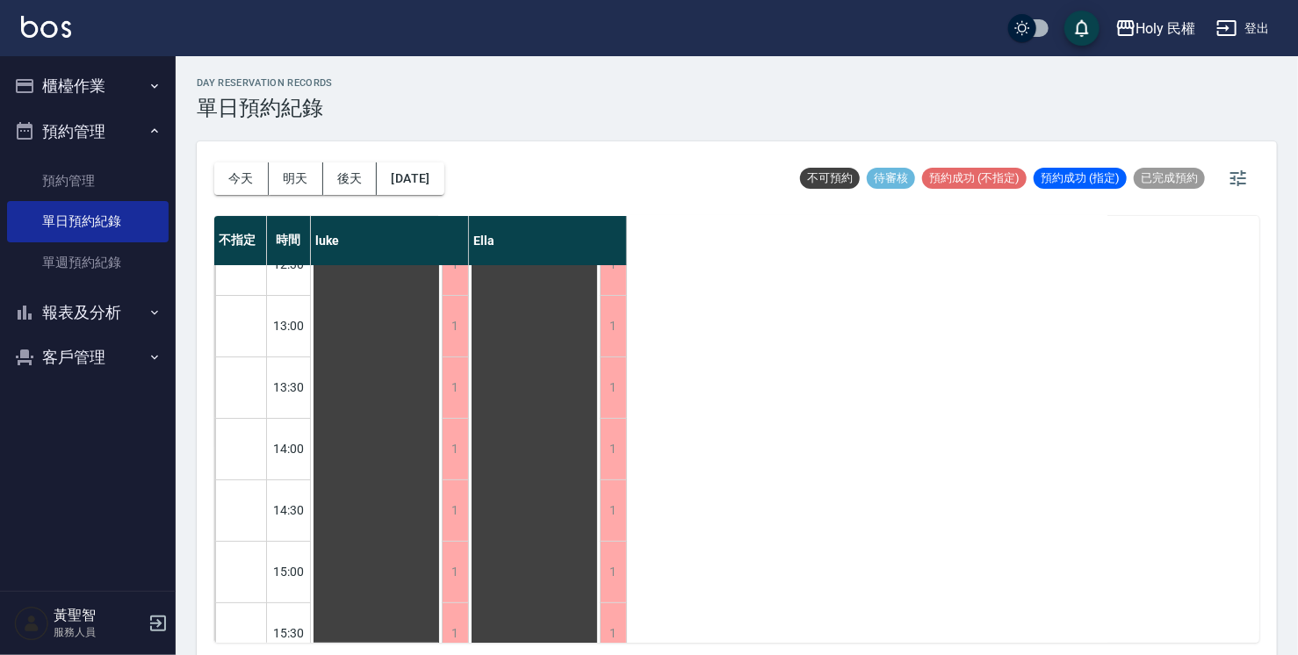
scroll to position [263, 0]
click at [246, 181] on button "今天" at bounding box center [241, 178] width 54 height 32
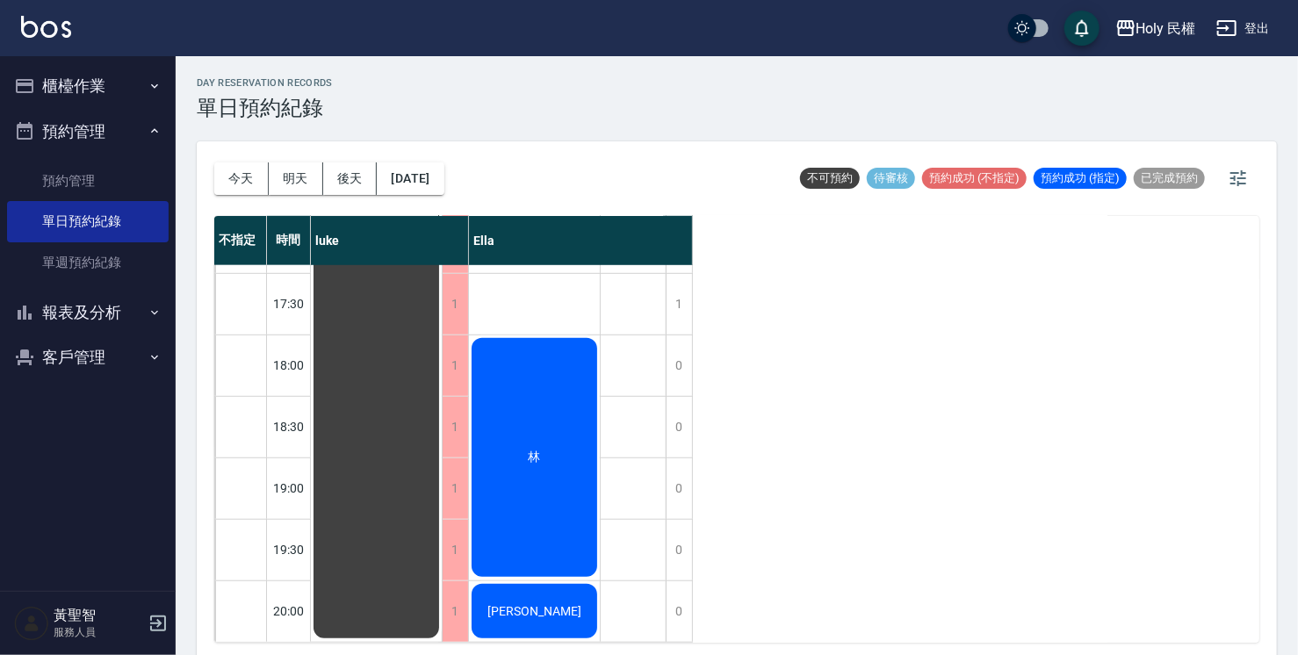
scroll to position [619, 0]
click at [281, 181] on button "明天" at bounding box center [296, 178] width 54 height 32
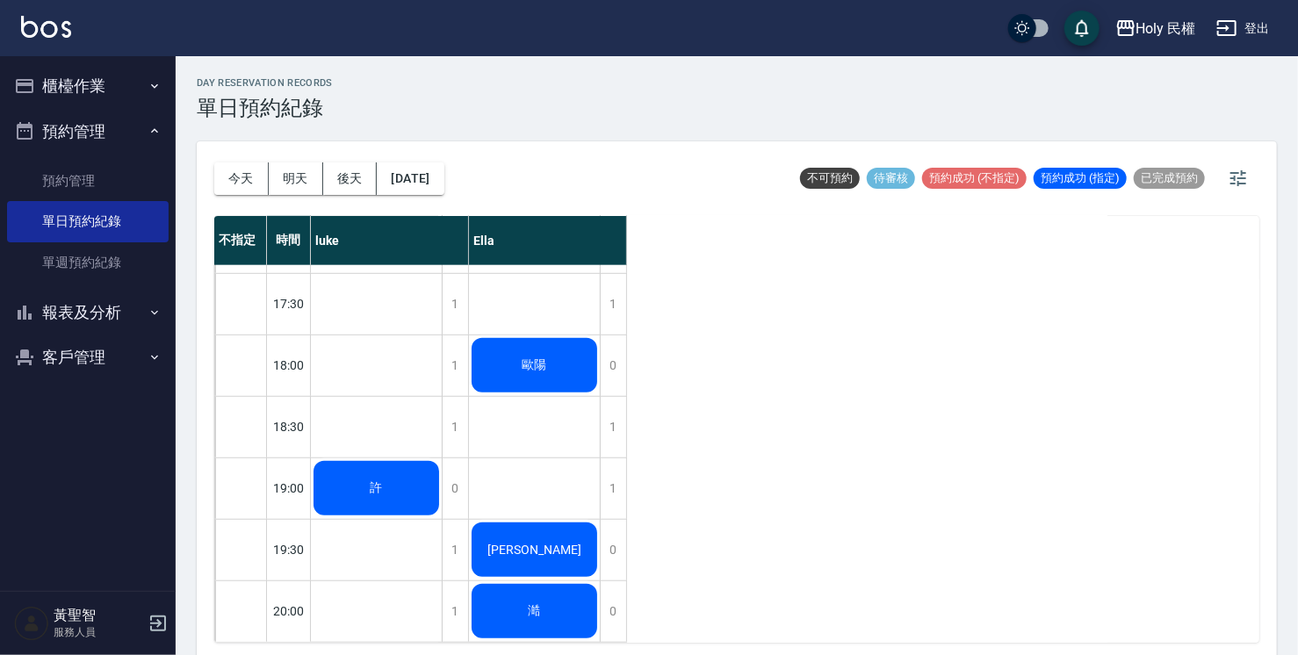
scroll to position [619, 0]
click at [622, 461] on div "1" at bounding box center [613, 488] width 26 height 61
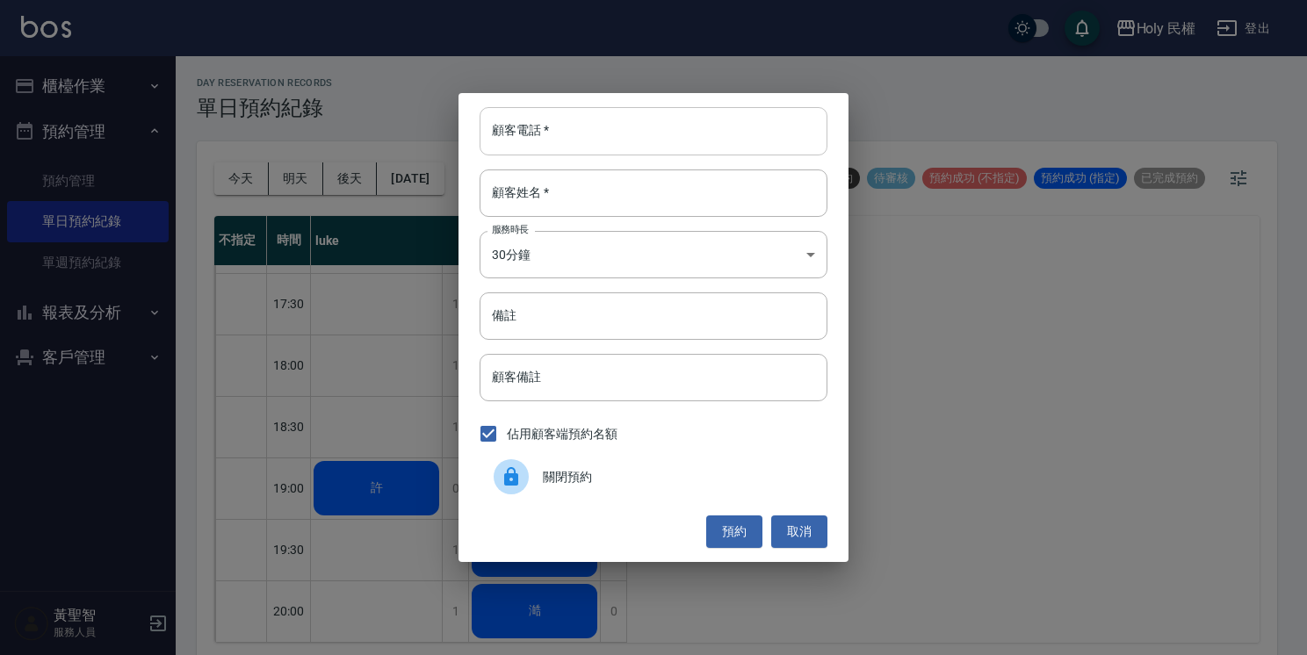
click at [590, 137] on input "顧客電話   *" at bounding box center [654, 130] width 348 height 47
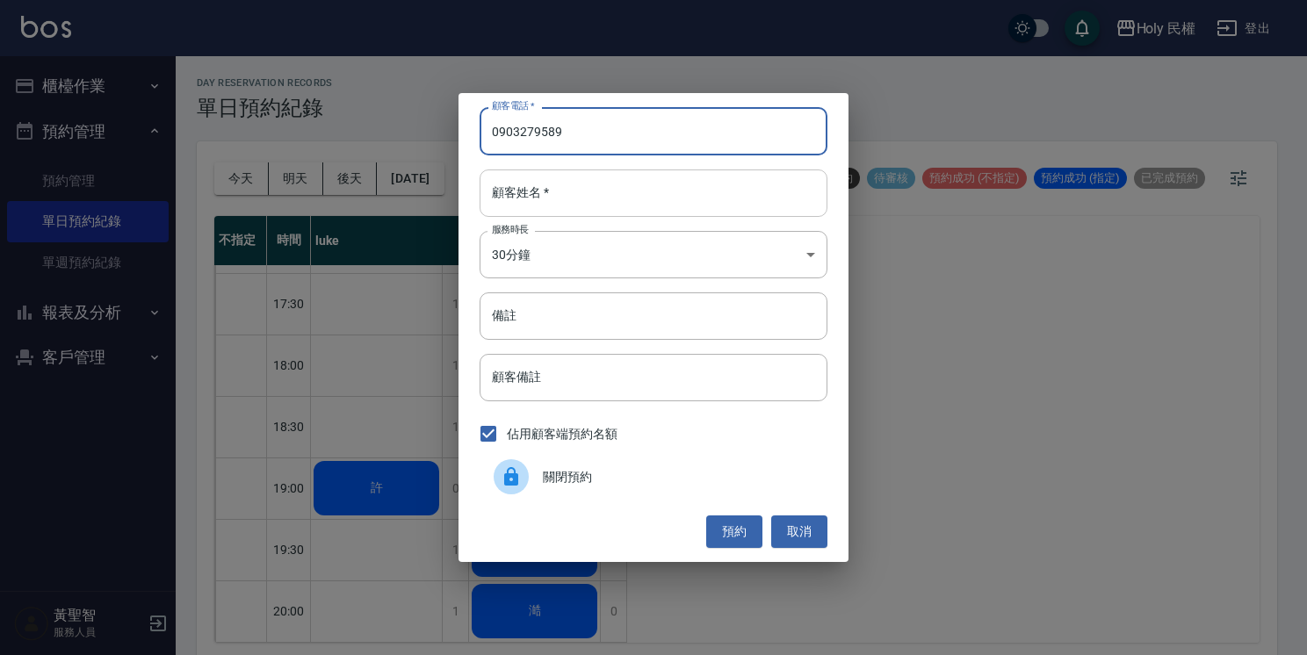
type input "0903279589"
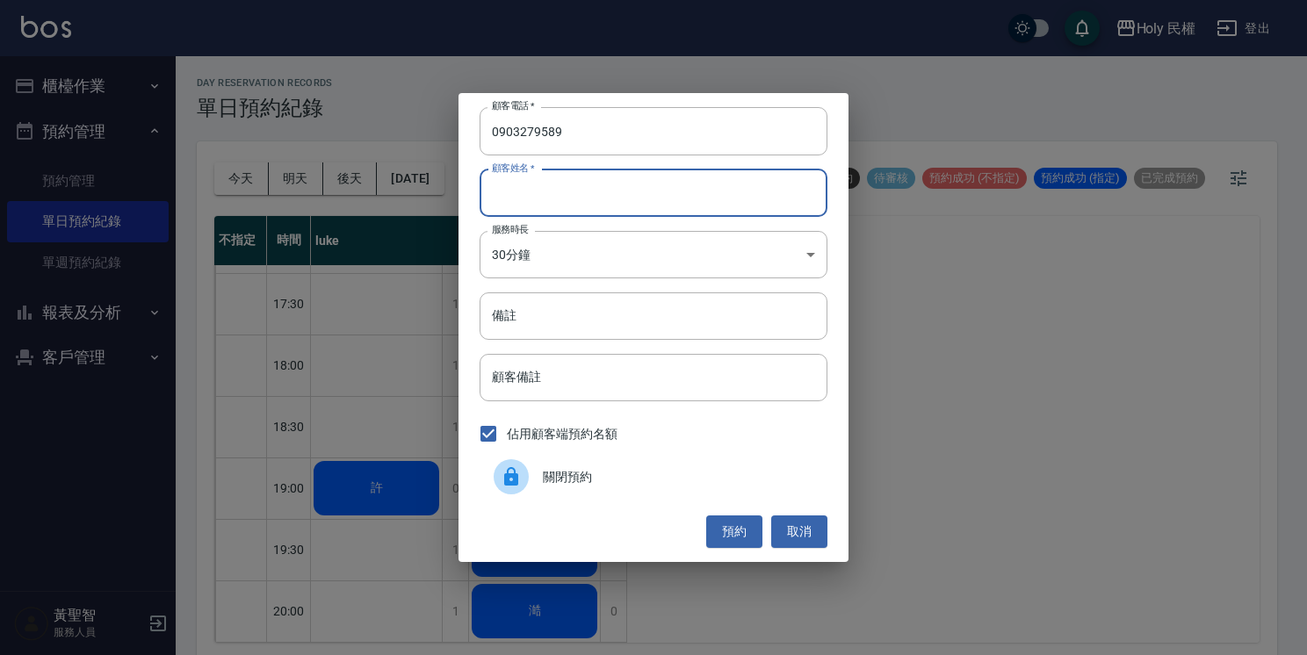
click at [617, 188] on input "顧客姓名   *" at bounding box center [654, 192] width 348 height 47
type input "甚"
type input "深"
type input "沈"
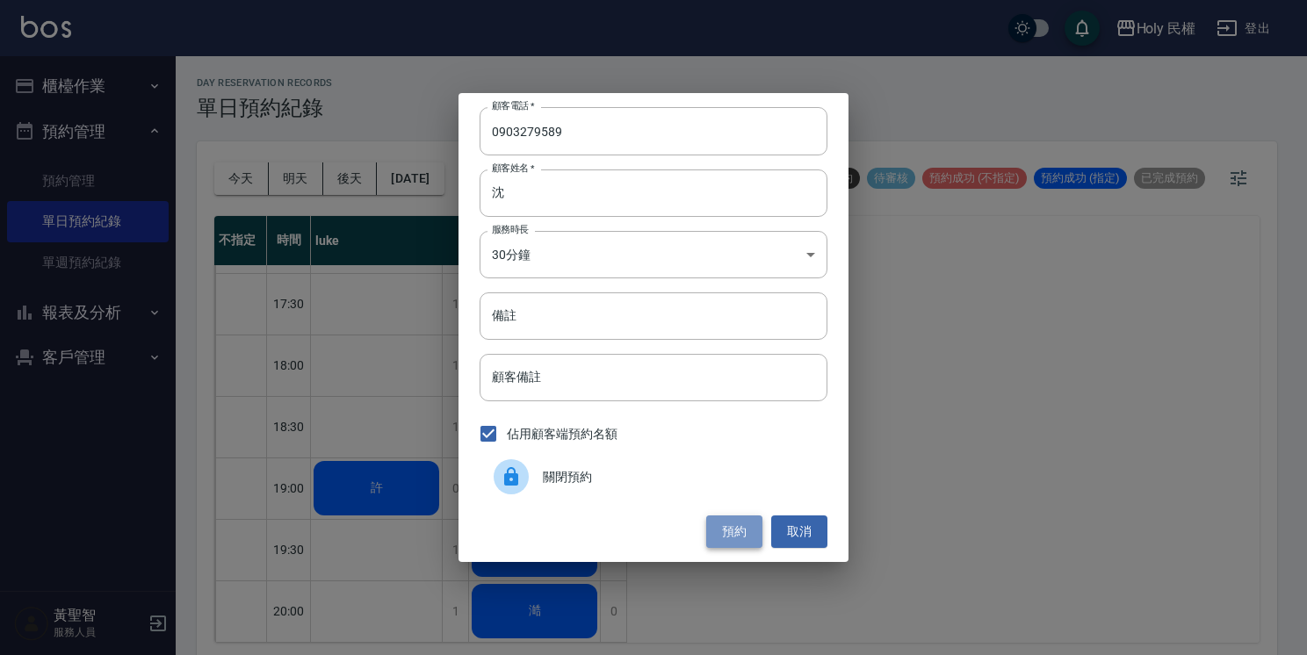
click at [717, 526] on button "預約" at bounding box center [734, 532] width 56 height 32
